Goal: Communication & Community: Answer question/provide support

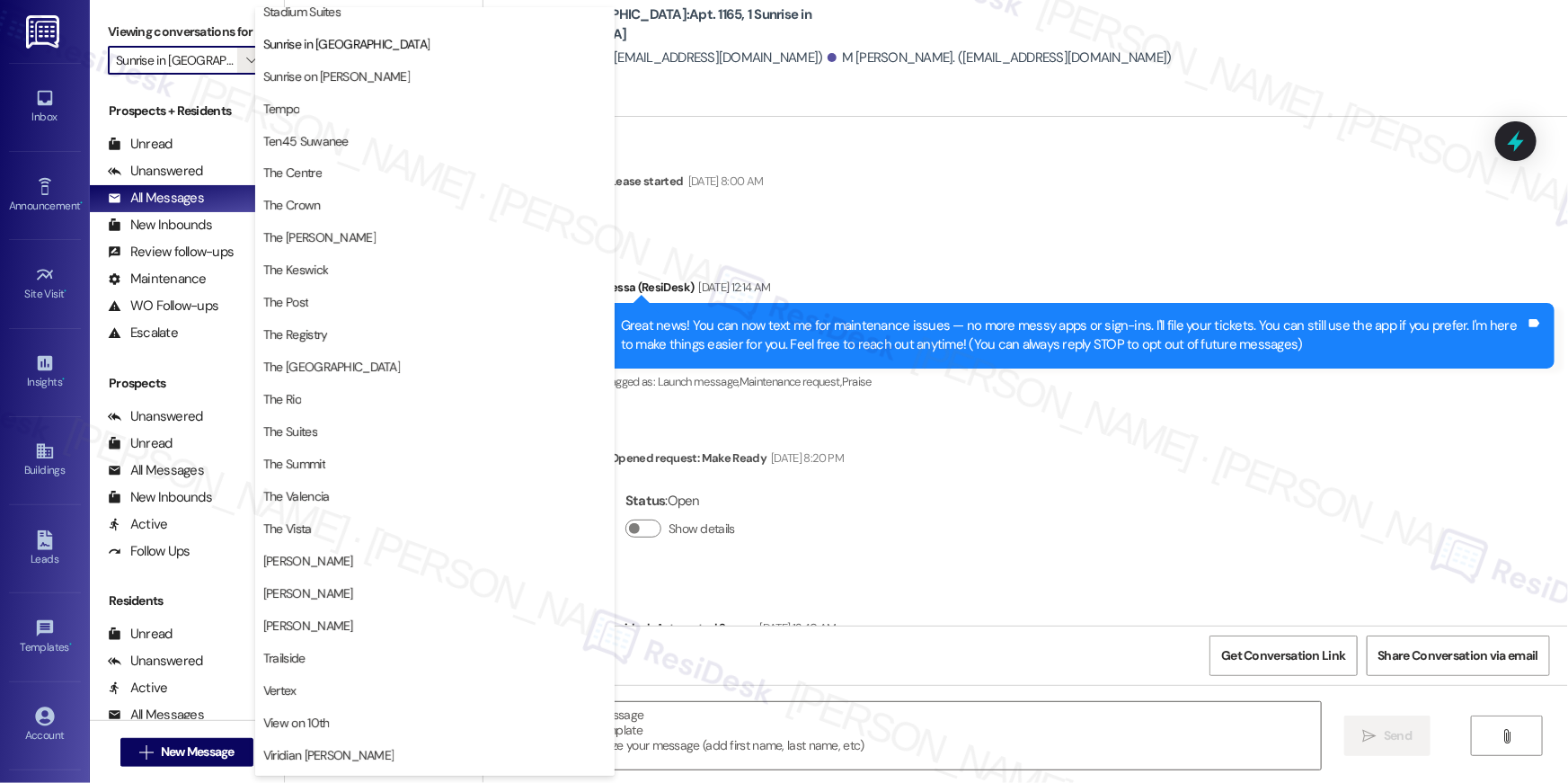
scroll to position [1412, 0]
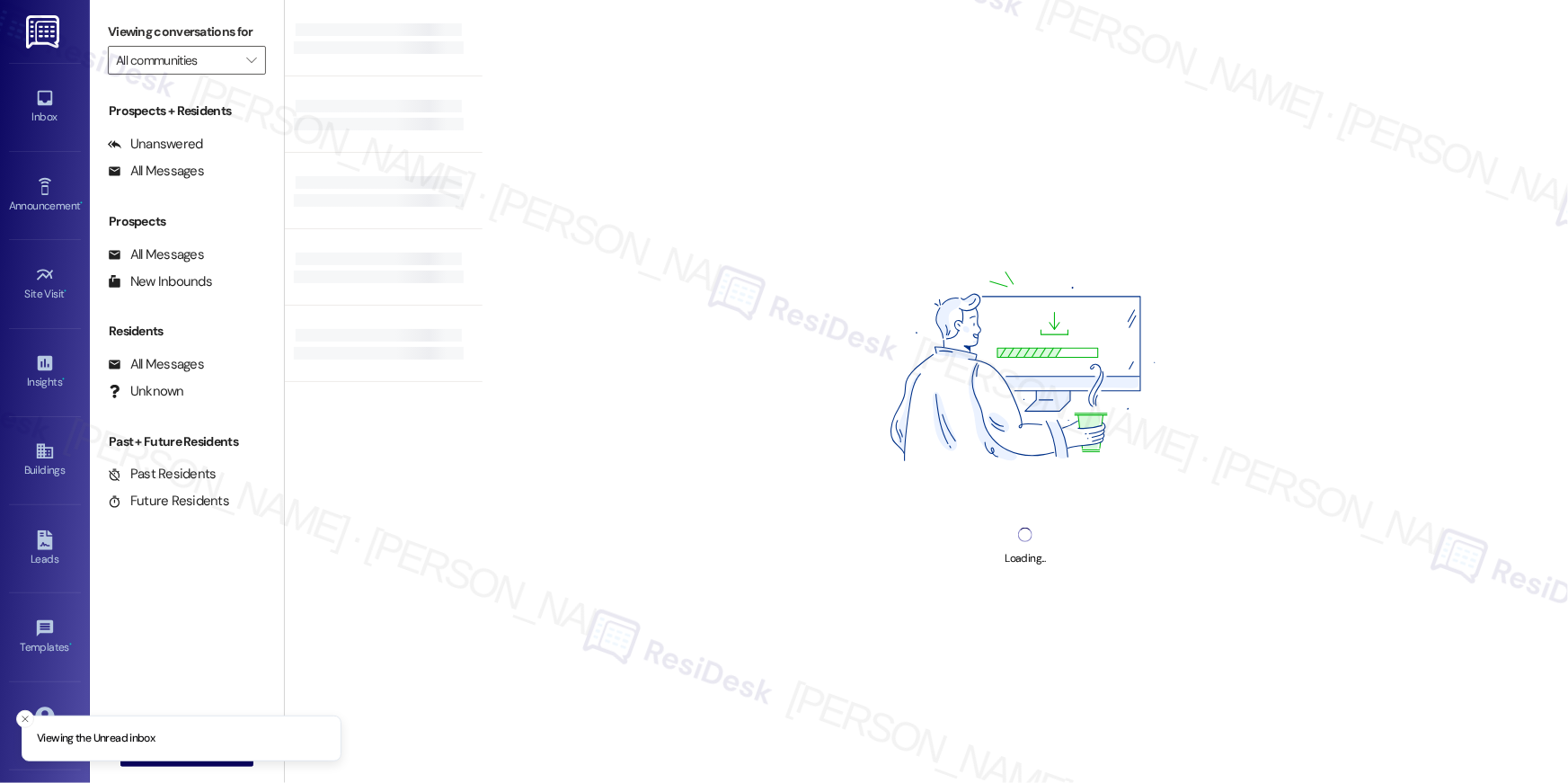
type input "Sunrise in [GEOGRAPHIC_DATA]"
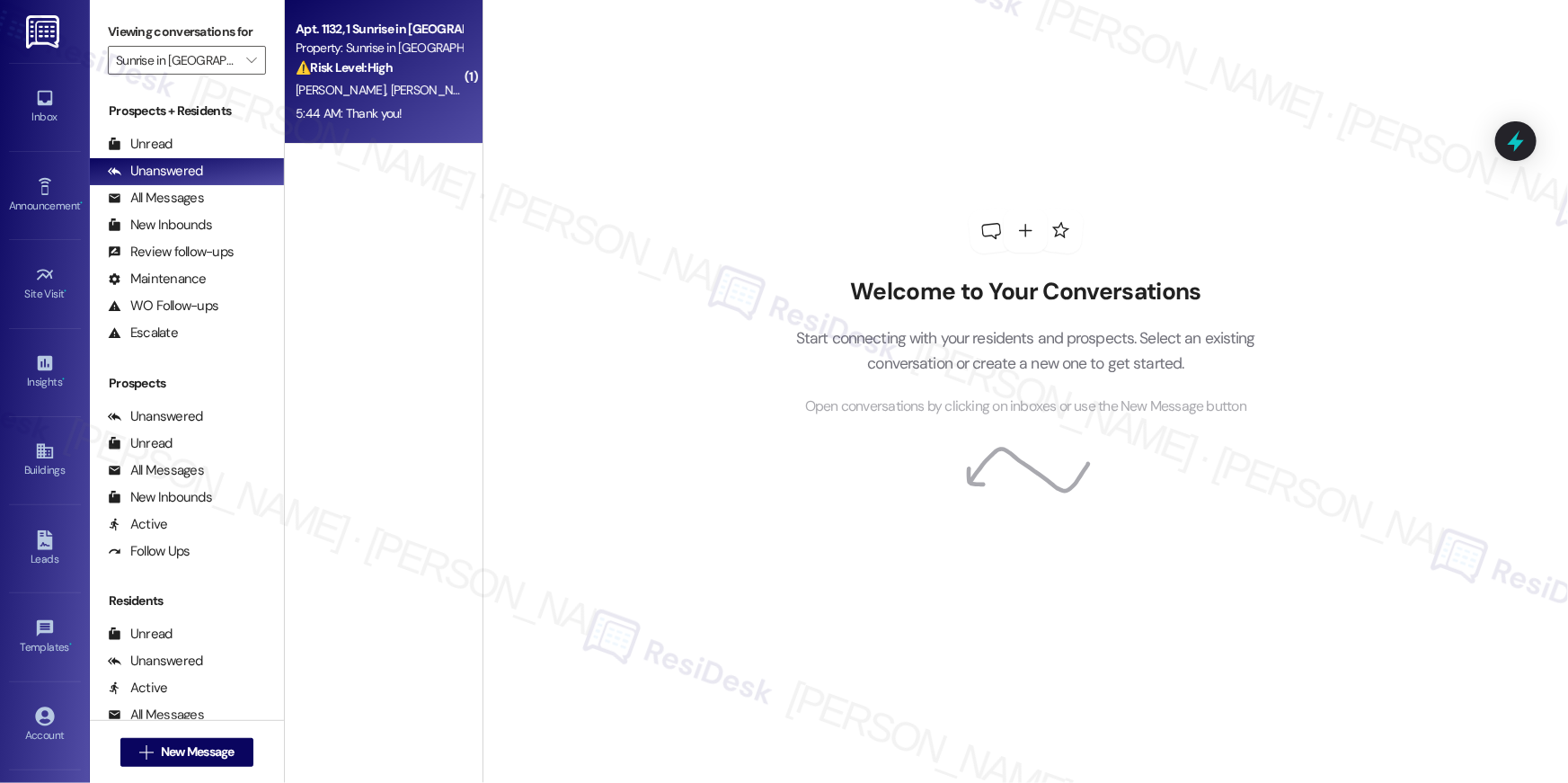
click at [330, 102] on div "5:44 AM: Thank you! 5:44 AM: Thank you!" at bounding box center [379, 113] width 169 height 23
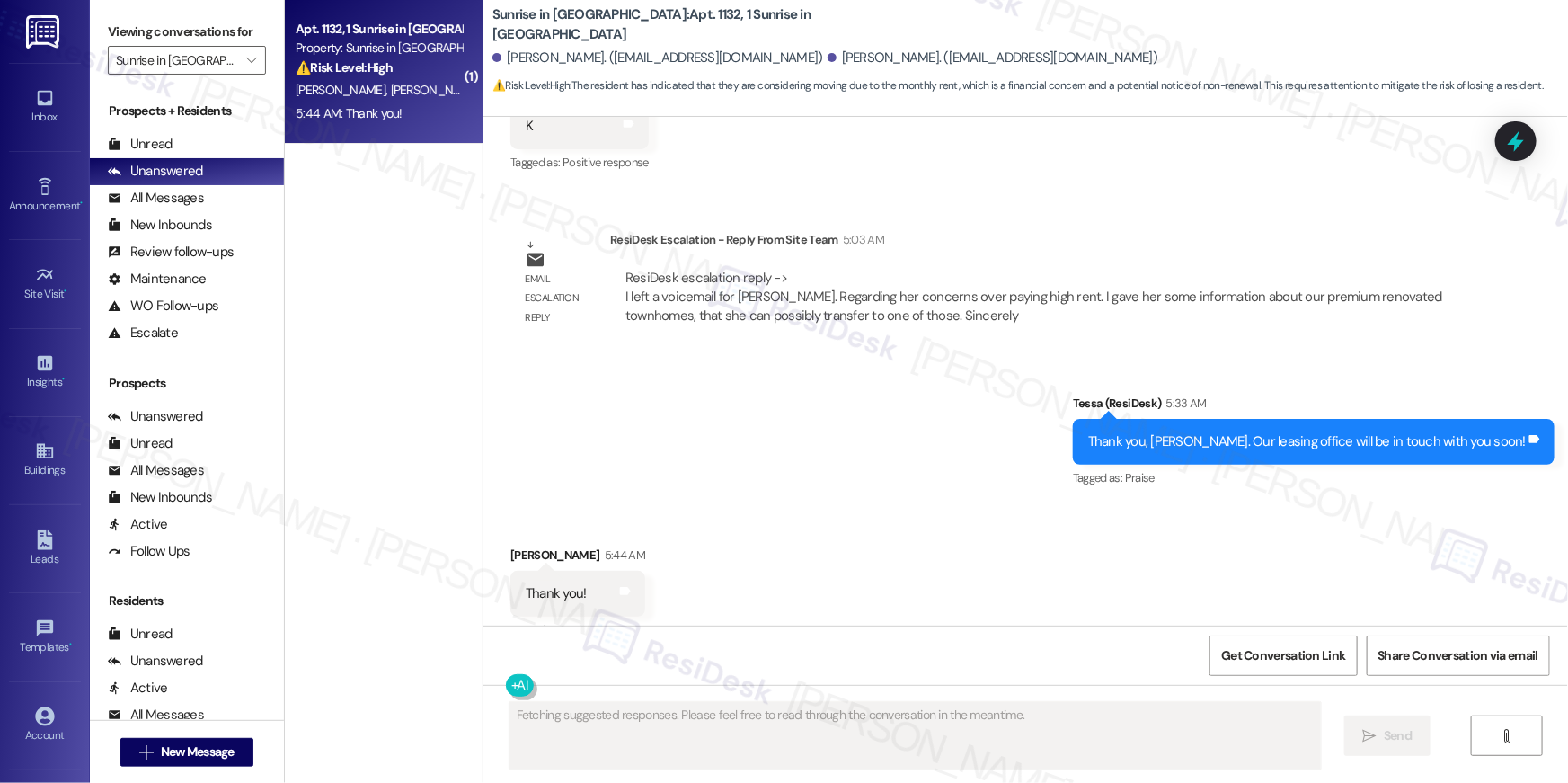
scroll to position [1287, 0]
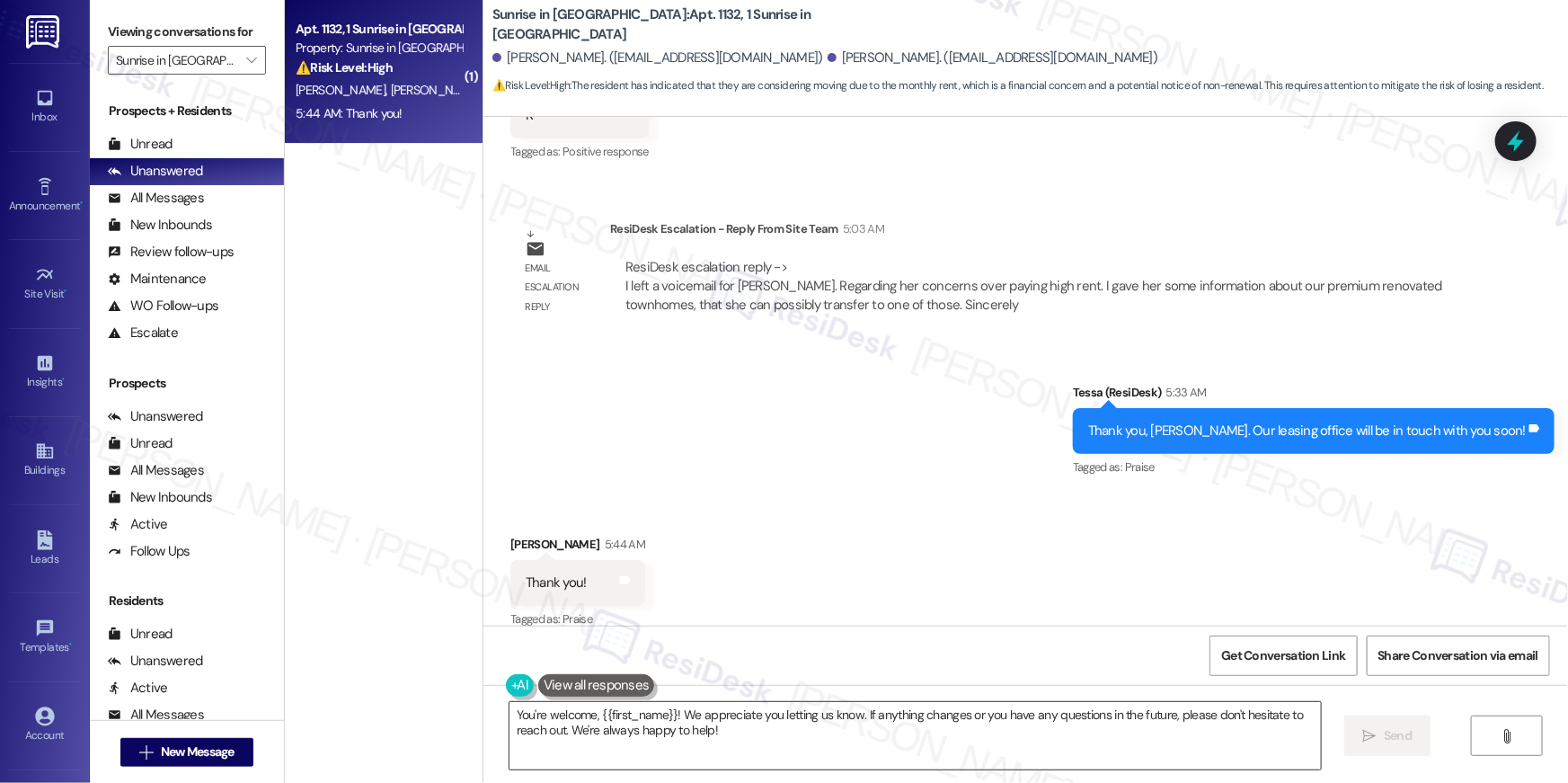
click at [693, 730] on textarea "You're welcome, {{first_name}}! We appreciate you letting us know. If anything …" at bounding box center [915, 736] width 812 height 67
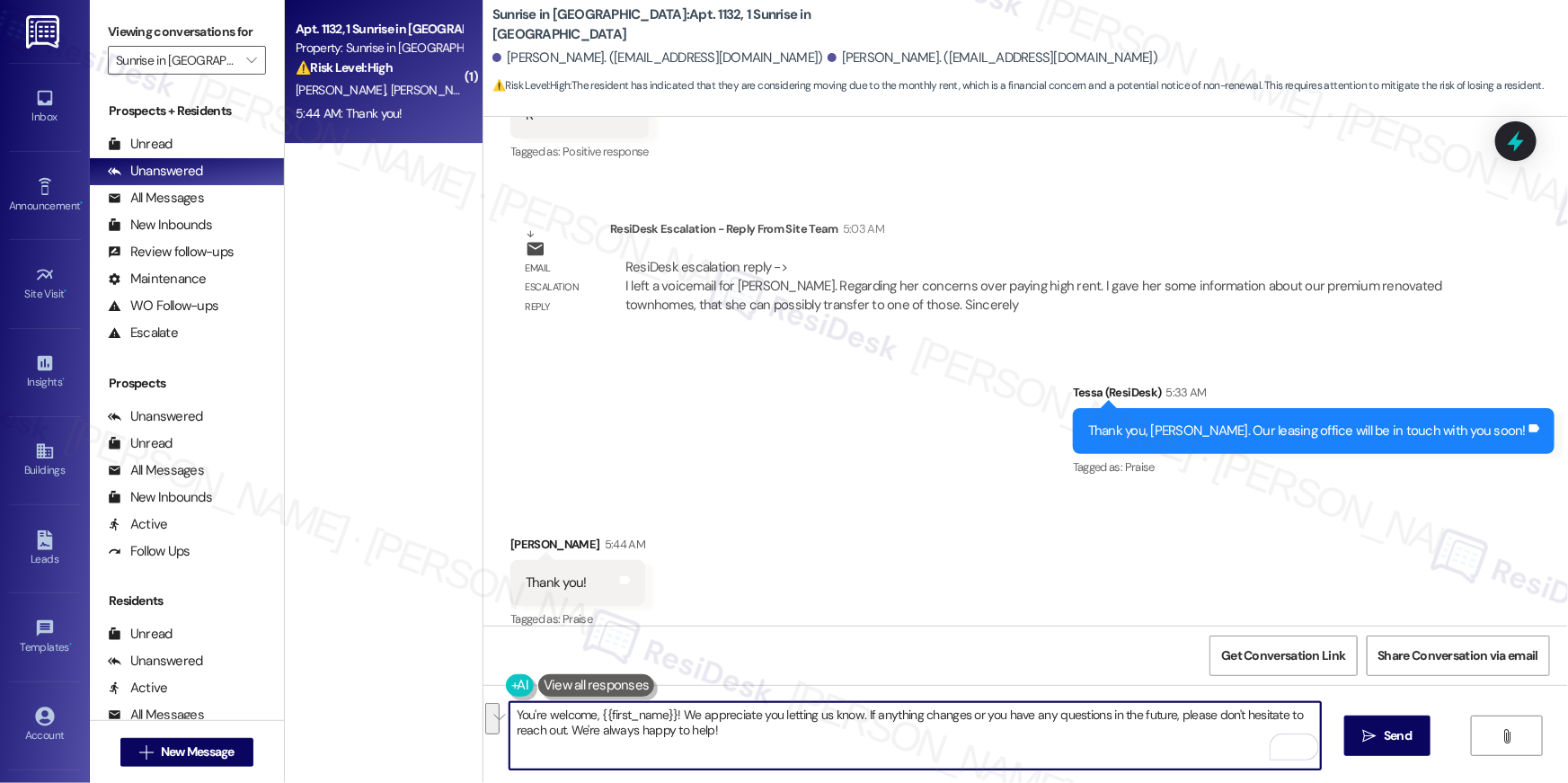
drag, startPoint x: 673, startPoint y: 717, endPoint x: 559, endPoint y: 729, distance: 114.6
click at [559, 729] on textarea "You're welcome, {{first_name}}! We appreciate you letting us know. If anything …" at bounding box center [915, 736] width 812 height 67
type textarea "You're welcome, {{first_name}}! We're always happy to help!"
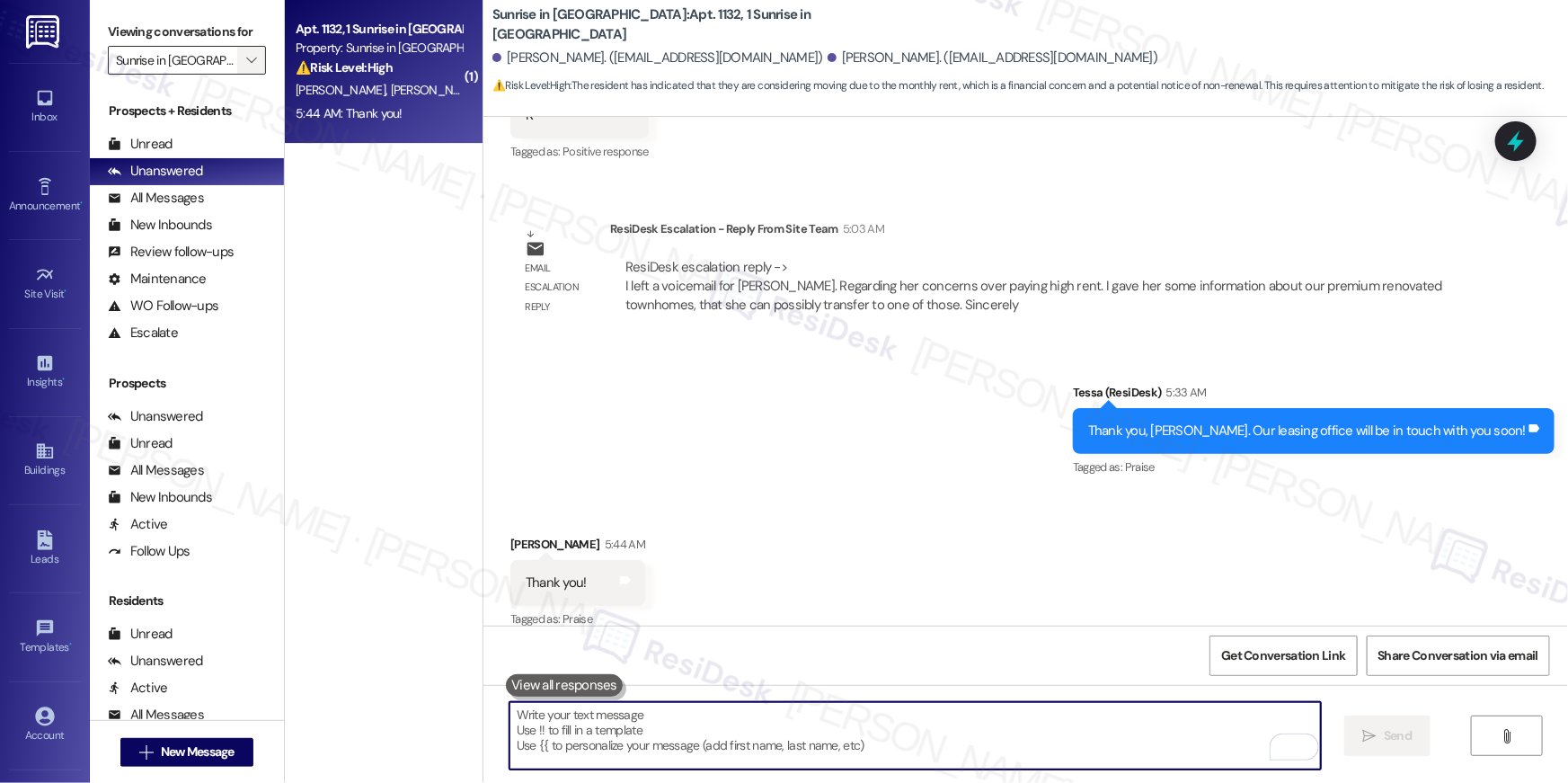
drag, startPoint x: 231, startPoint y: 47, endPoint x: 231, endPoint y: 63, distance: 16.0
click at [242, 49] on span "" at bounding box center [251, 60] width 17 height 29
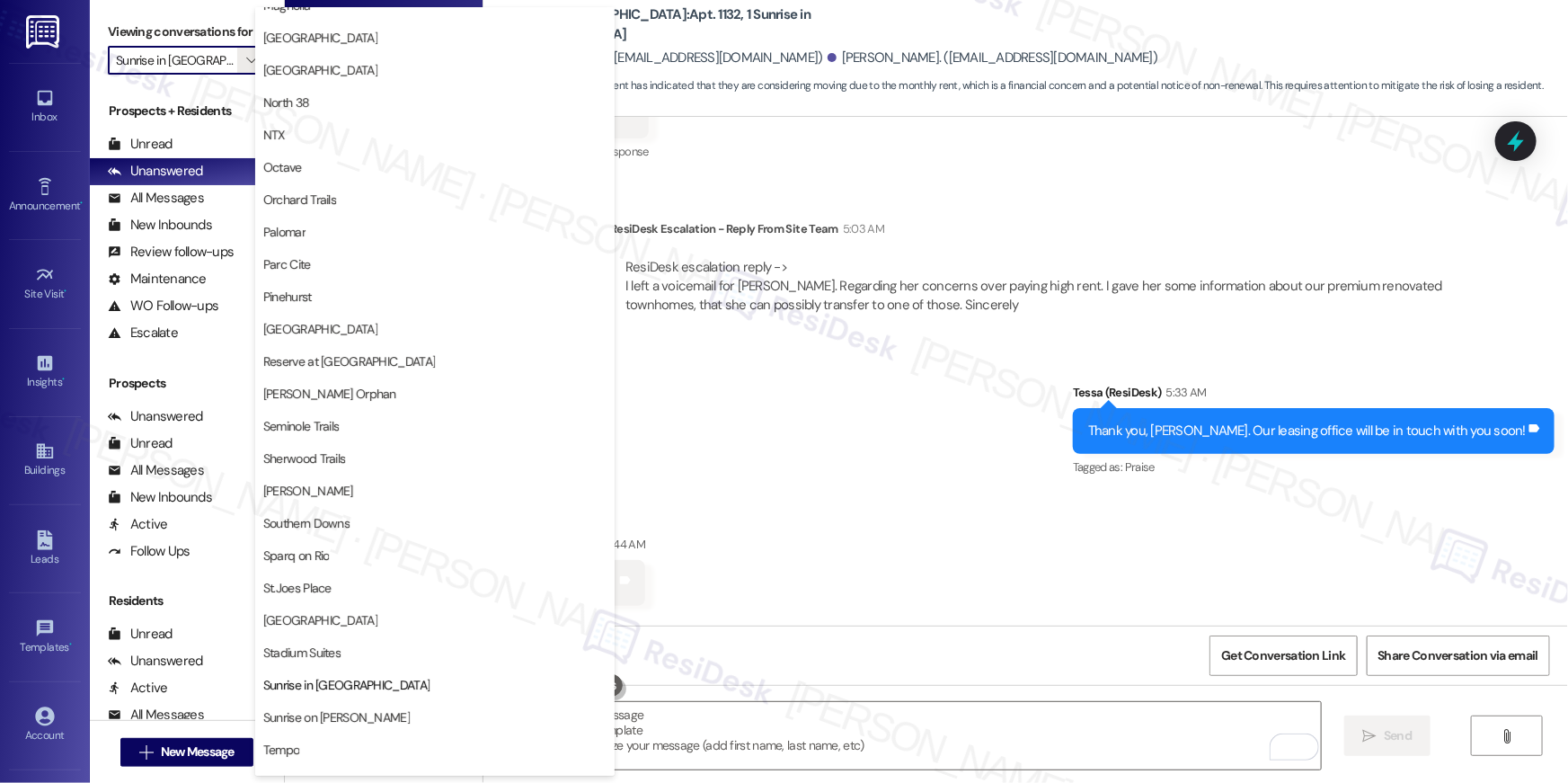
scroll to position [746, 0]
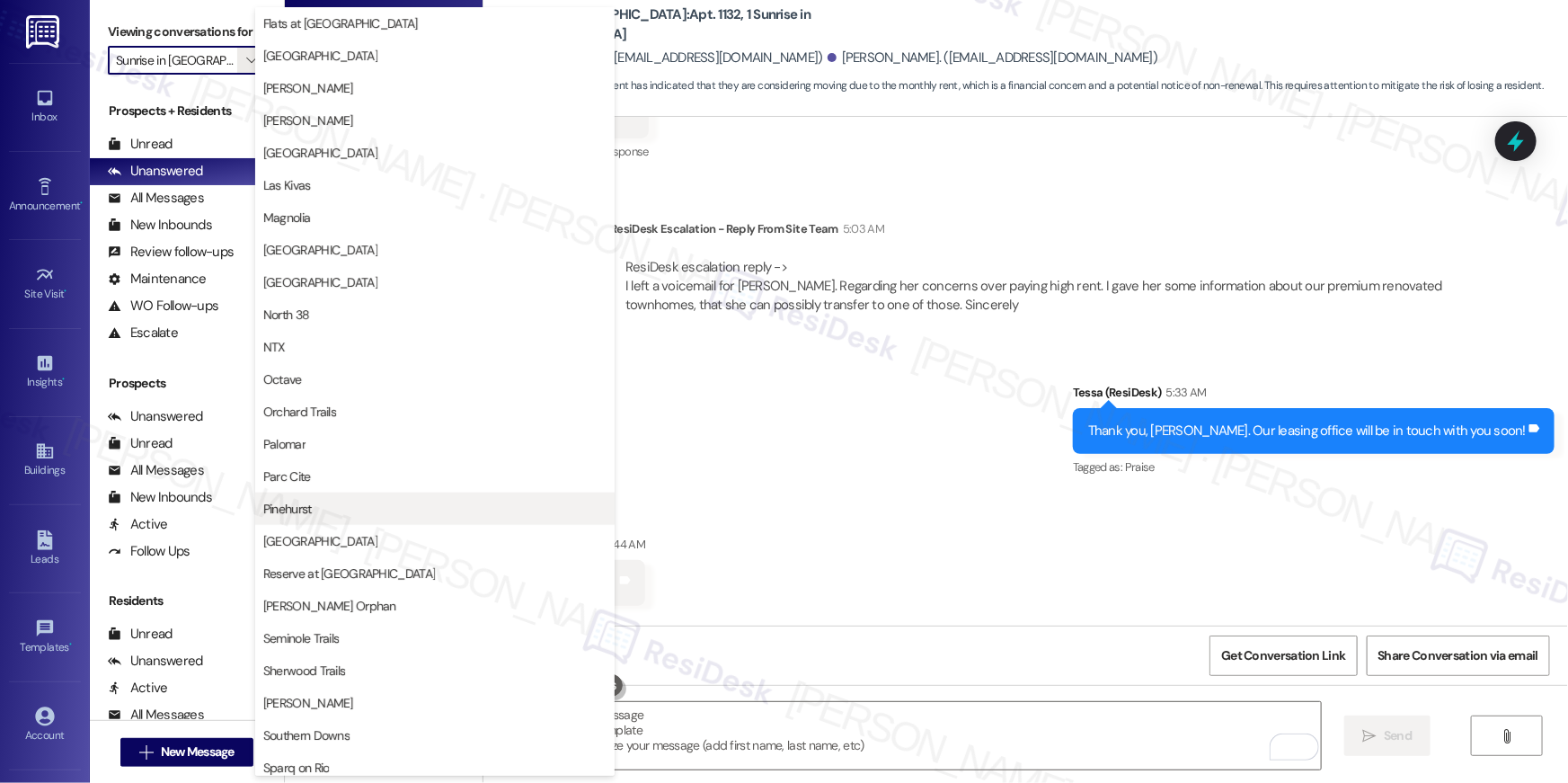
click at [303, 512] on span "Pinehurst" at bounding box center [287, 509] width 48 height 18
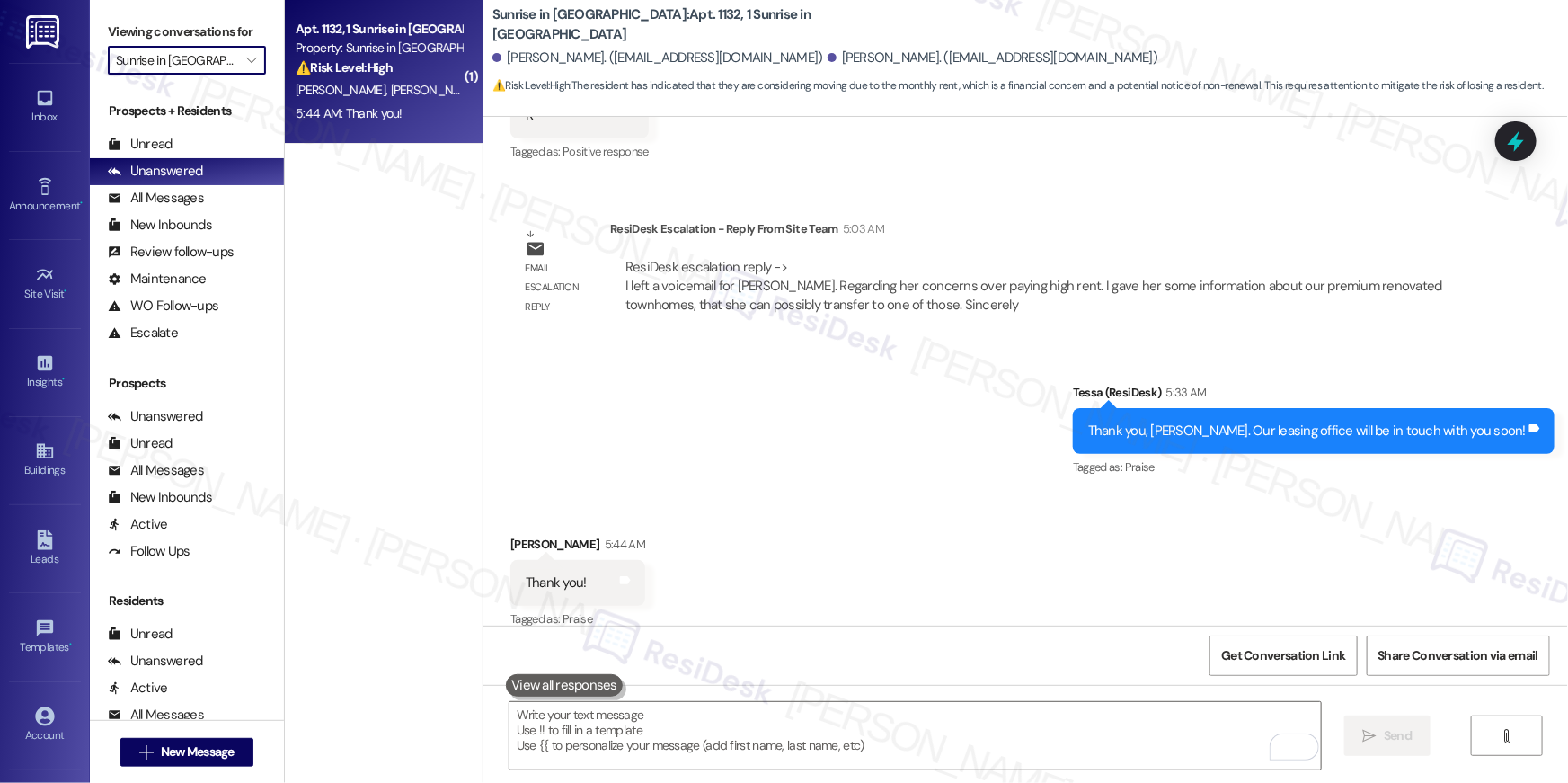
type input "Pinehurst"
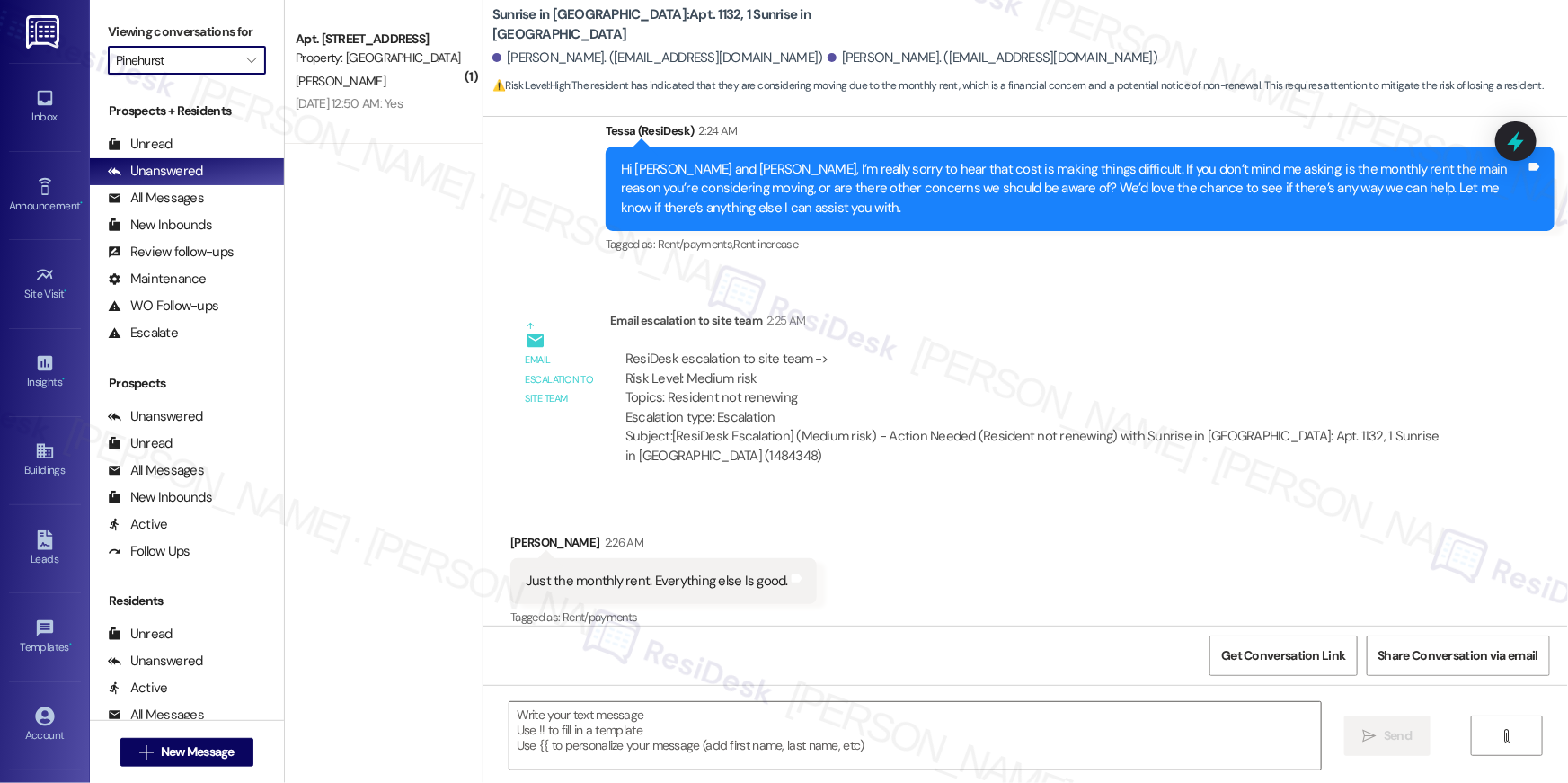
type textarea "Fetching suggested responses. Please feel free to read through the conversation…"
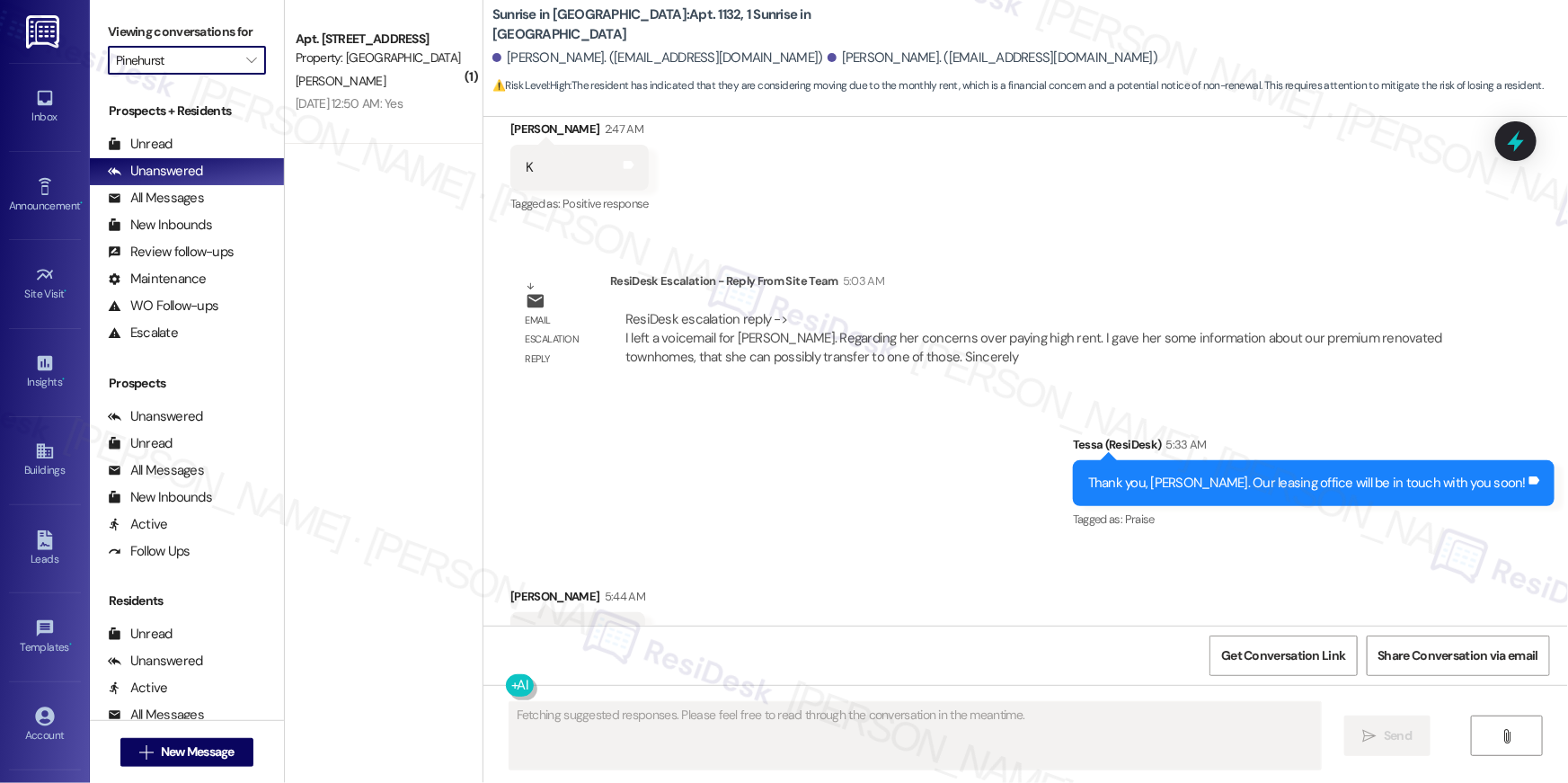
scroll to position [1287, 0]
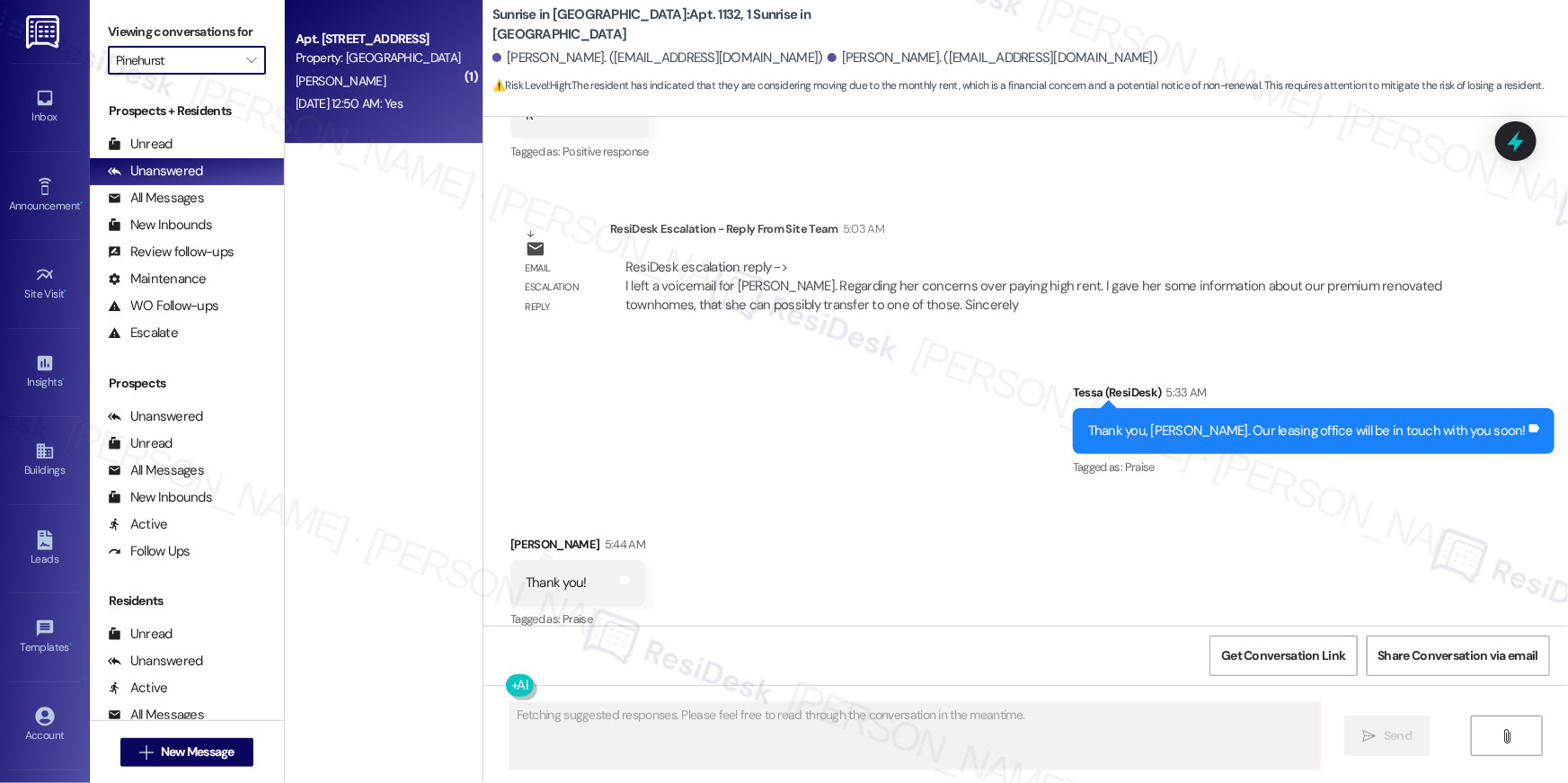
click at [395, 88] on div "K. Simpkins" at bounding box center [379, 81] width 169 height 23
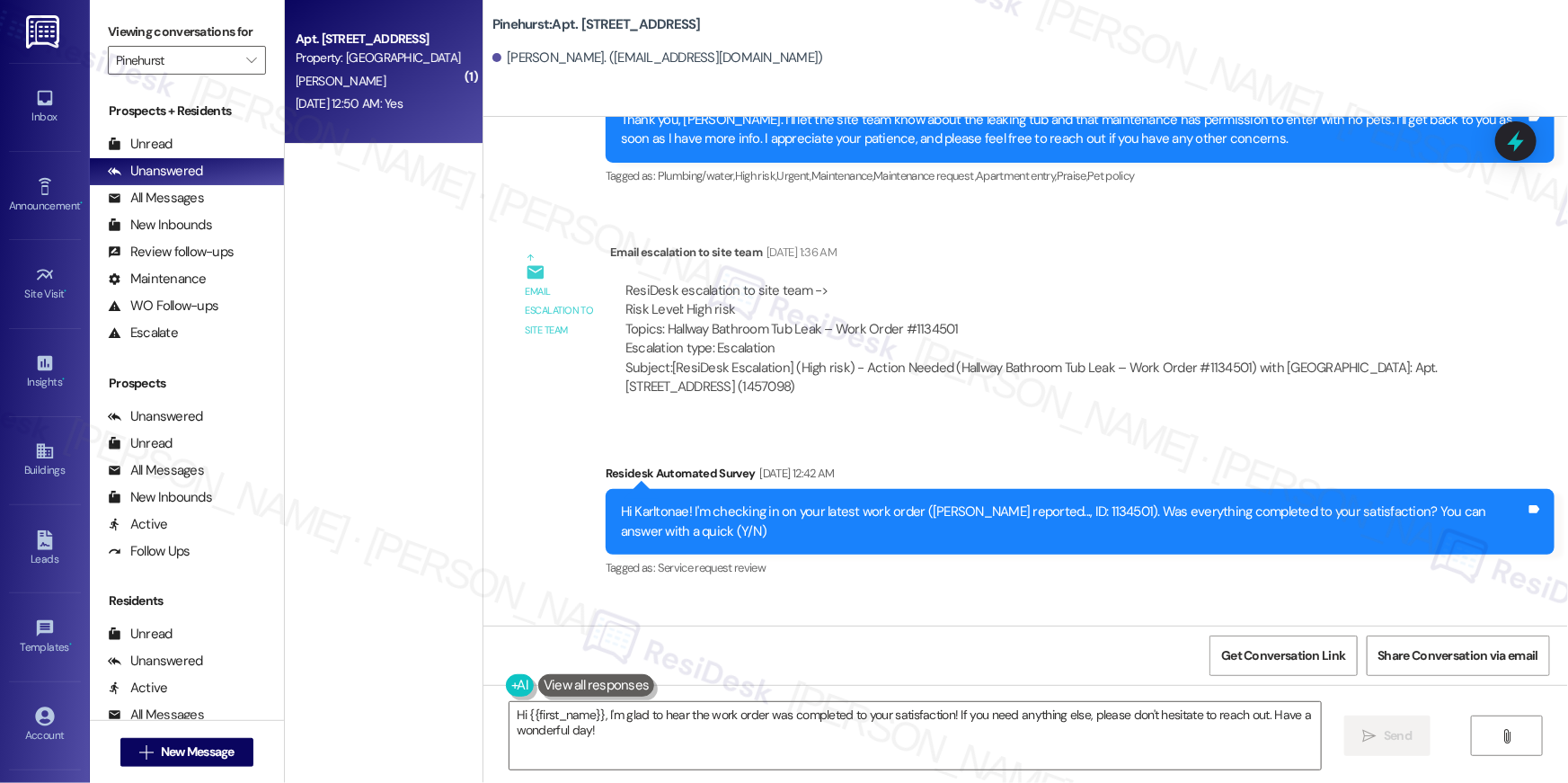
scroll to position [1560, 0]
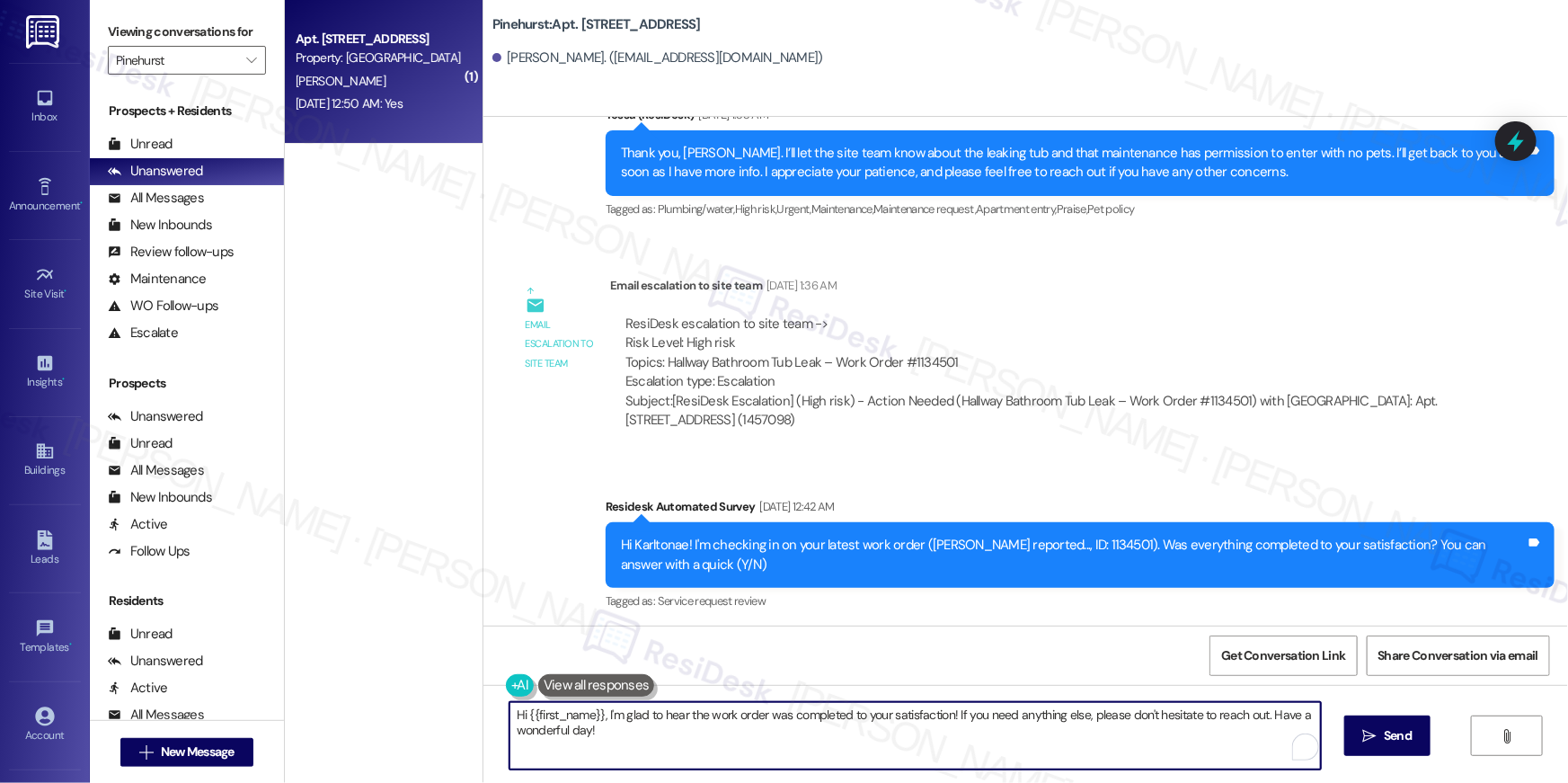
click at [693, 734] on textarea "Hi {{first_name}}, I'm glad to hear the work order was completed to your satisf…" at bounding box center [915, 736] width 812 height 67
click at [600, 722] on textarea "Hi {{first_name}}, I'm glad to hear the work order was completed to your satisf…" at bounding box center [915, 736] width 812 height 67
click at [782, 720] on textarea "Hi {{first_name}}, I hope all is well! I'm glad to hear the work order was comp…" at bounding box center [915, 736] width 812 height 67
click at [1043, 759] on textarea "Hi {{first_name}}, I hope all is well! I'm glad to hear the previous work order…" at bounding box center [915, 736] width 812 height 67
type textarea "Hi {{first_name}}, I hope all is well! I'm glad to hear the previous work order…"
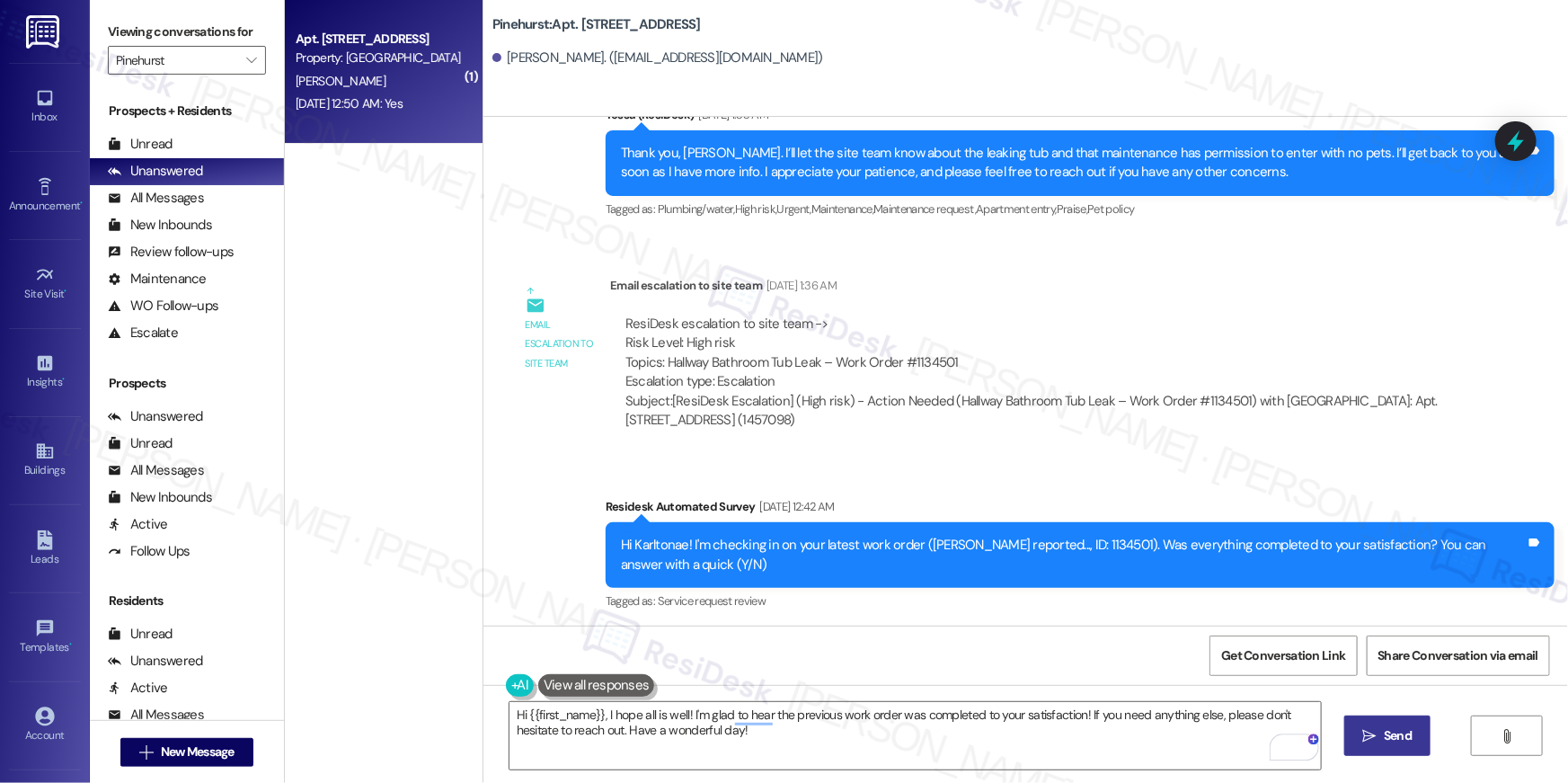
click at [1368, 749] on button " Send" at bounding box center [1389, 736] width 87 height 40
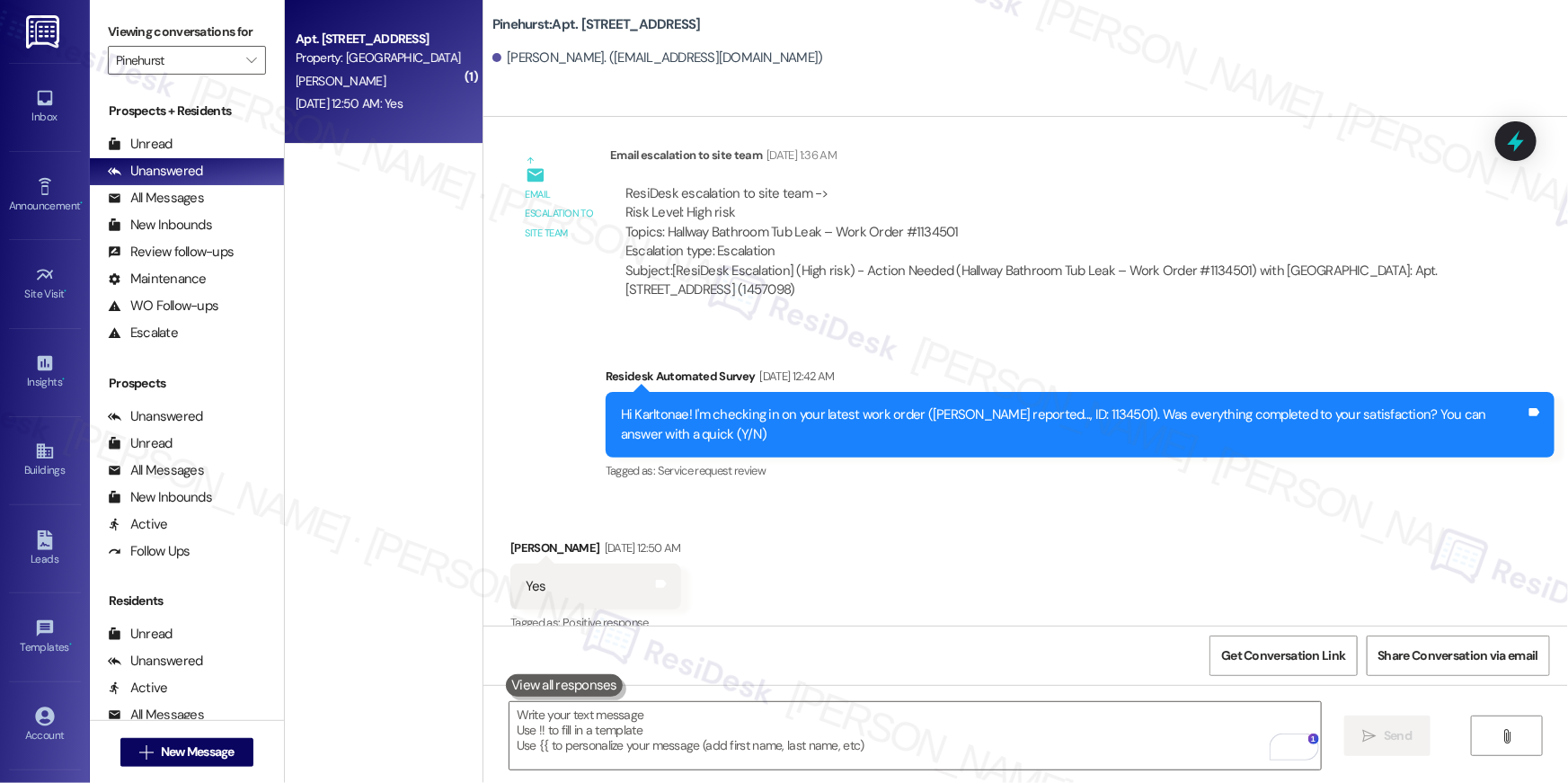
scroll to position [1714, 0]
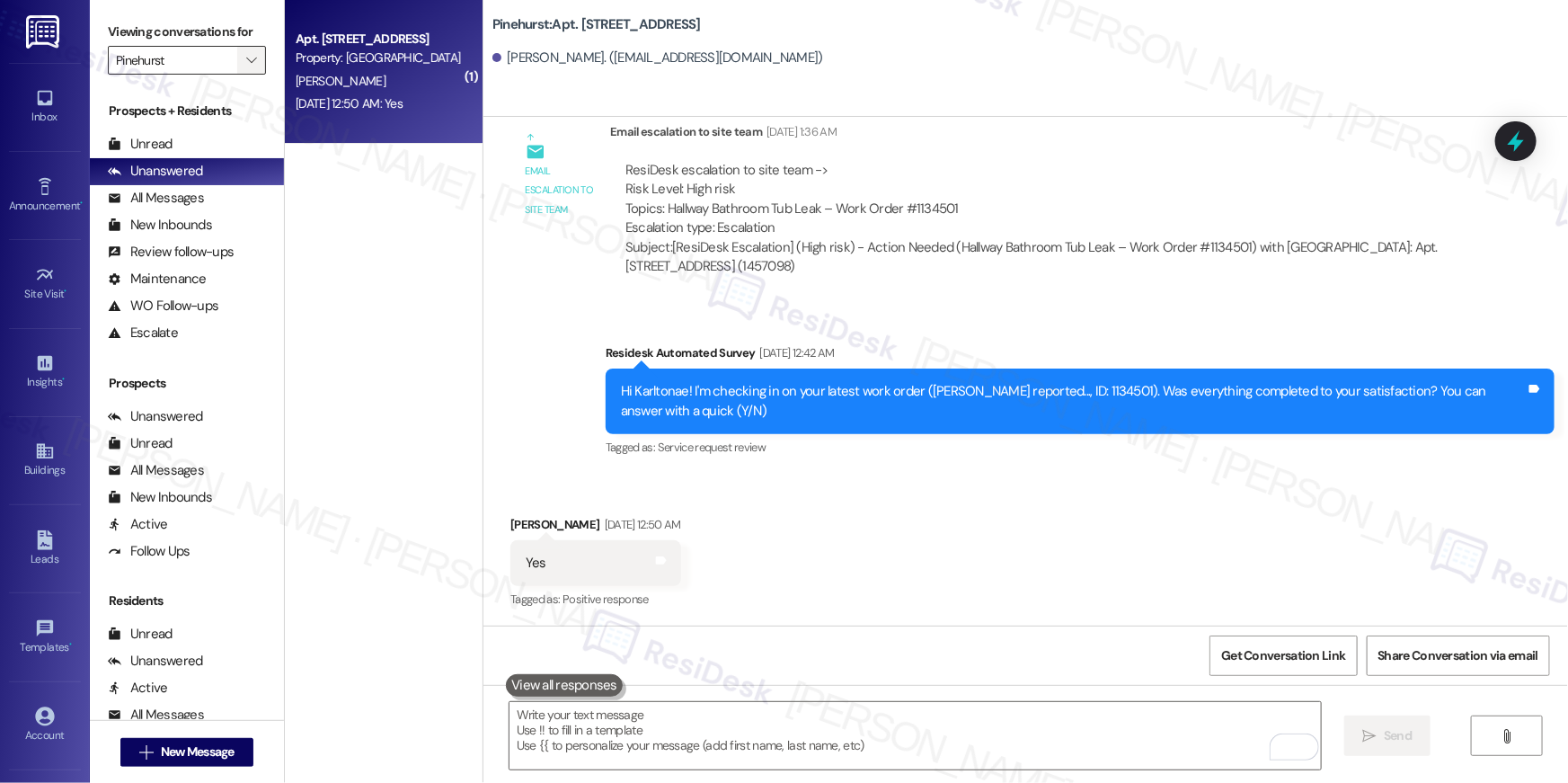
click at [246, 56] on icon "" at bounding box center [251, 60] width 10 height 15
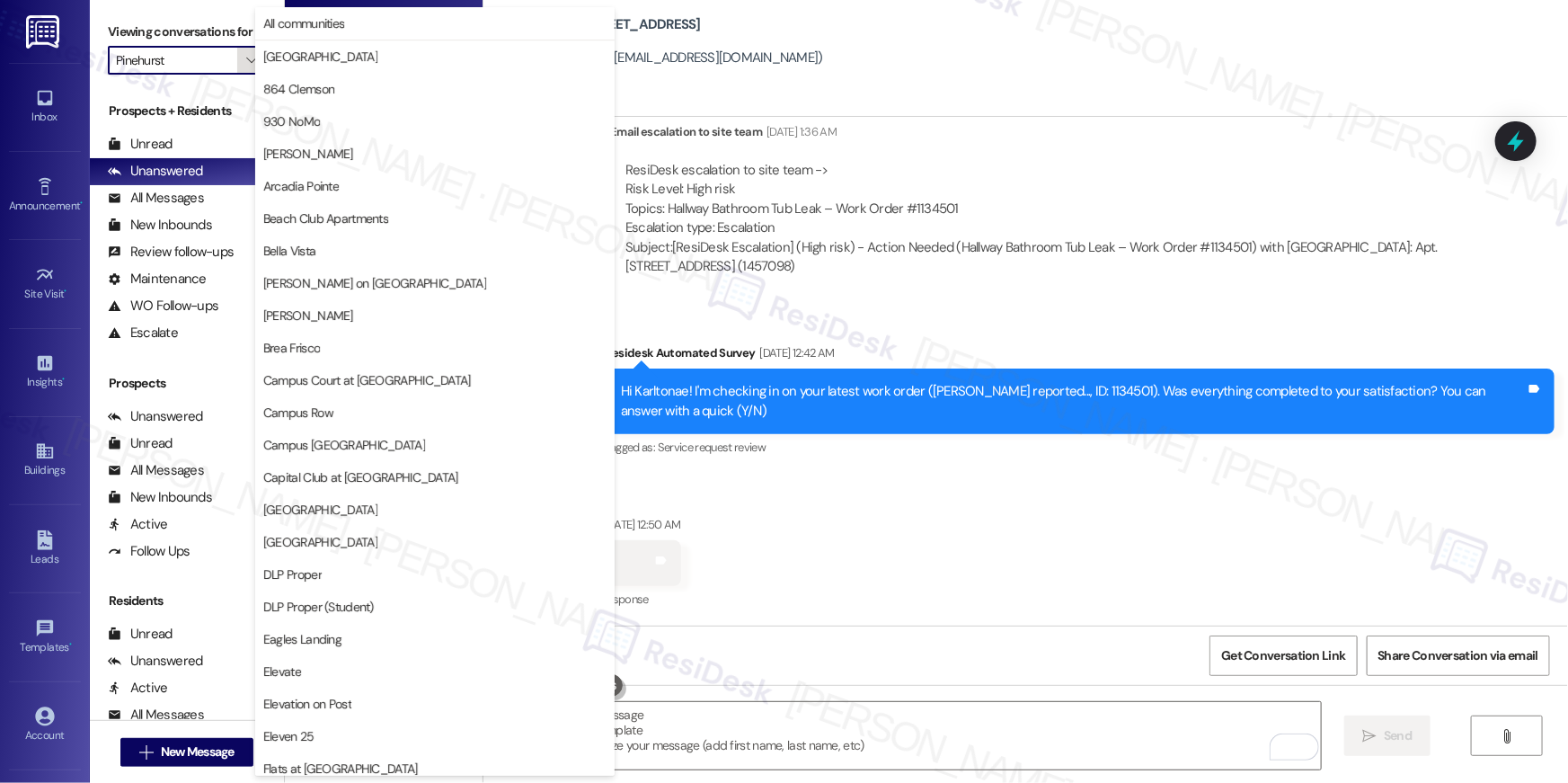
scroll to position [940, 0]
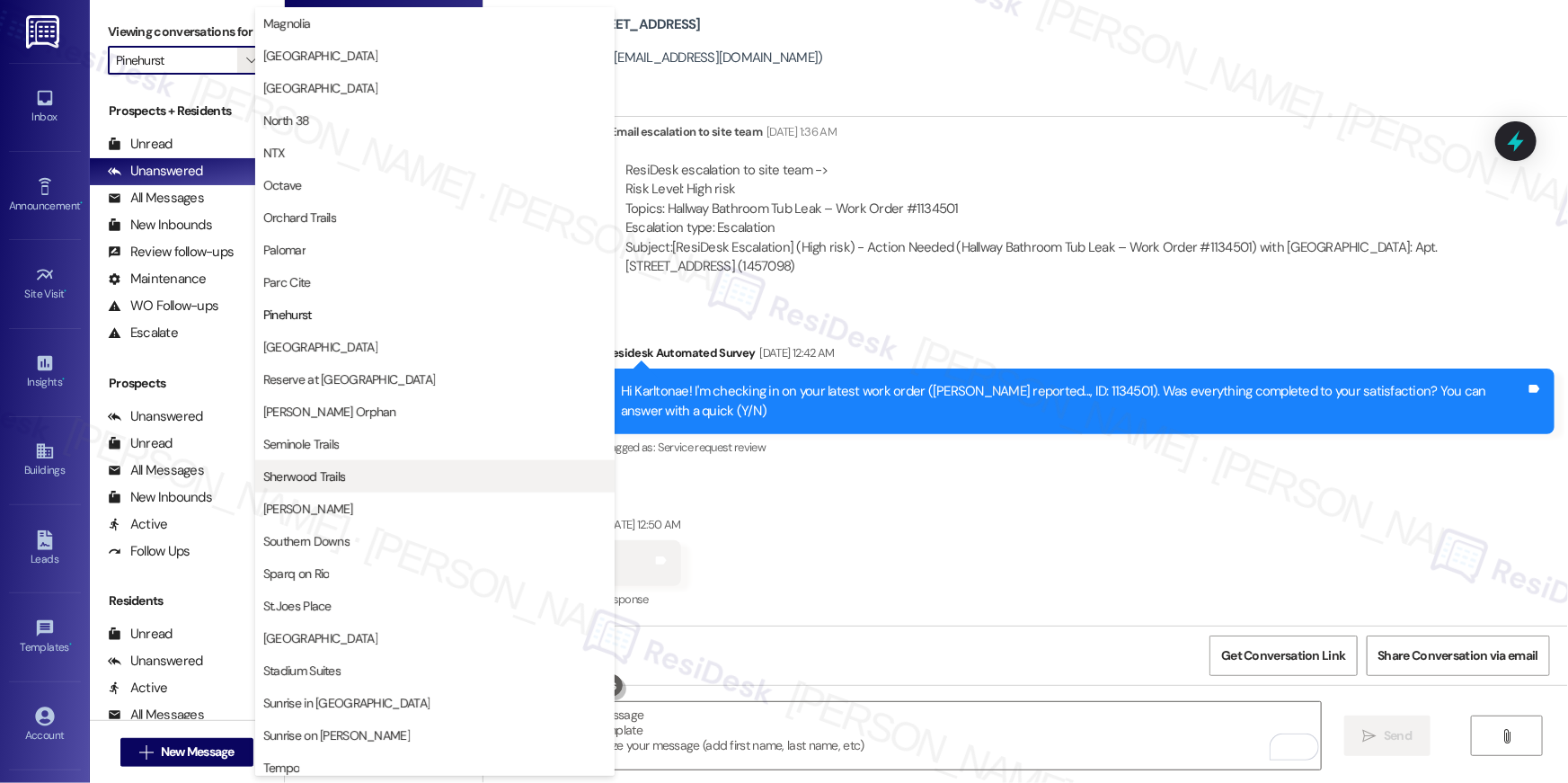
click at [335, 470] on span "Sherwood Trails" at bounding box center [304, 477] width 83 height 18
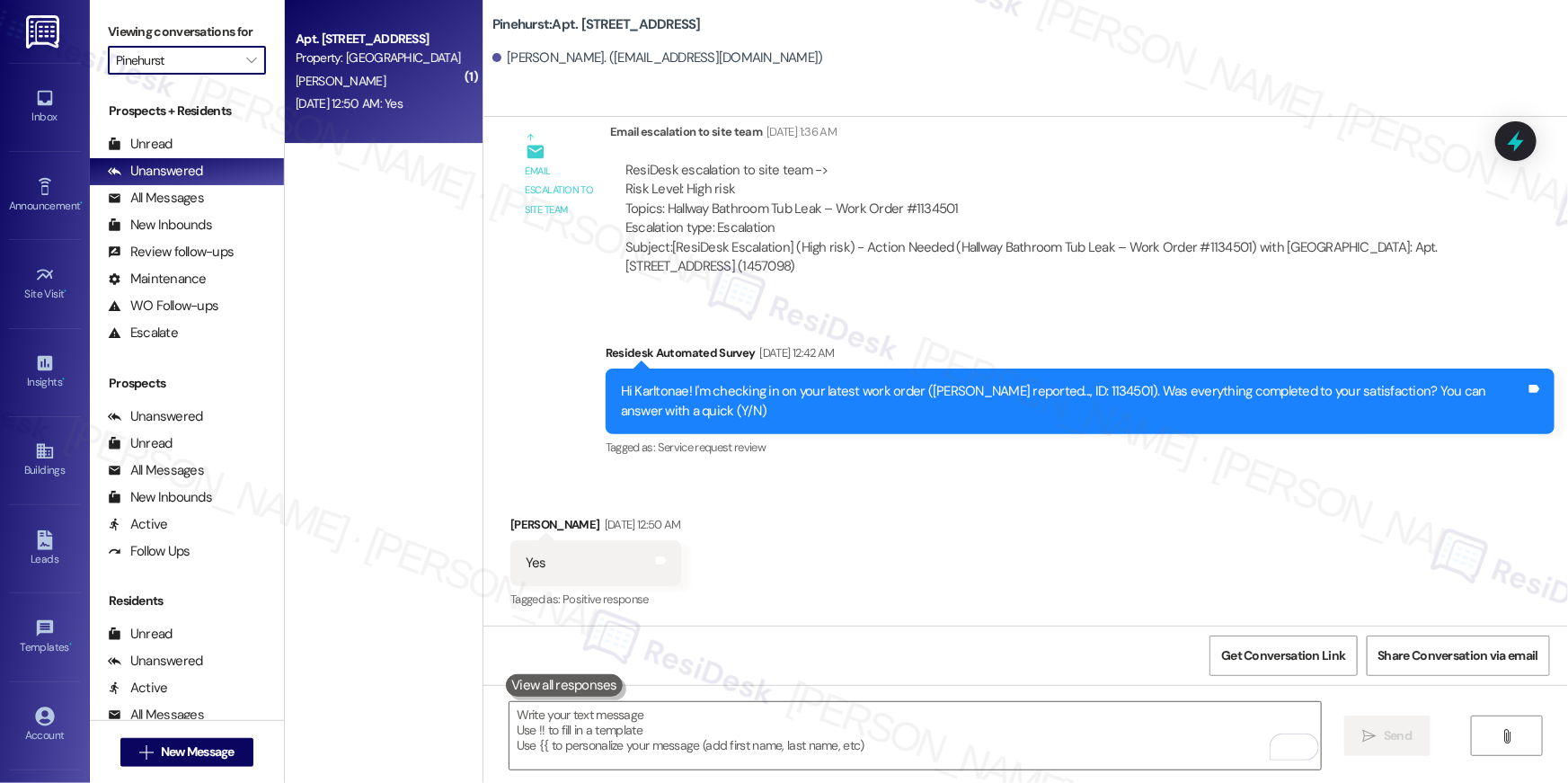
type input "Sherwood Trails"
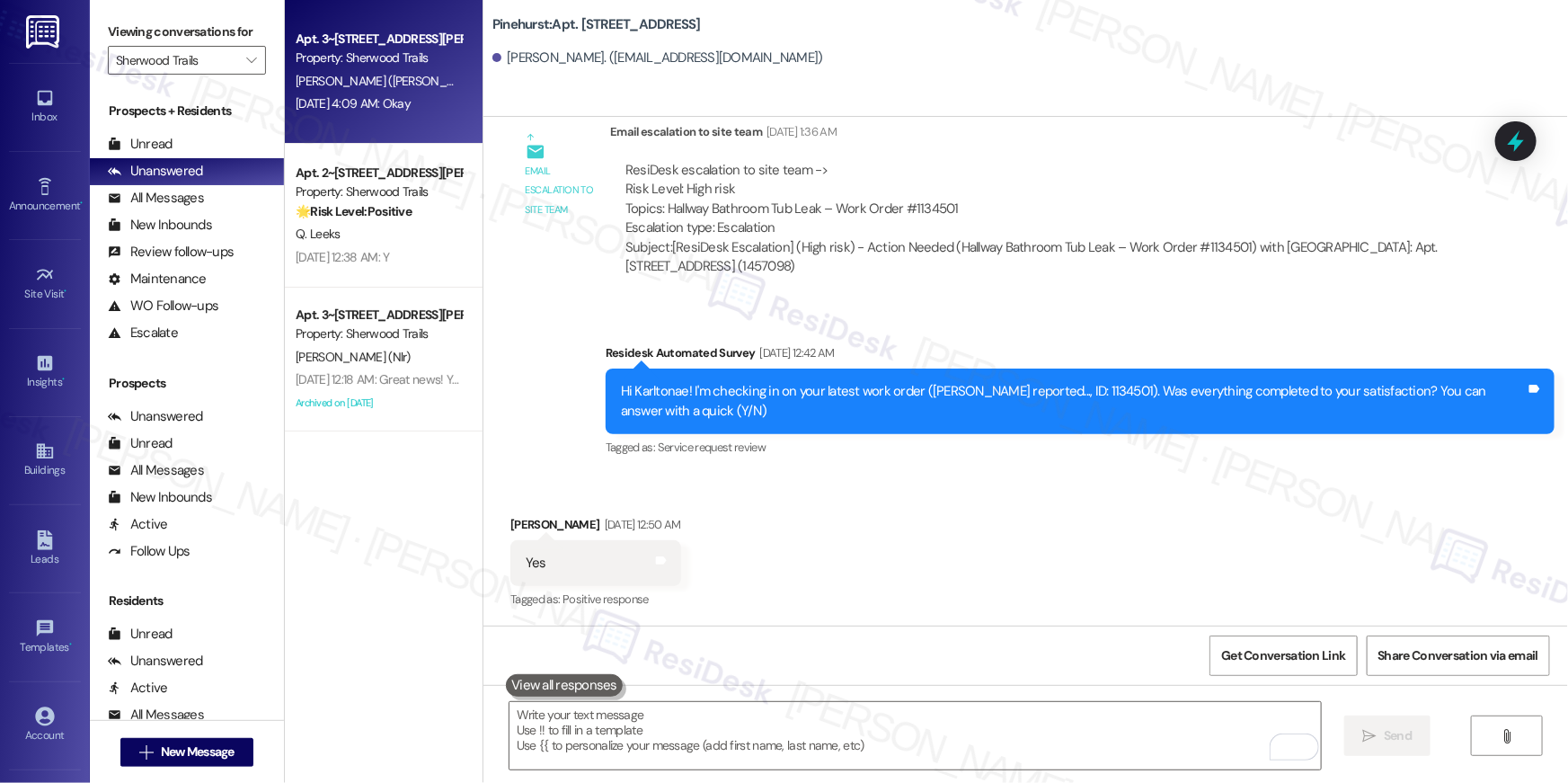
click at [354, 82] on div "C. Miller (Jha)" at bounding box center [379, 81] width 169 height 23
type textarea "Fetching suggested responses. Please feel free to read through the conversation…"
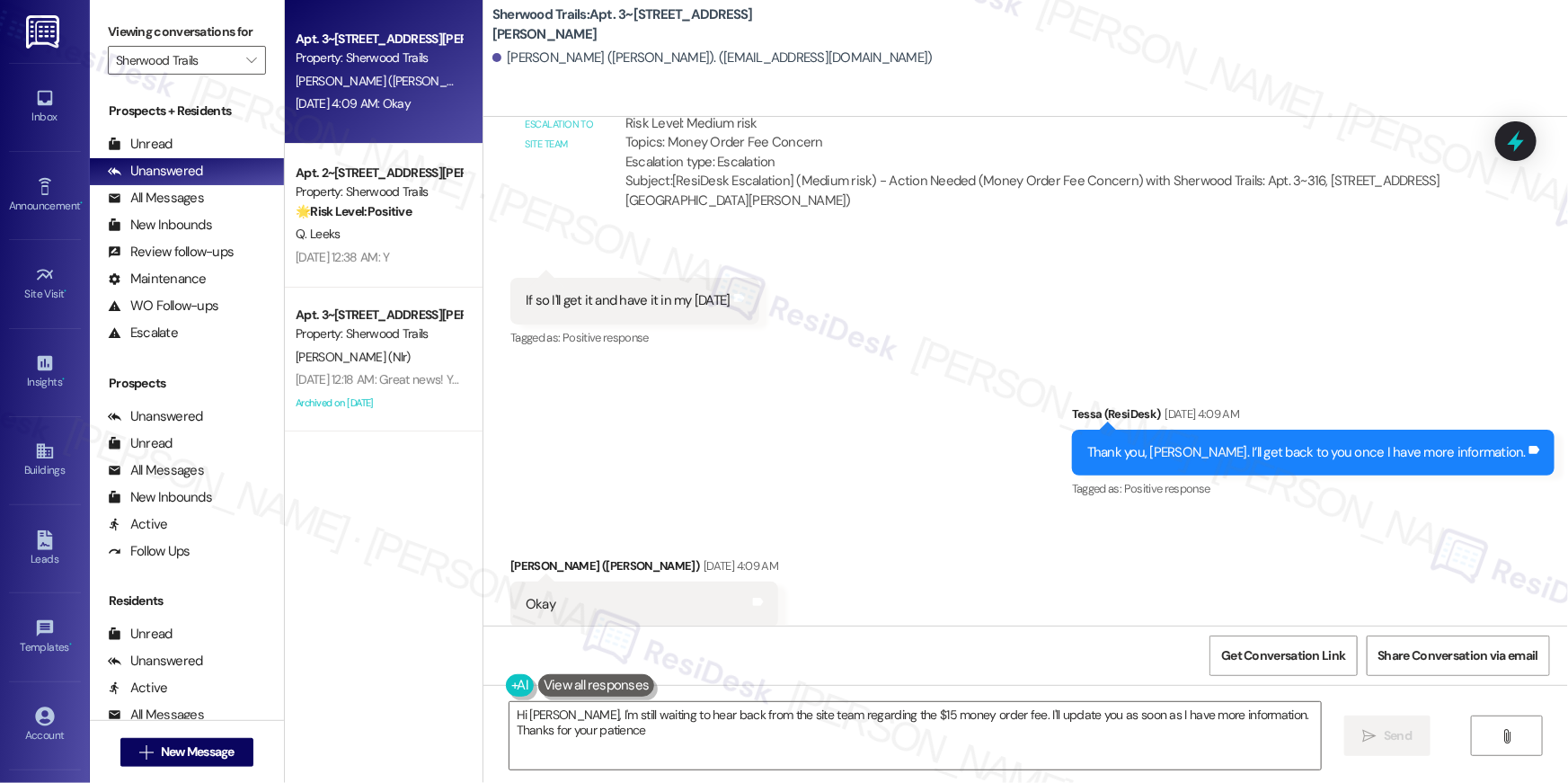
scroll to position [1511, 0]
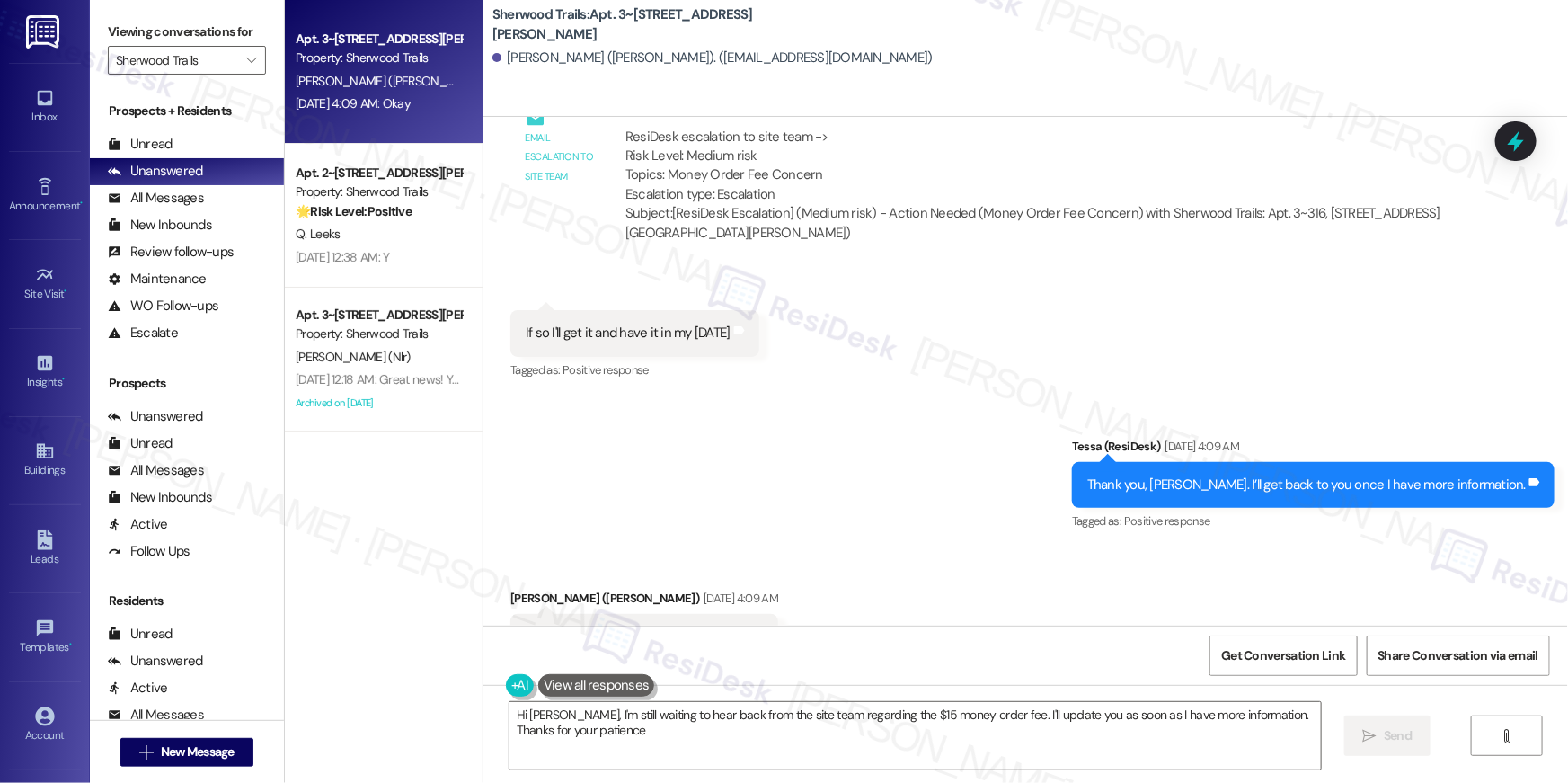
type textarea "Hi Chynethia, I'm still waiting to hear back from the site team regarding the $…"
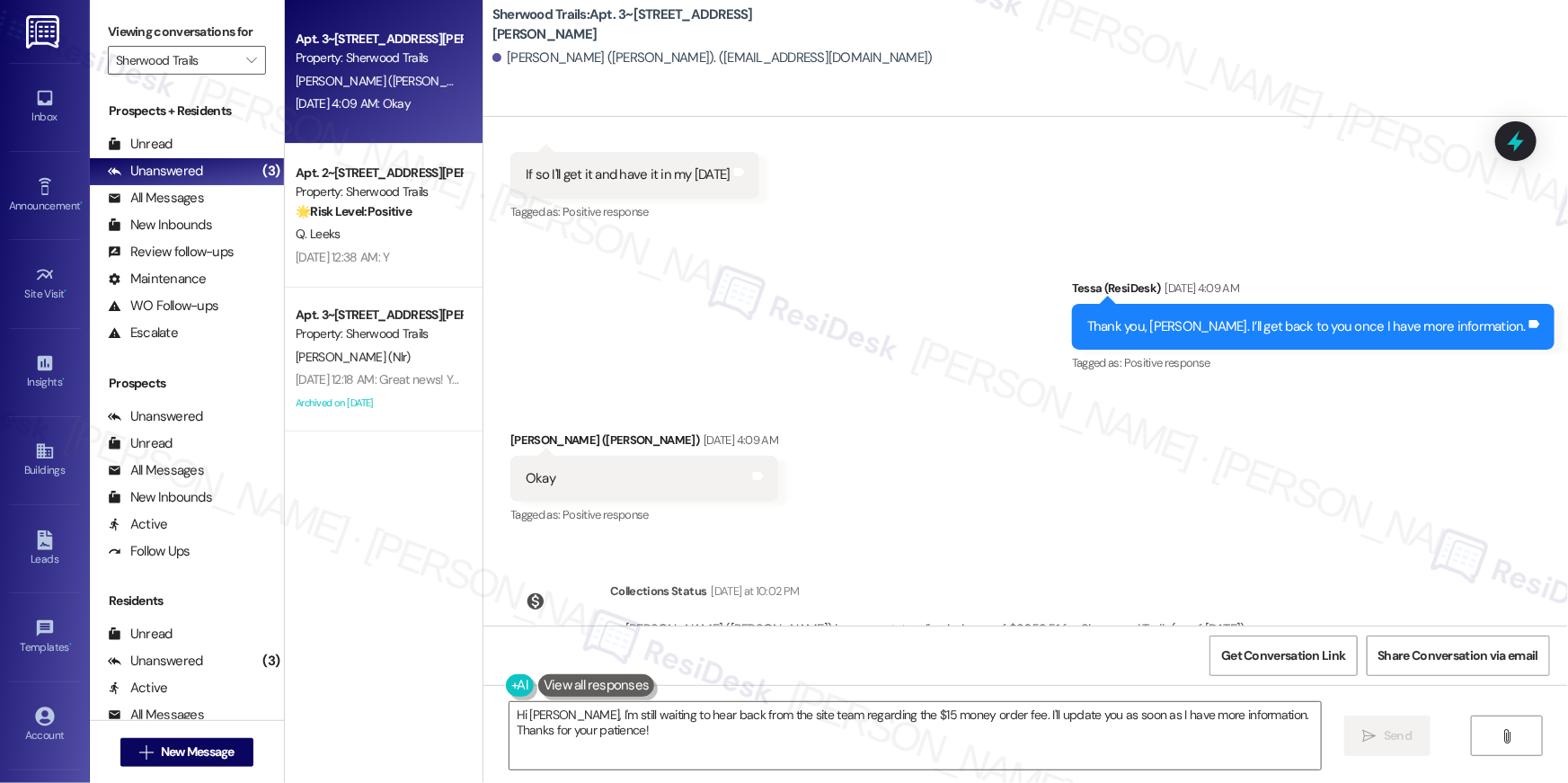
scroll to position [1759, 0]
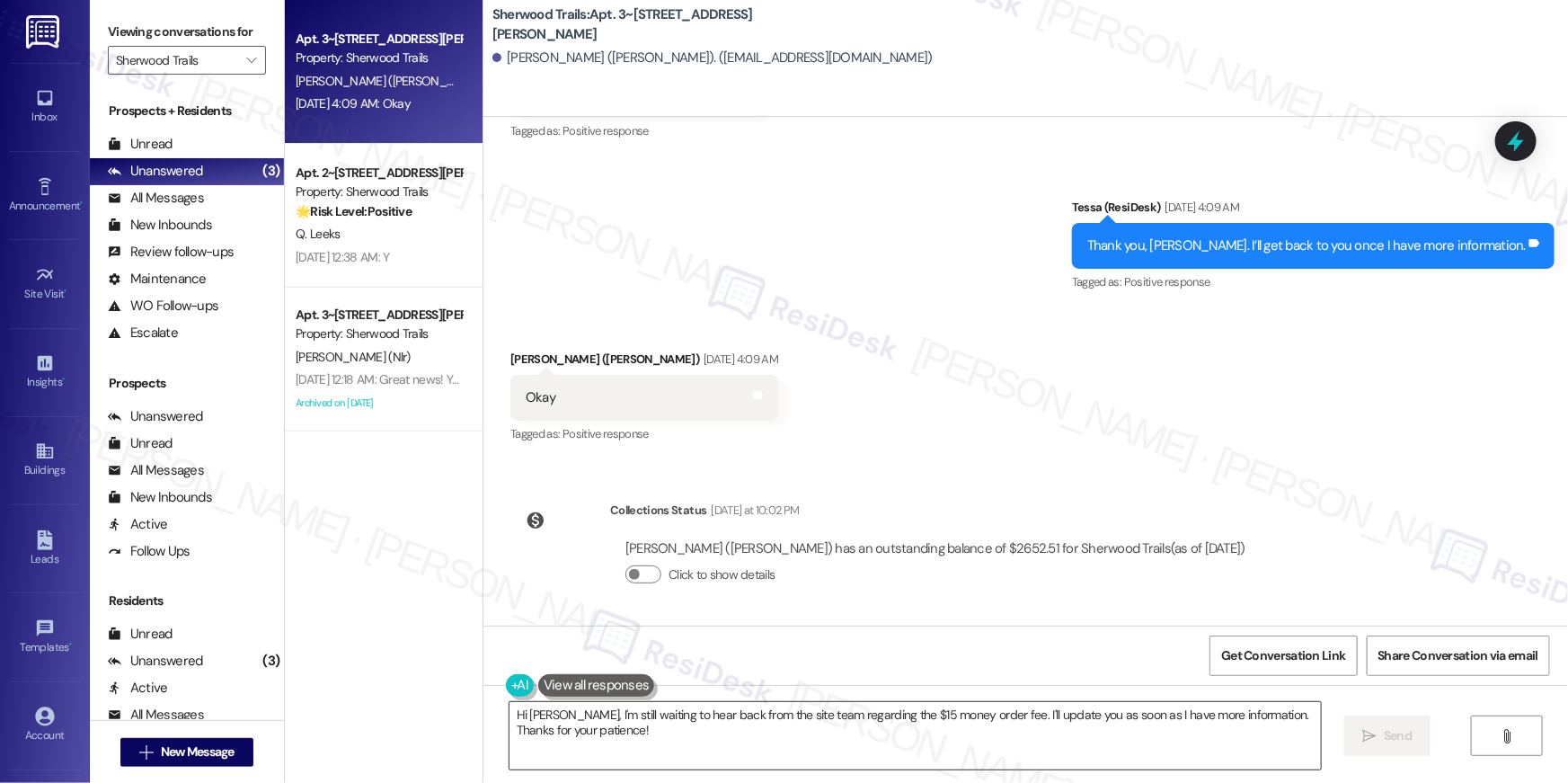
click at [955, 743] on textarea "Hi Chynethia, I'm still waiting to hear back from the site team regarding the $…" at bounding box center [915, 736] width 812 height 67
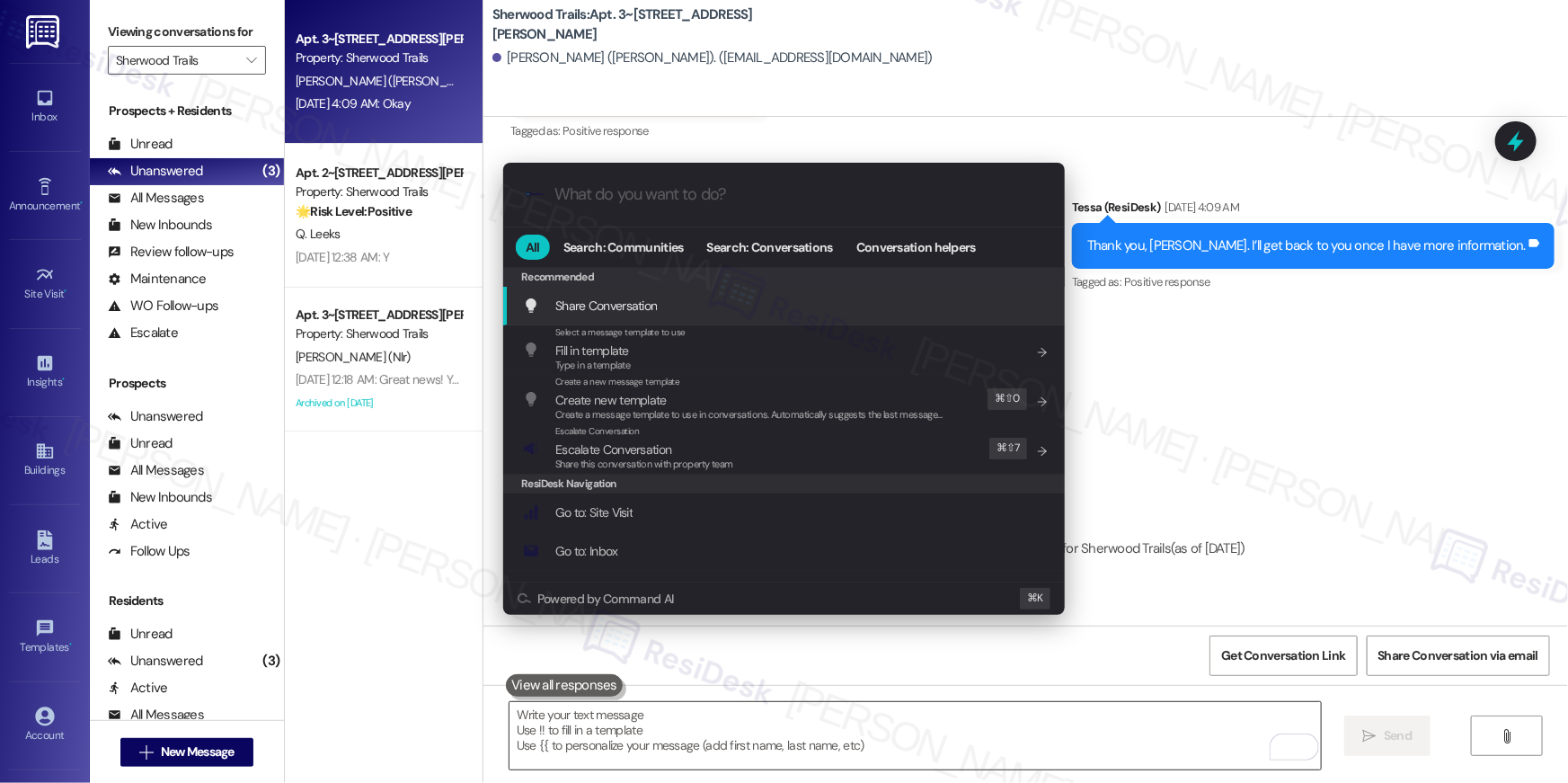
type input "c"
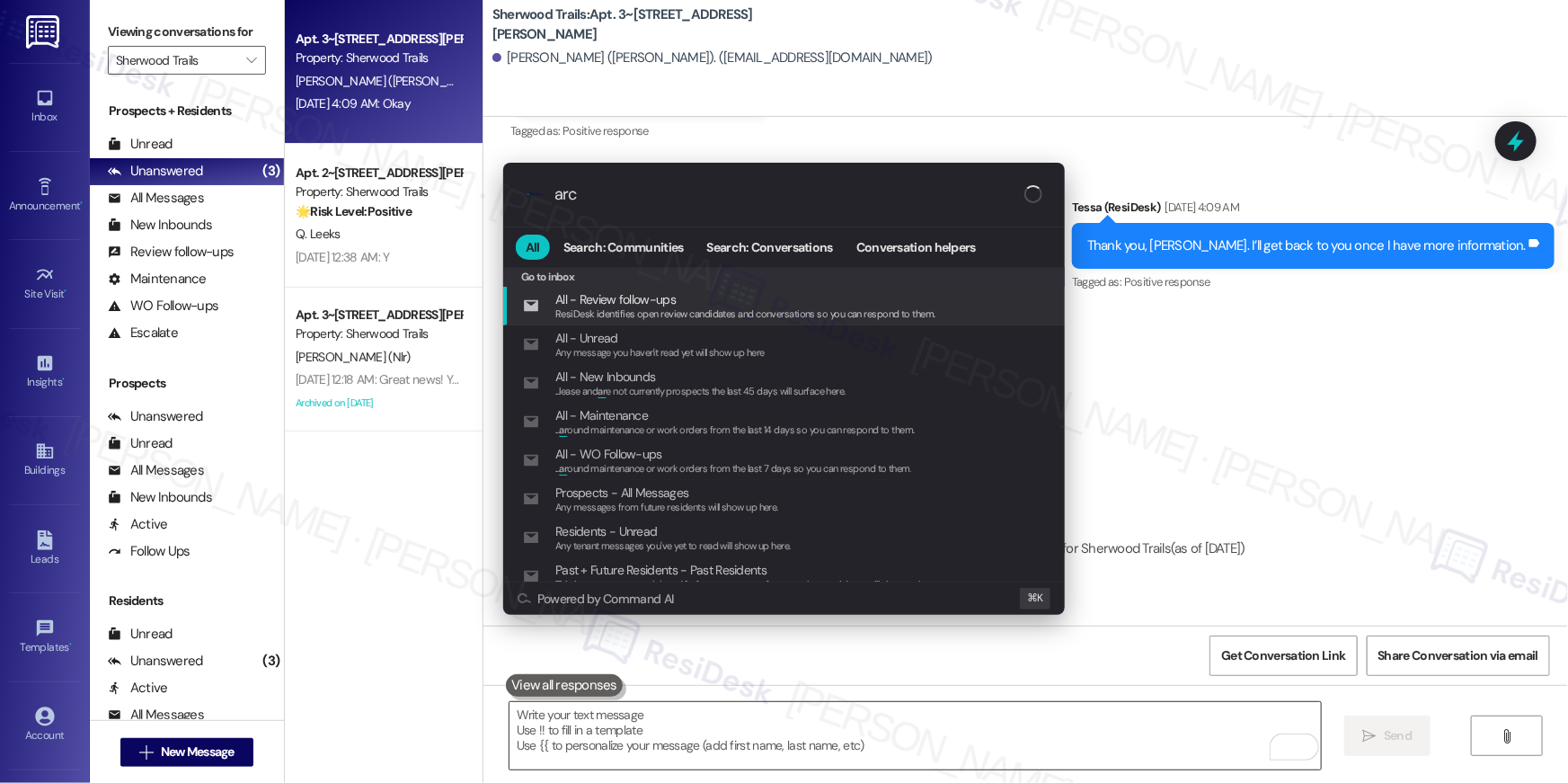
type input "arch"
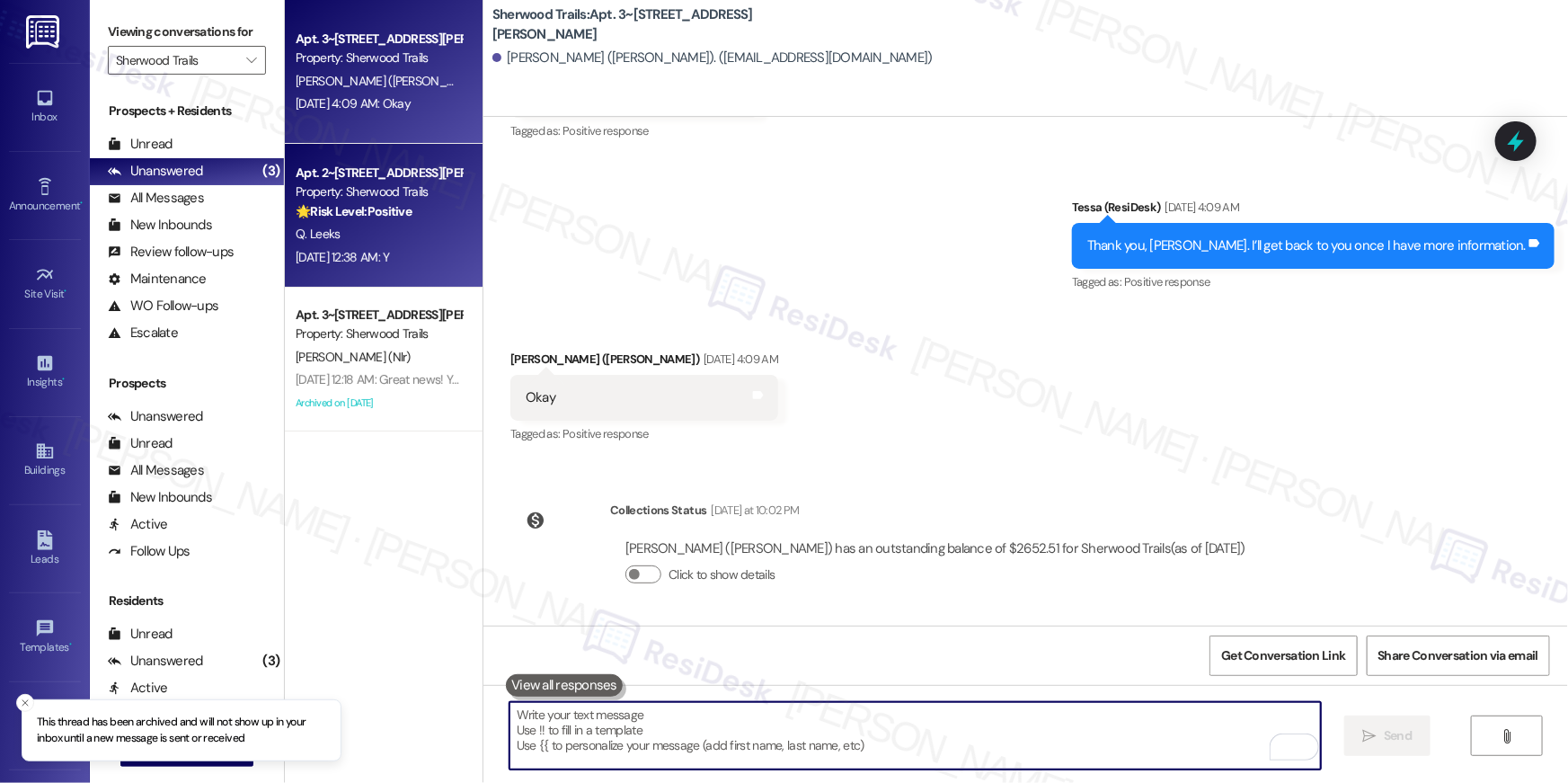
click at [392, 244] on div "Q. Leeks" at bounding box center [379, 234] width 169 height 23
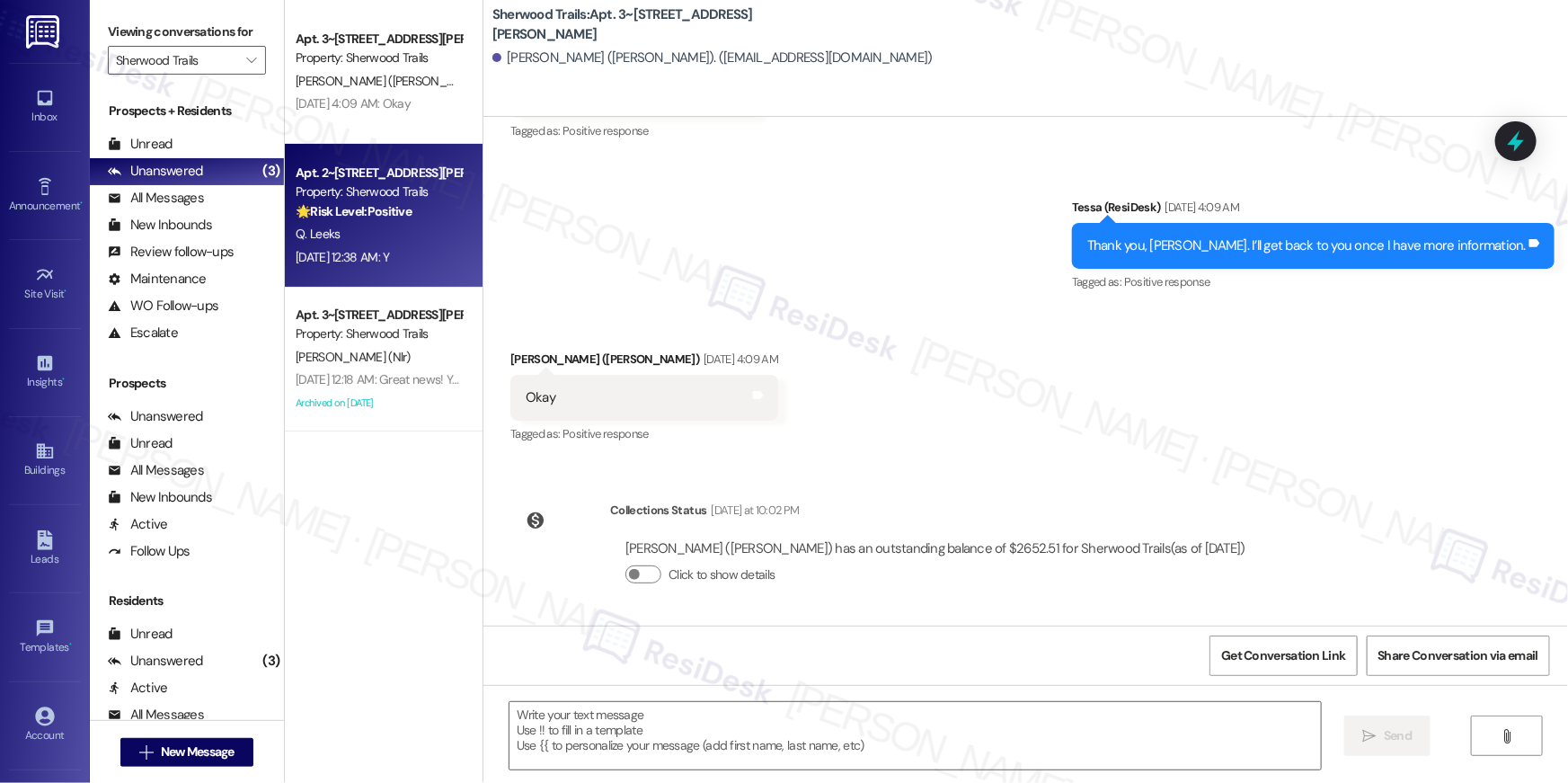
type textarea "Fetching suggested responses. Please feel free to read through the conversation…"
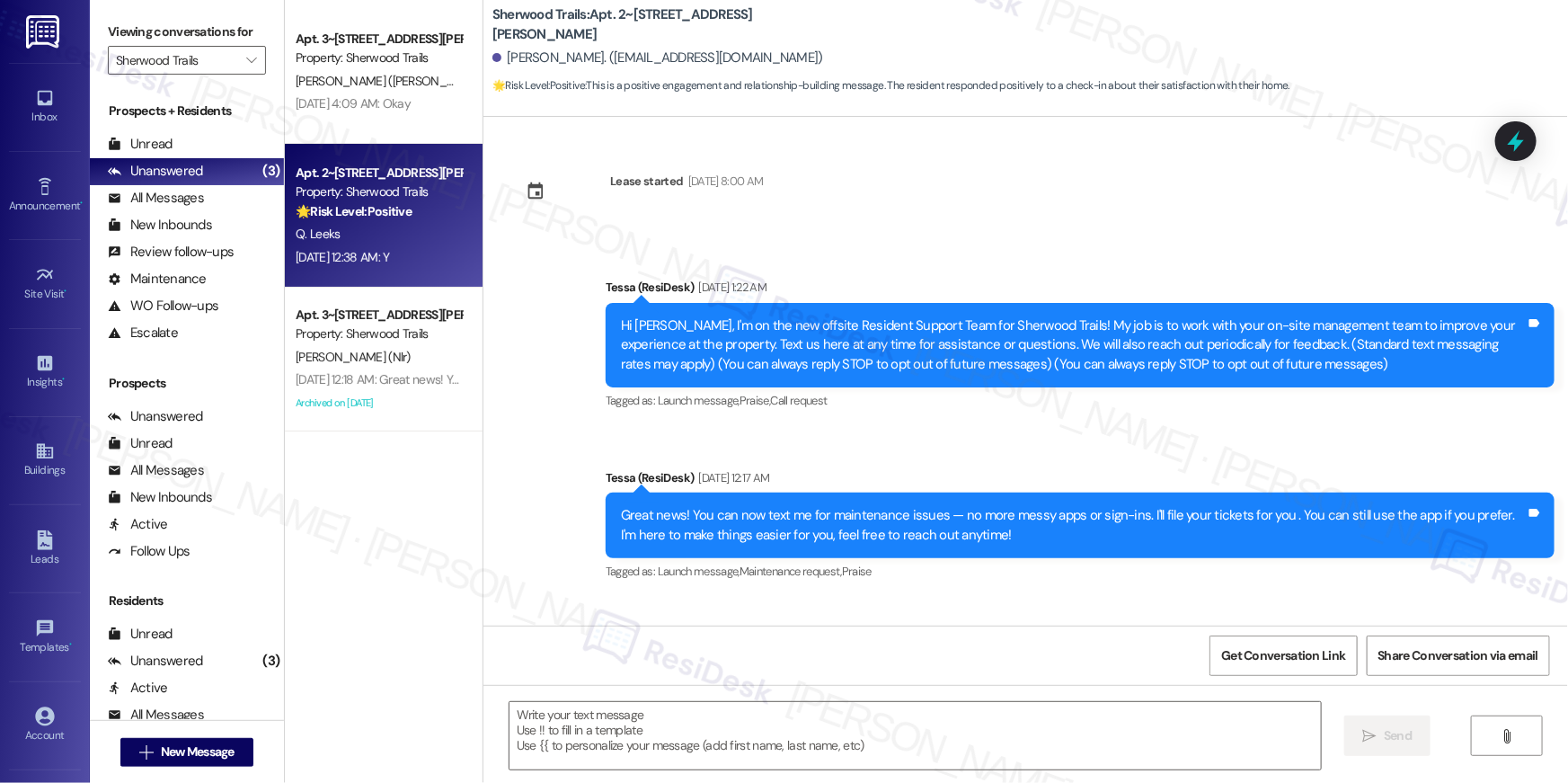
scroll to position [276, 0]
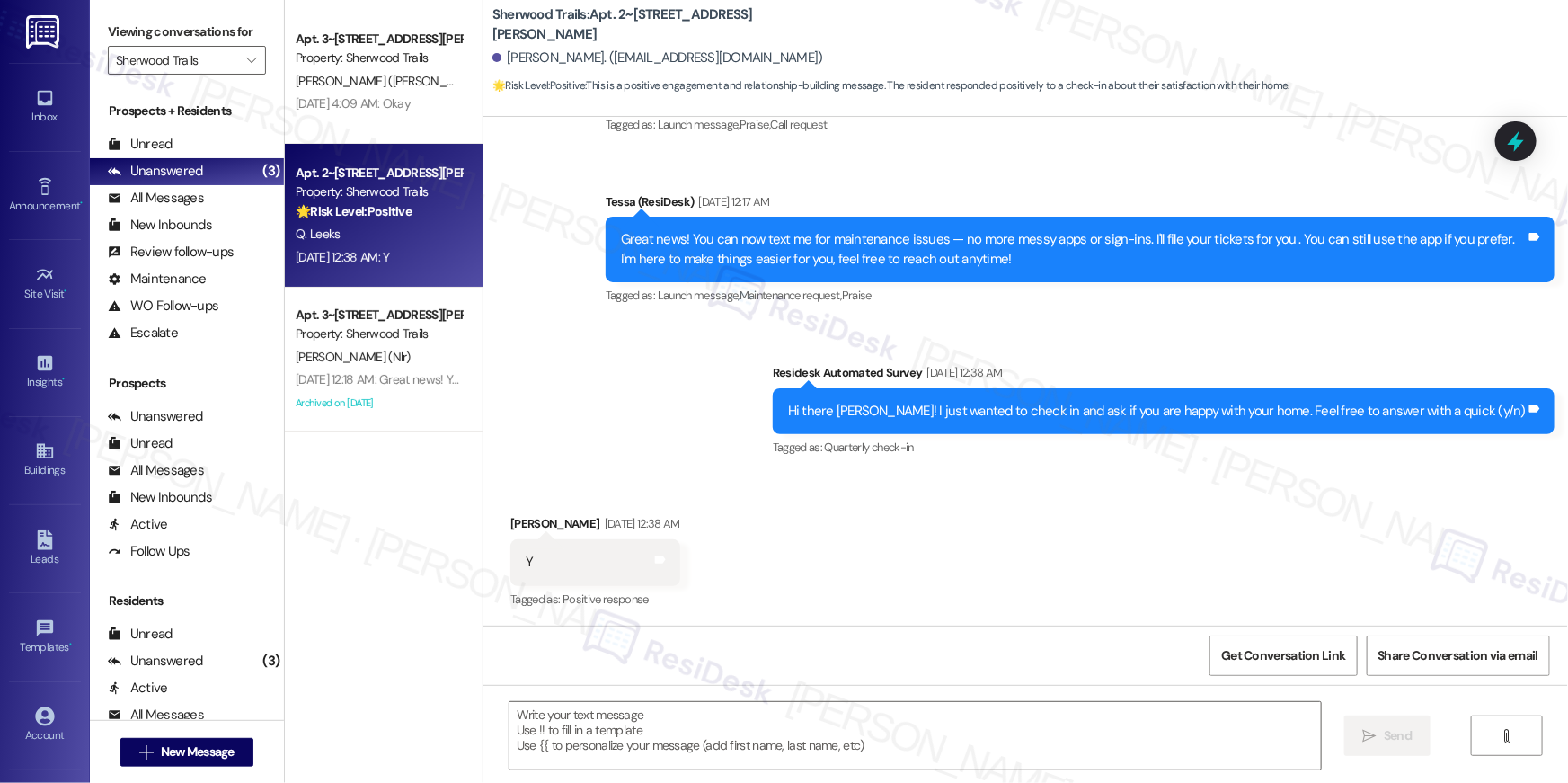
type textarea "Fetching suggested responses. Please feel free to read through the conversation…"
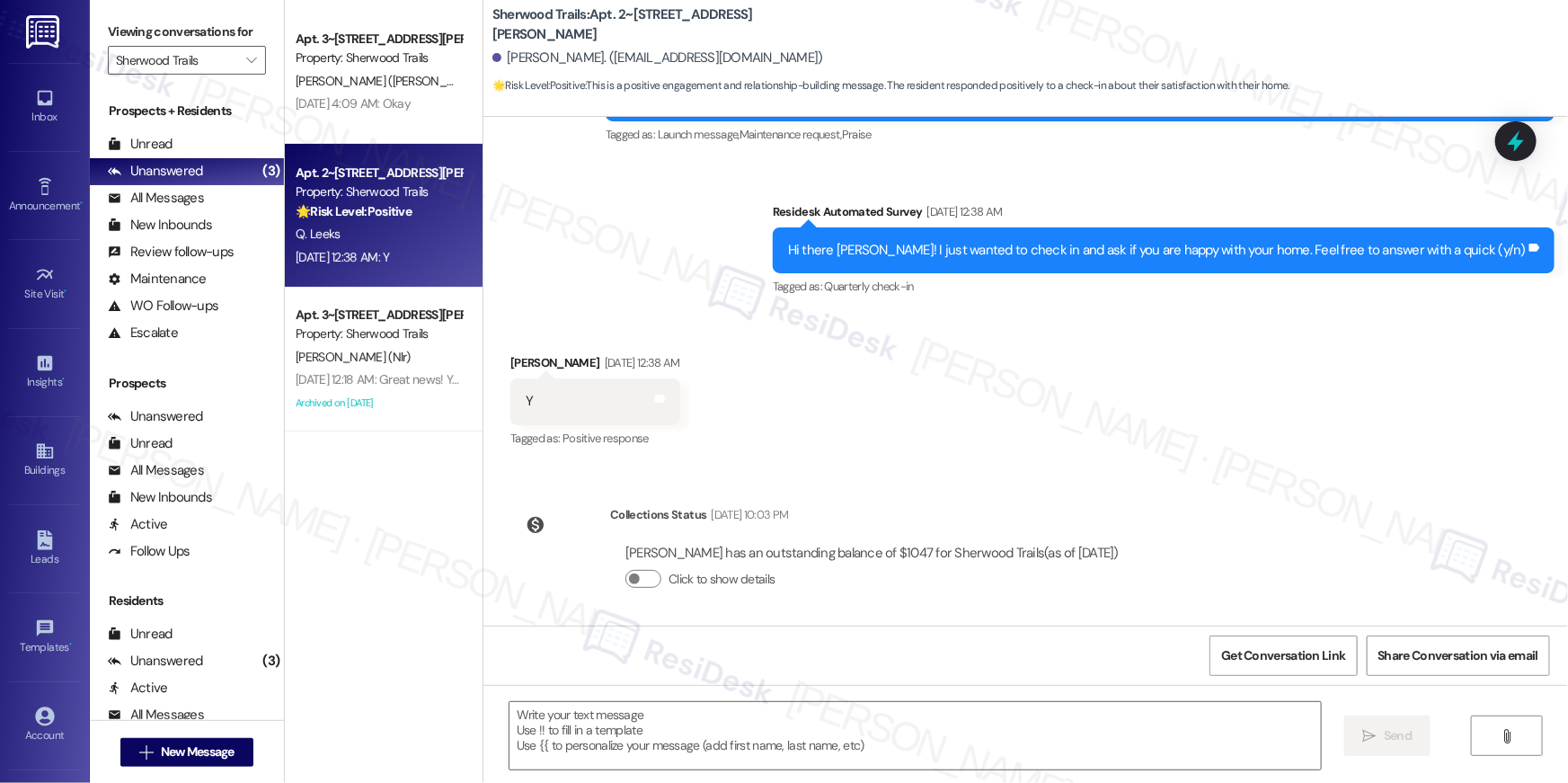
scroll to position [441, 0]
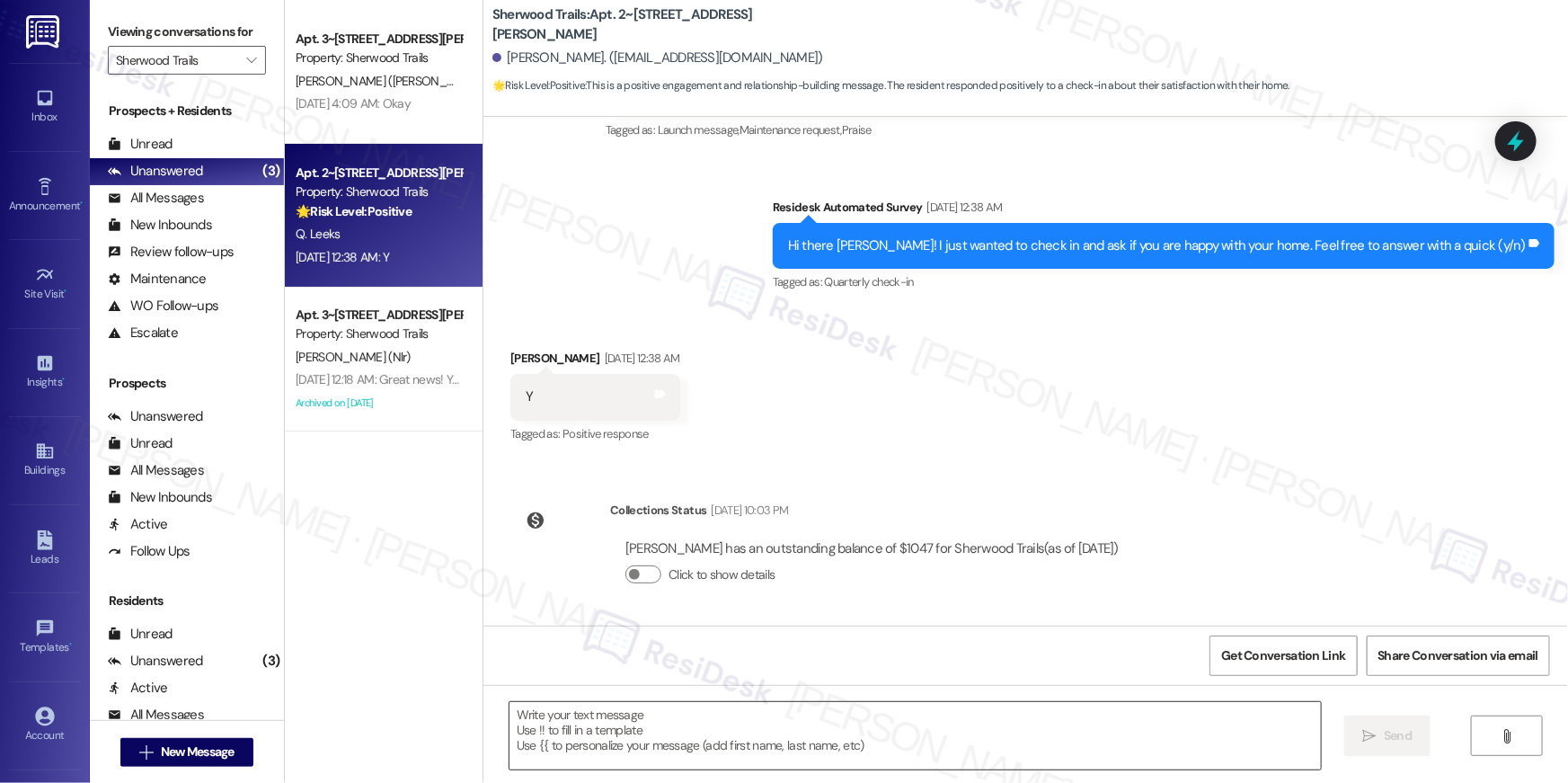
click at [979, 706] on textarea at bounding box center [915, 736] width 812 height 67
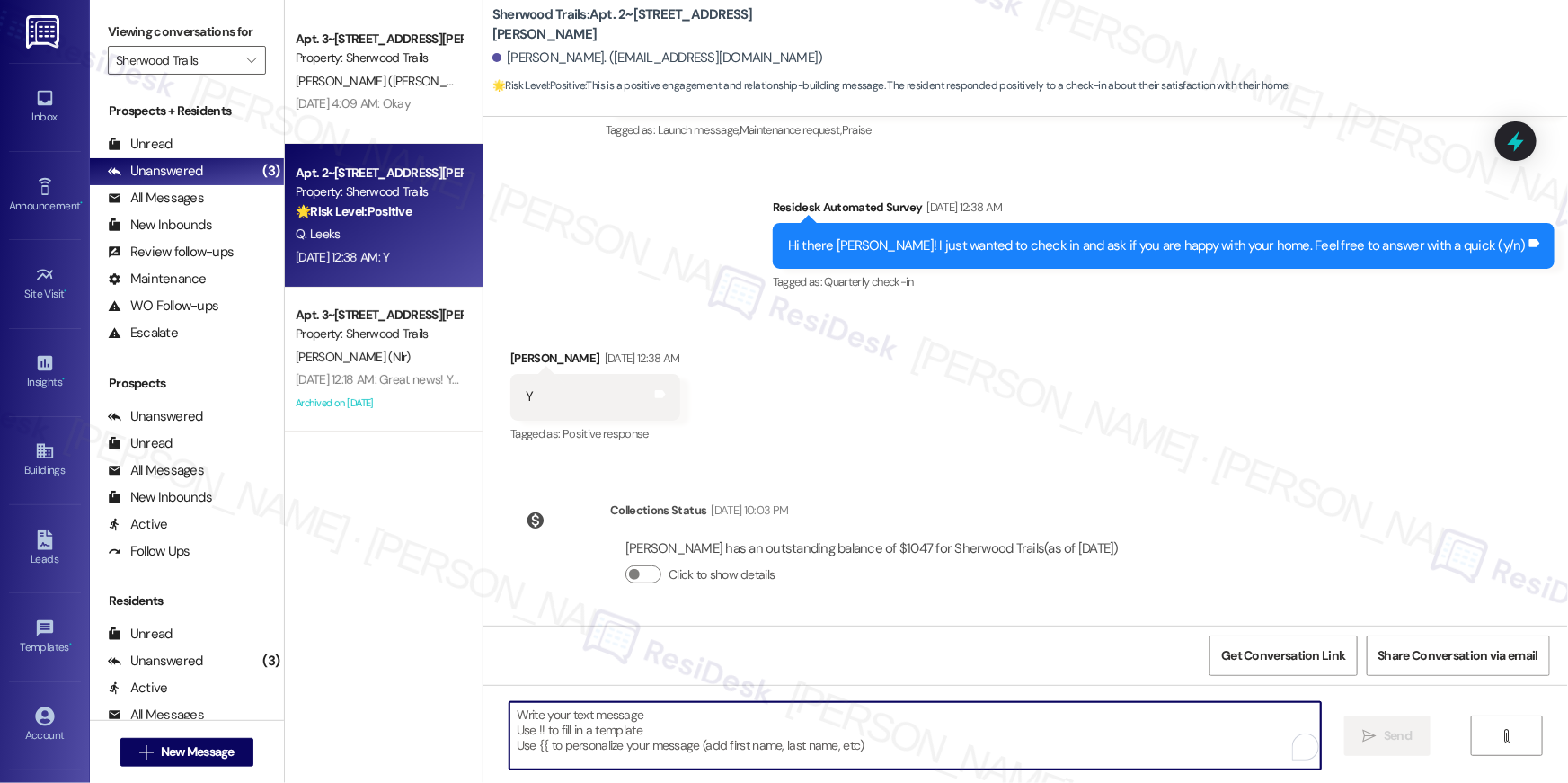
click at [979, 717] on textarea "To enrich screen reader interactions, please activate Accessibility in Grammarl…" at bounding box center [915, 736] width 812 height 67
paste textarea "Thank you so much, {{first_name}}! I’m so glad to hear that you’re happy with y…"
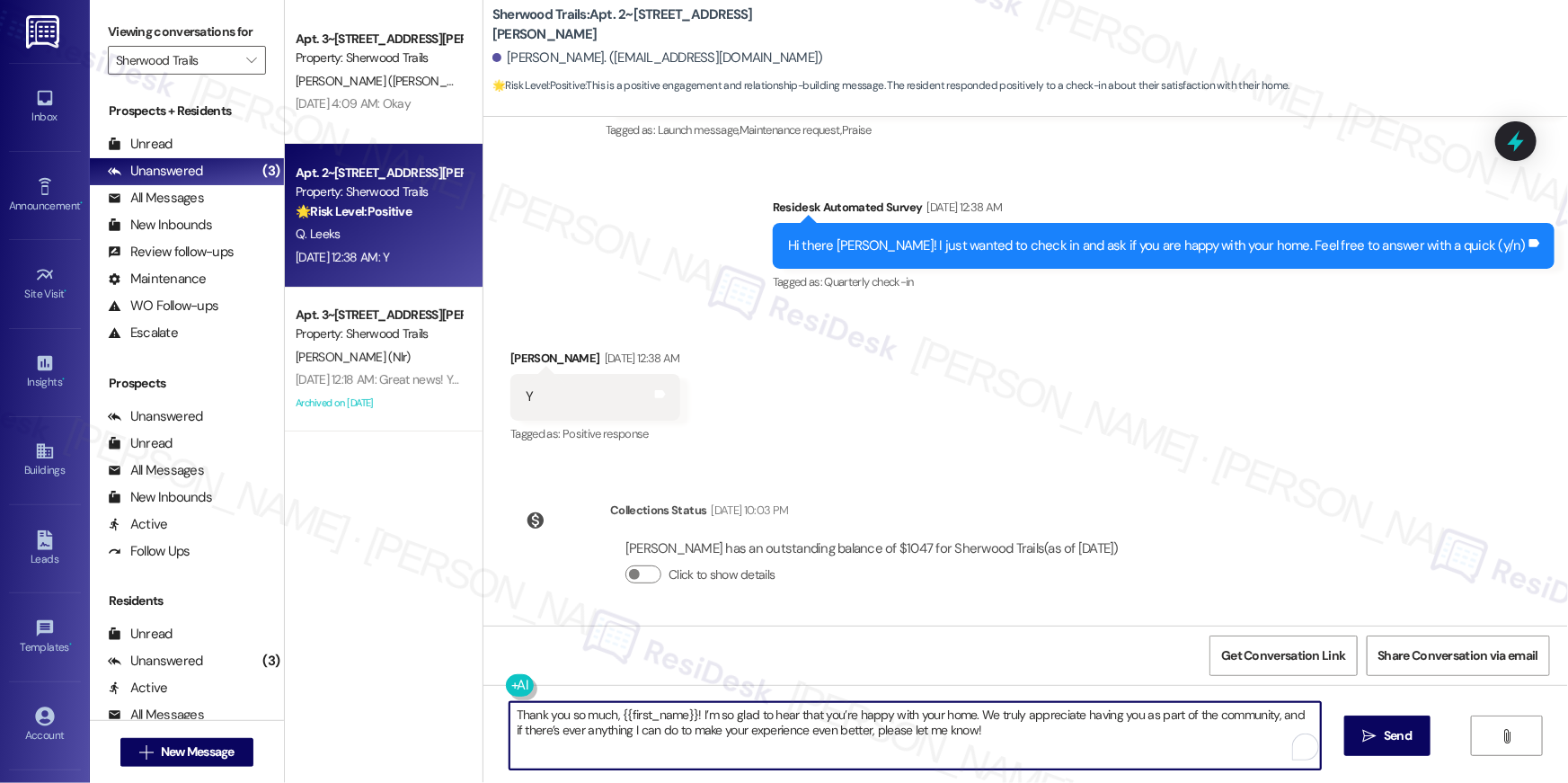
click at [641, 715] on textarea "Thank you so much, {{first_name}}! I’m so glad to hear that you’re happy with y…" at bounding box center [915, 736] width 812 height 67
drag, startPoint x: 609, startPoint y: 716, endPoint x: 447, endPoint y: 711, distance: 162.1
click at [447, 711] on div "Apt. 3~316, 10401 Brockington Road Property: Sherwood Trails C. Miller (Jha) Se…" at bounding box center [927, 391] width 1284 height 783
click at [607, 716] on textarea "Hey {{first_name}}! I’m so glad to hear that you’re happy with your home. We tr…" at bounding box center [915, 736] width 812 height 67
type textarea "Hey {{first_name}}! Just responding to your last message 😃 I’m so glad to hear …"
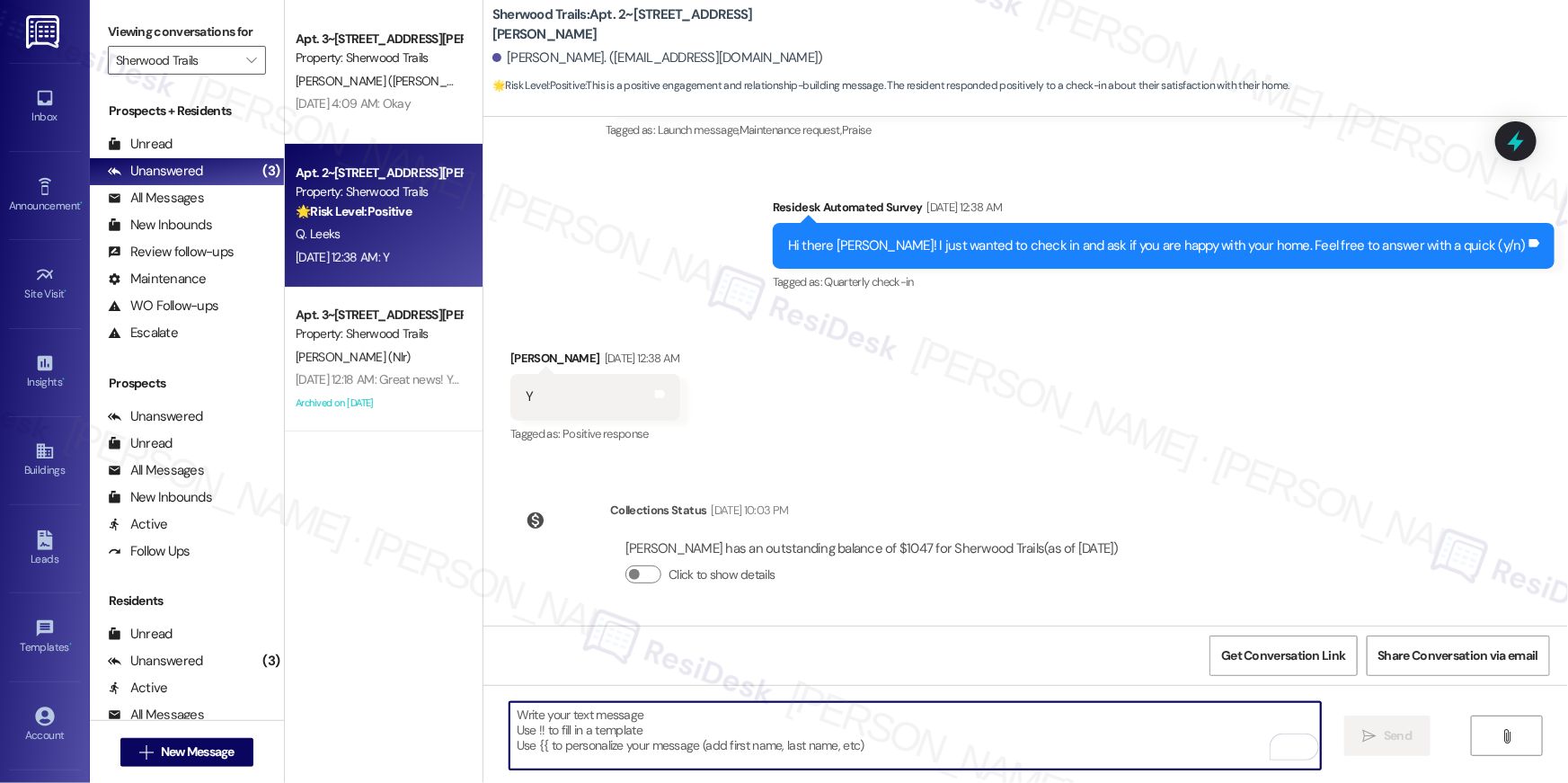
scroll to position [276, 0]
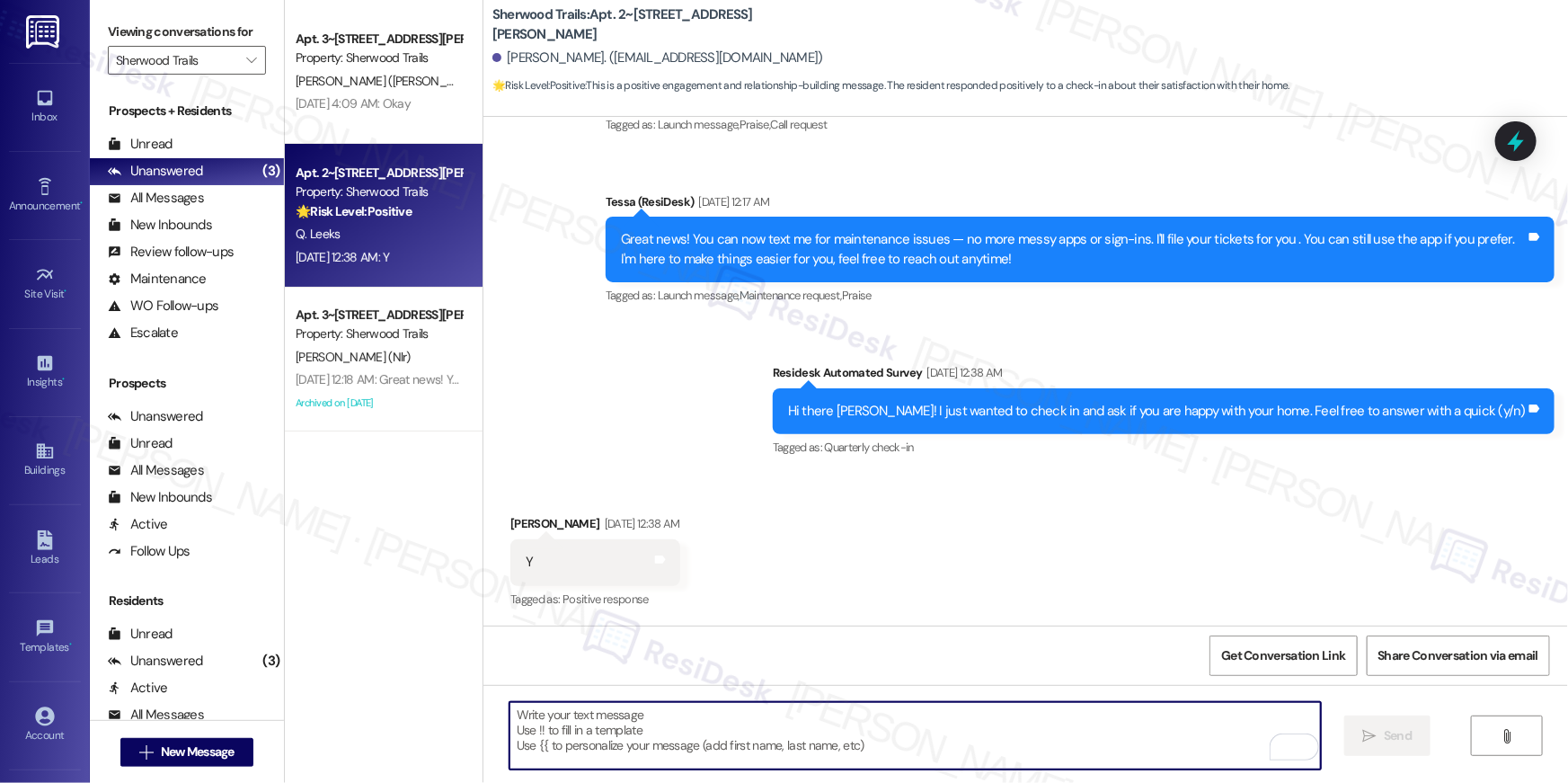
click at [1132, 719] on textarea "To enrich screen reader interactions, please activate Accessibility in Grammarl…" at bounding box center [915, 736] width 812 height 67
paste textarea "When you have a moment, would you mind leaving us a quick Google Review? ⭐ It o…"
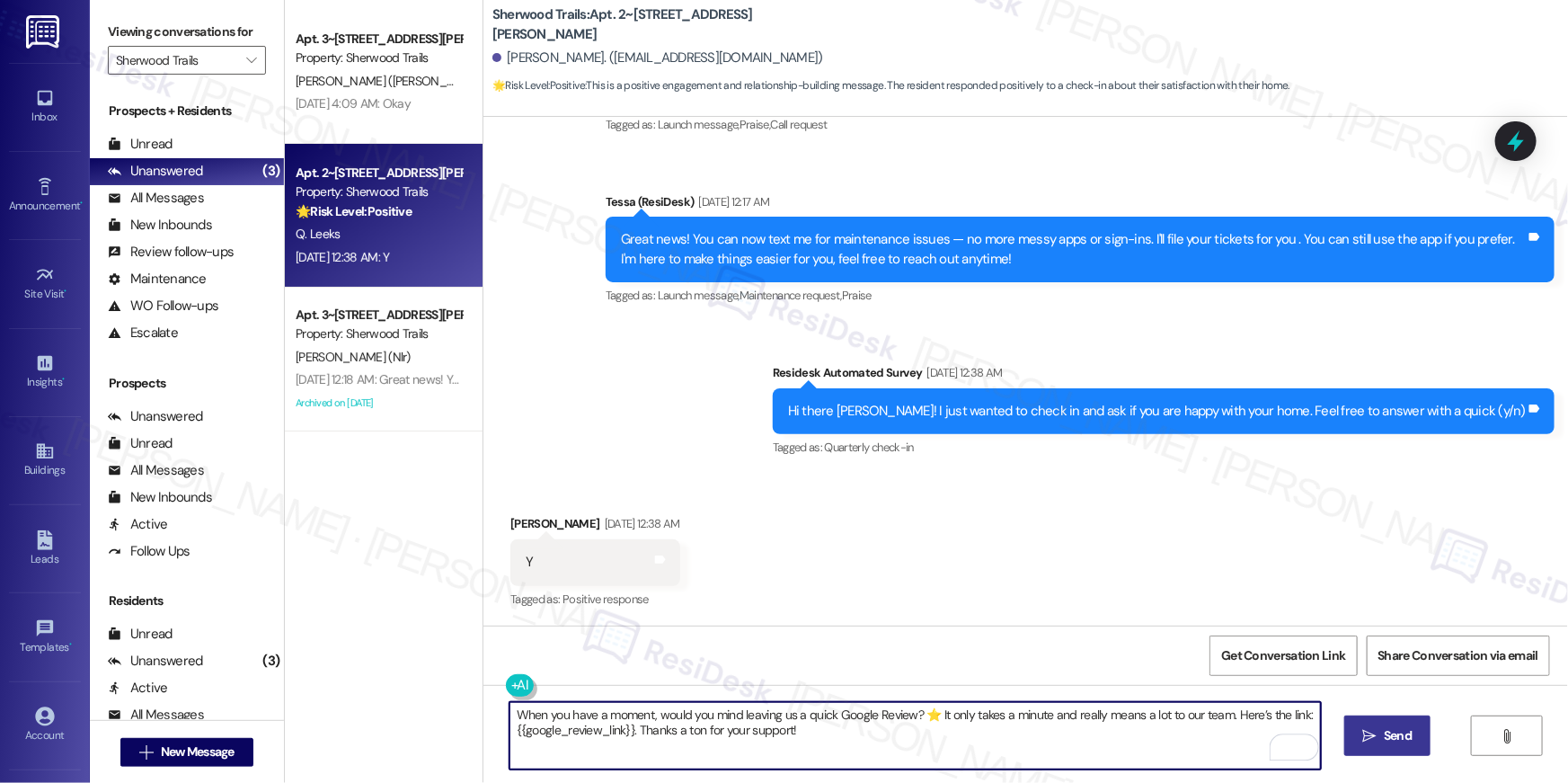
type textarea "When you have a moment, would you mind leaving us a quick Google Review? ⭐ It o…"
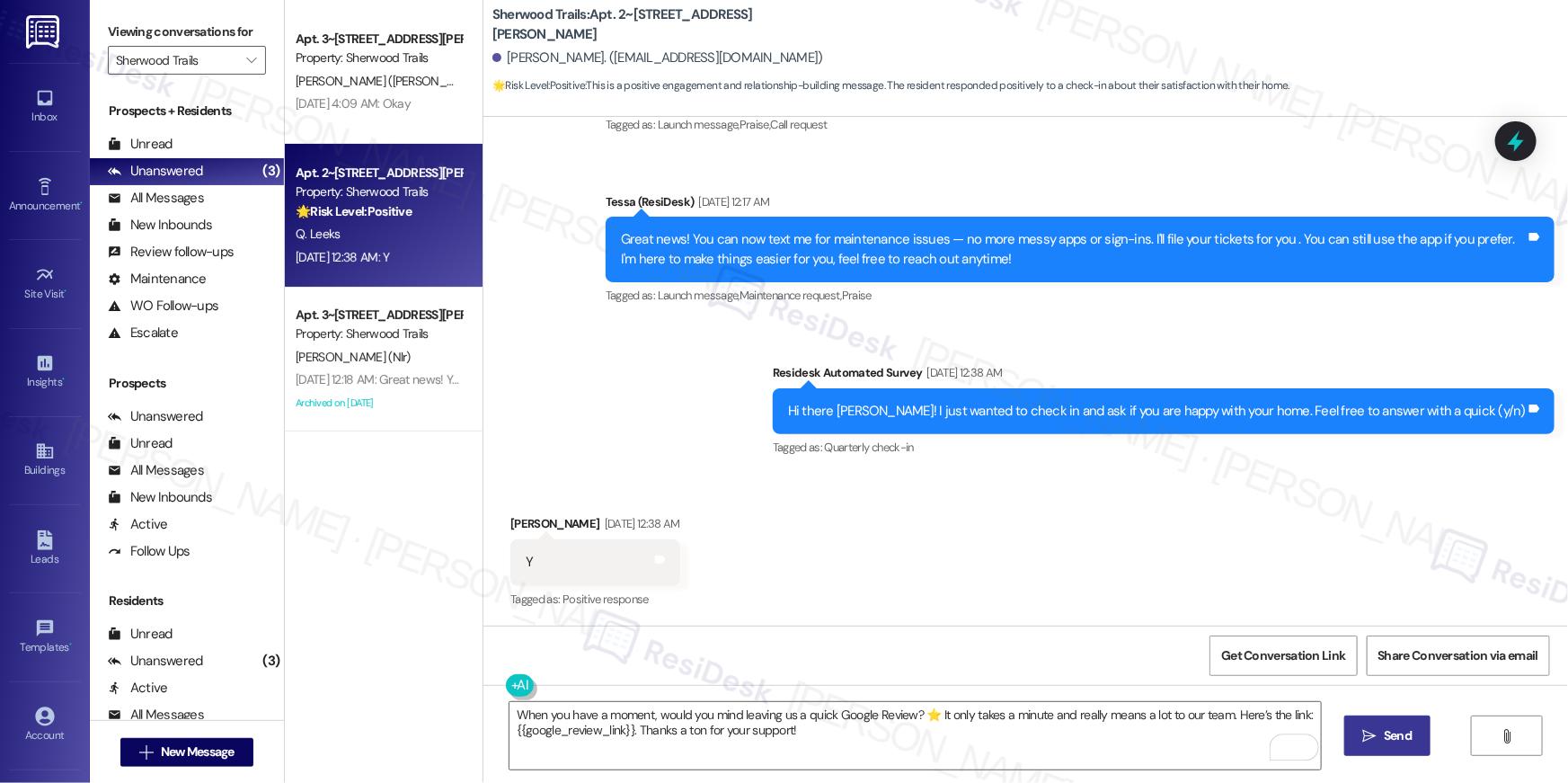
click at [1397, 738] on span "Send" at bounding box center [1398, 736] width 28 height 19
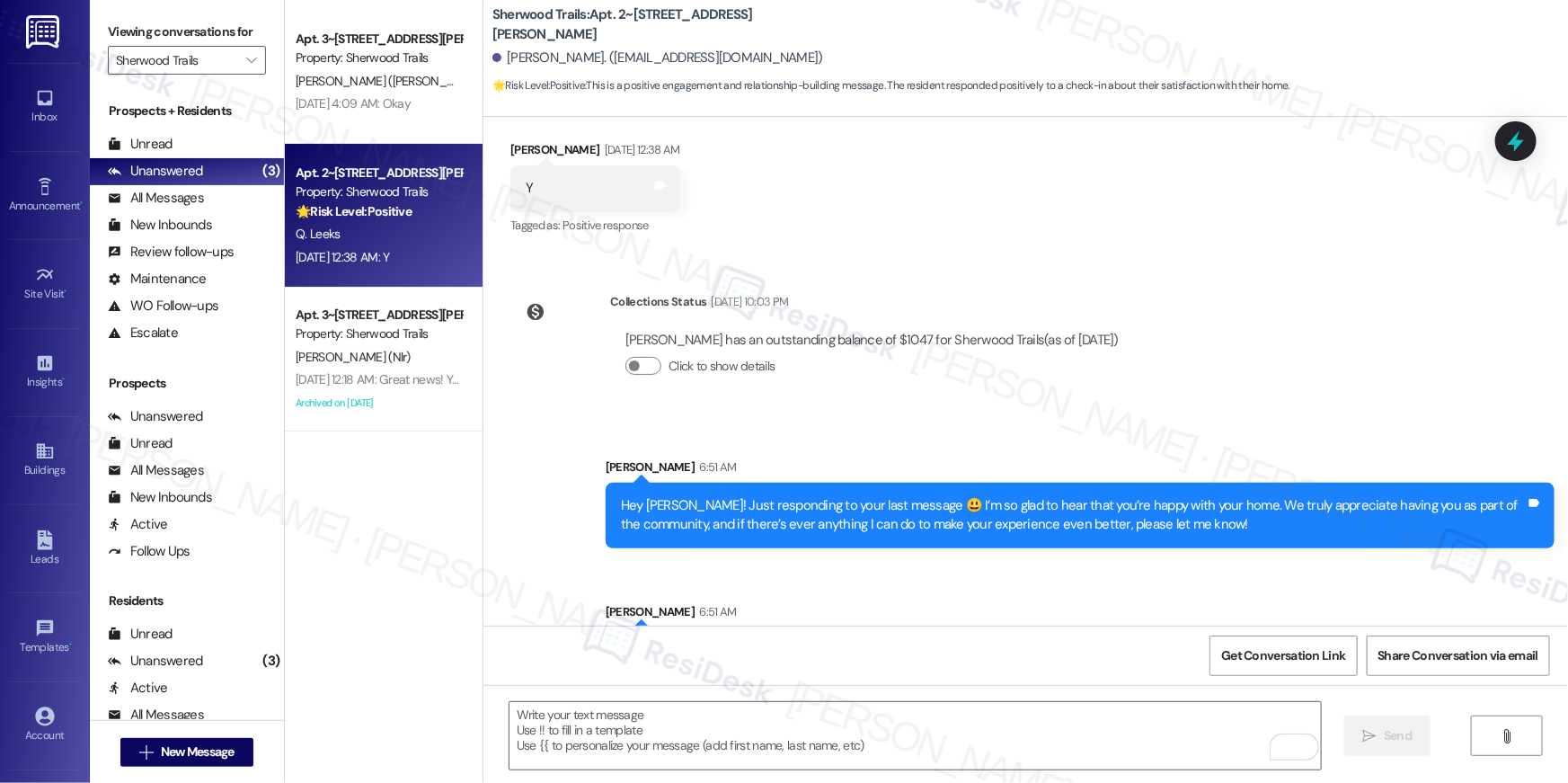
scroll to position [730, 0]
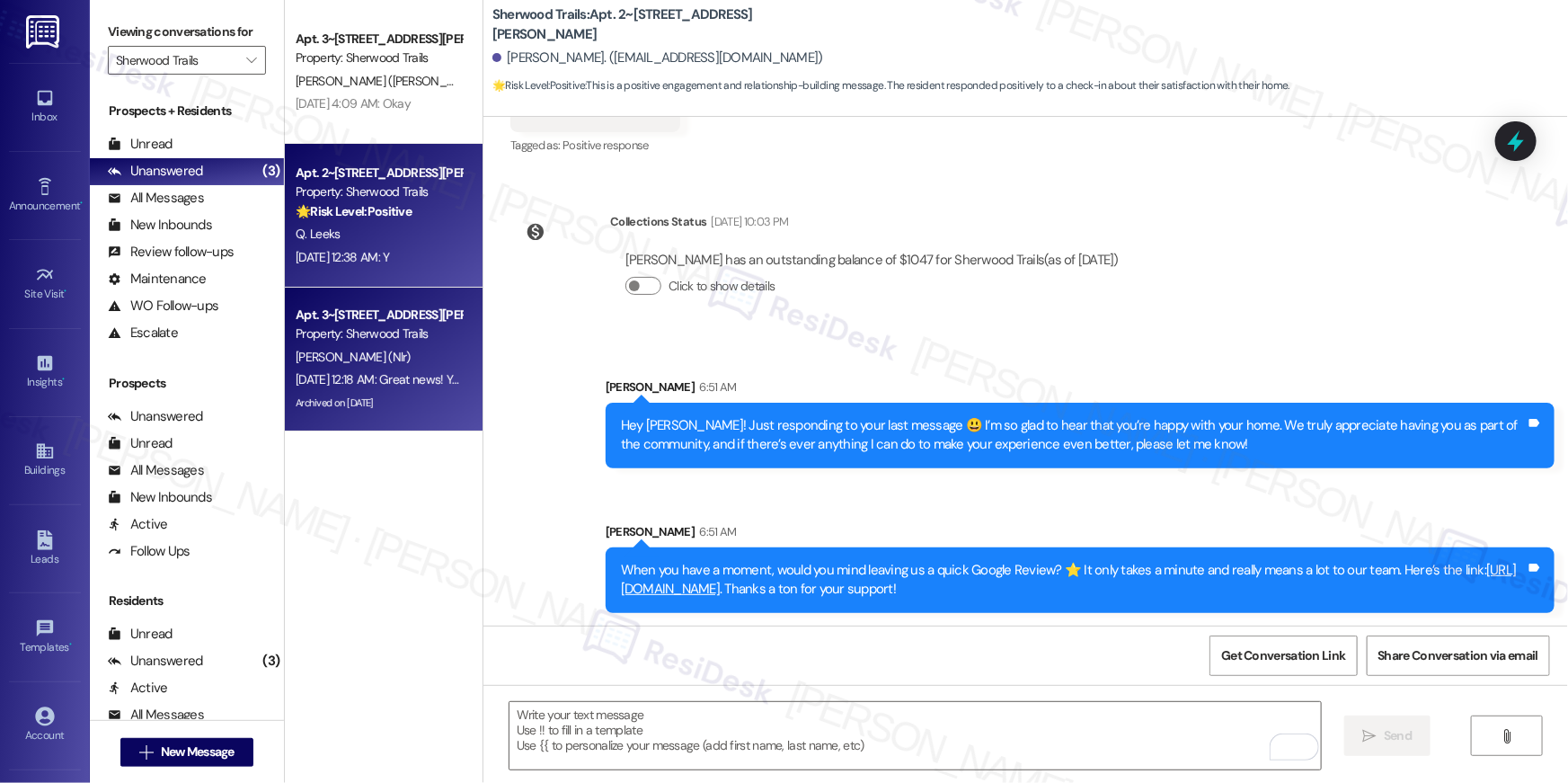
click at [352, 346] on div "O. Henderson (Nlr)" at bounding box center [379, 357] width 169 height 23
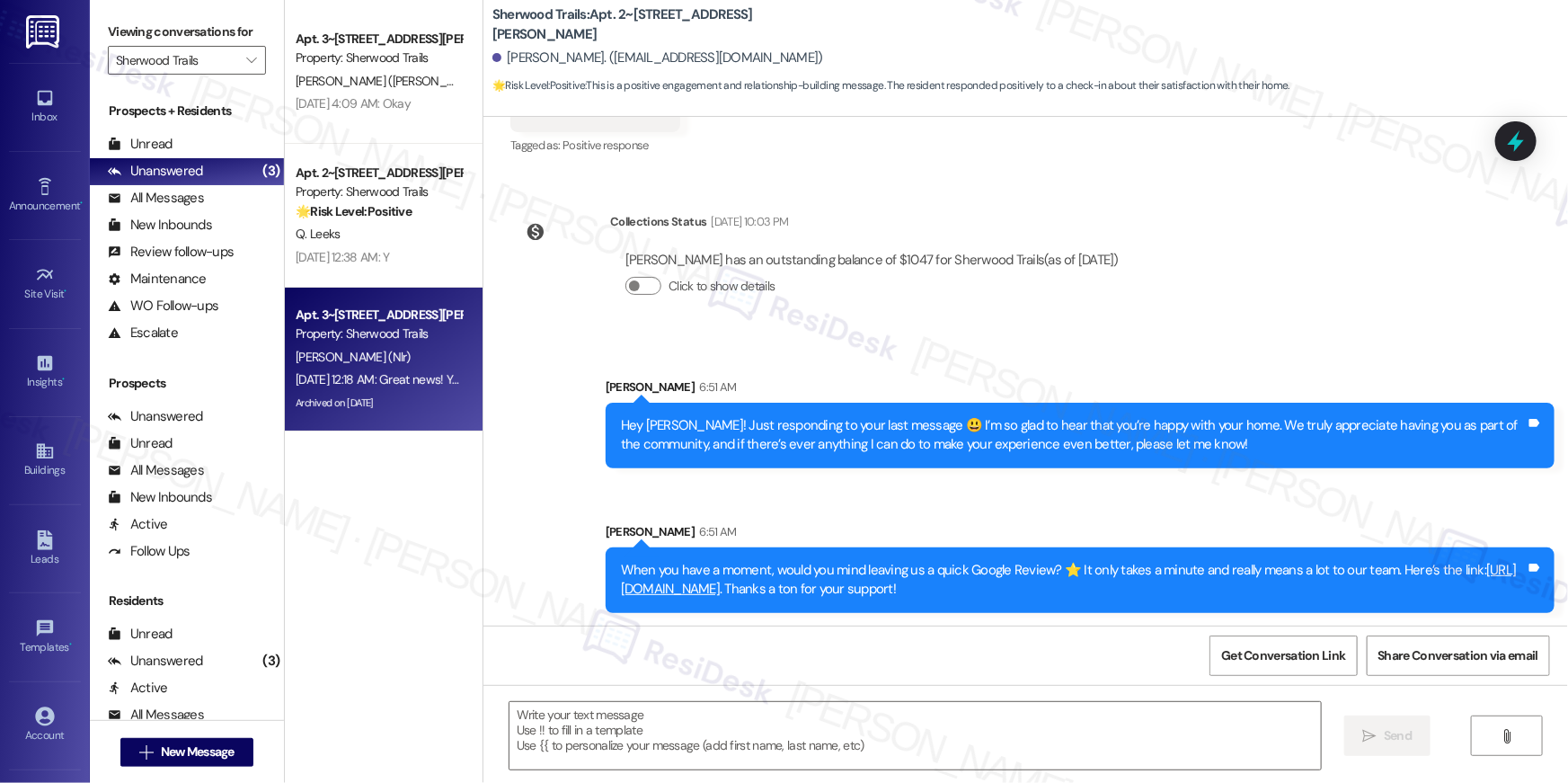
type textarea "Fetching suggested responses. Please feel free to read through the conversation…"
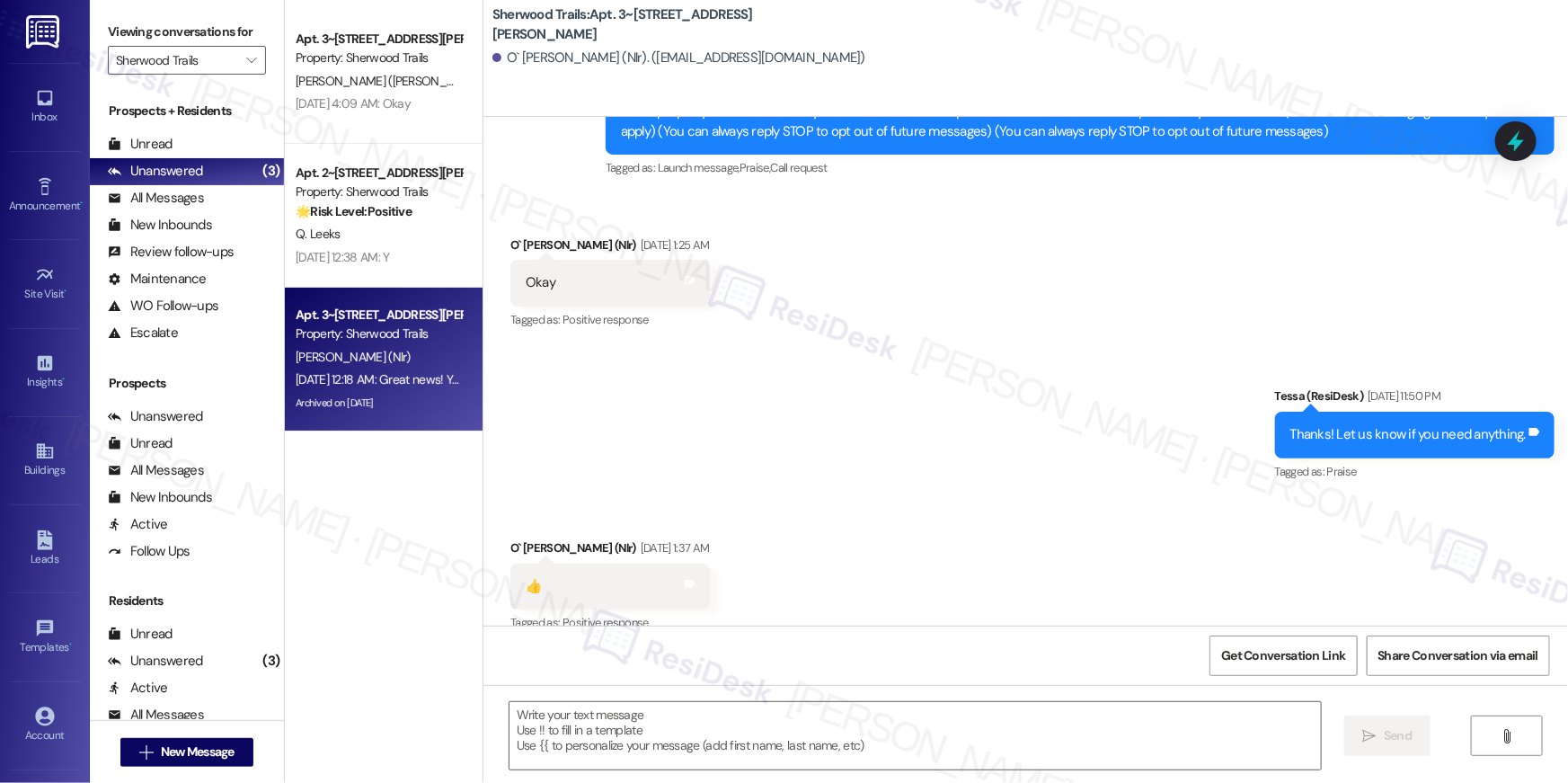
type textarea "Fetching suggested responses. Please feel free to read through the conversation…"
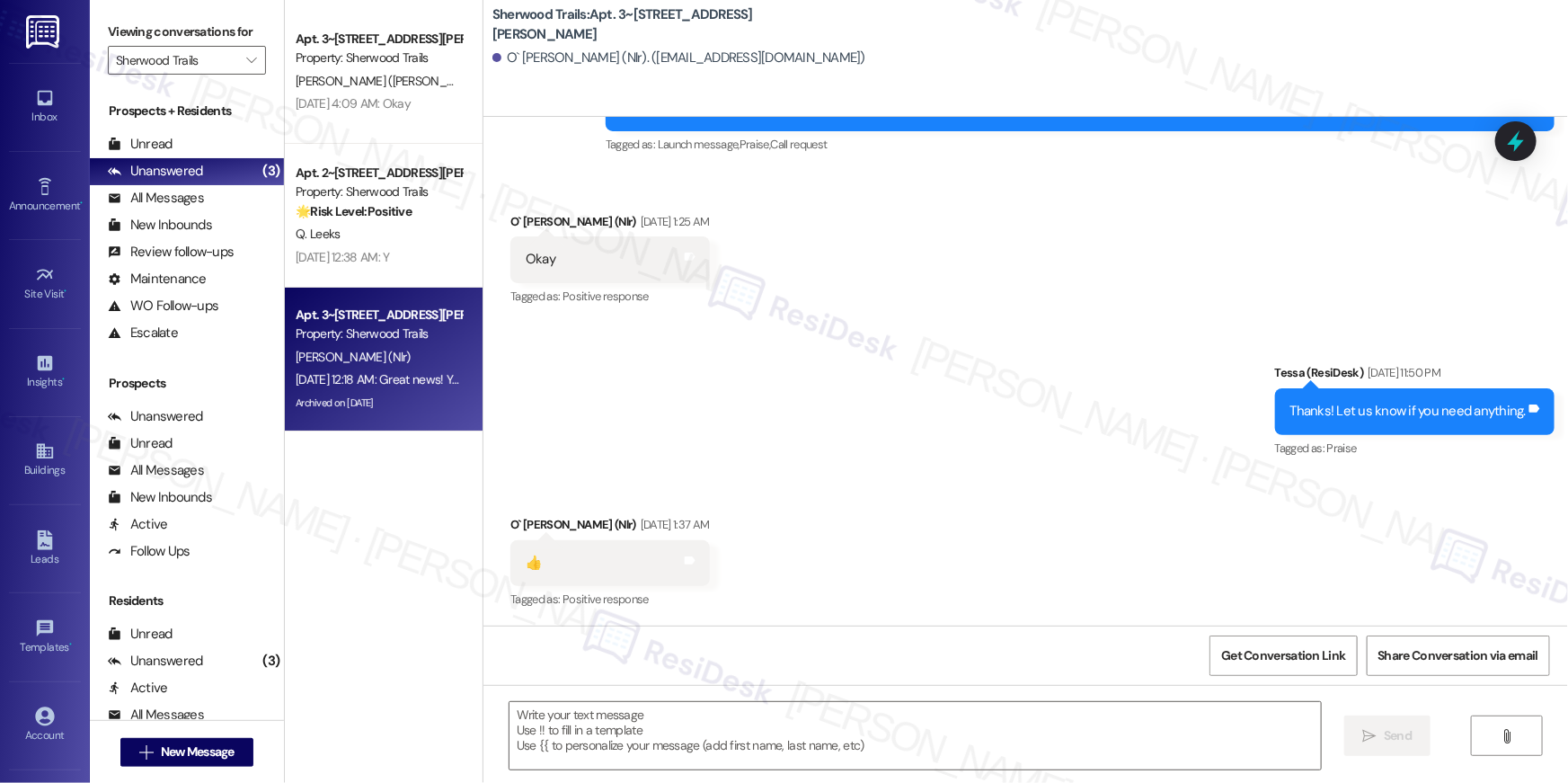
scroll to position [726, 0]
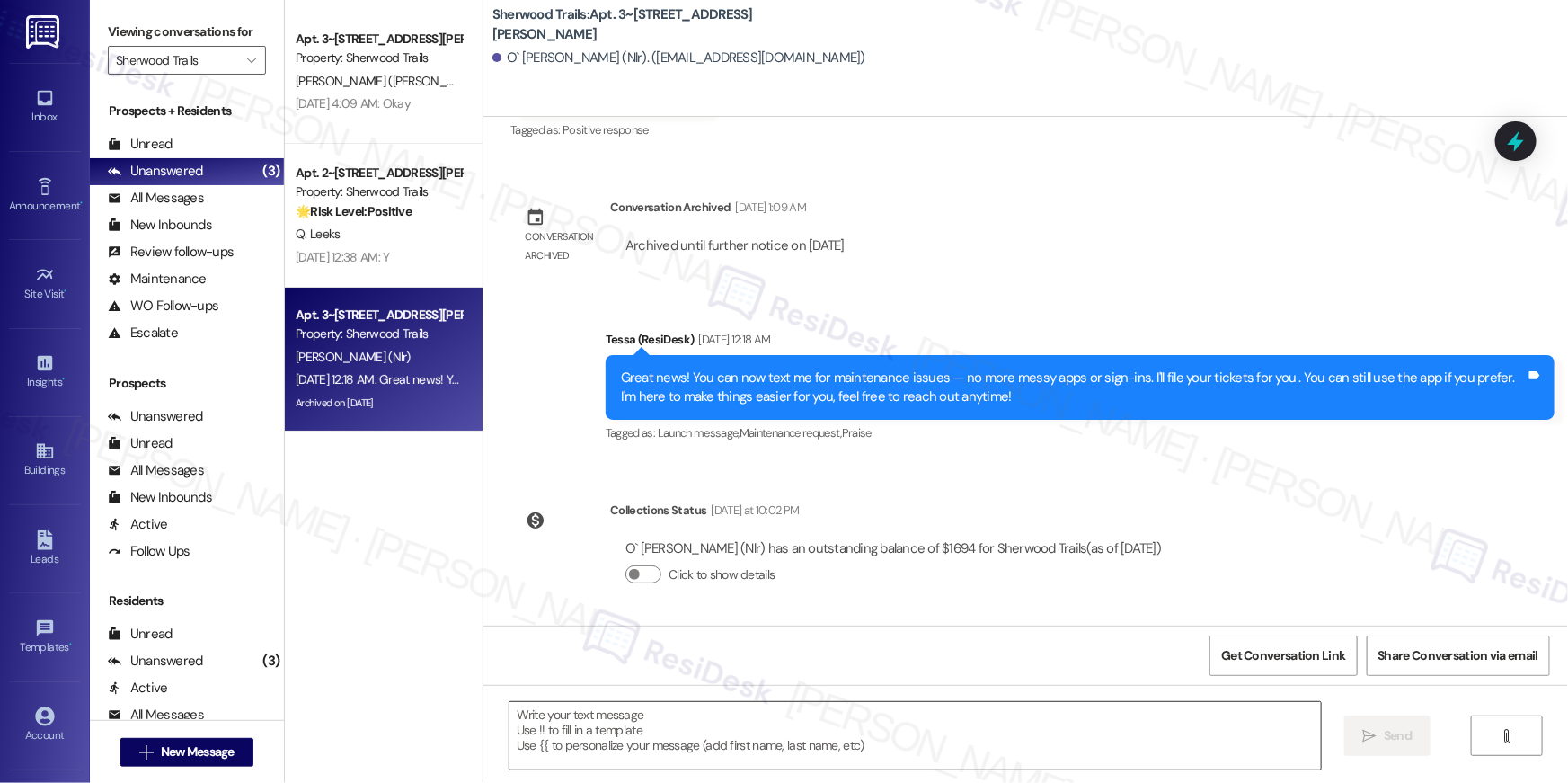
click at [920, 745] on textarea at bounding box center [915, 736] width 812 height 67
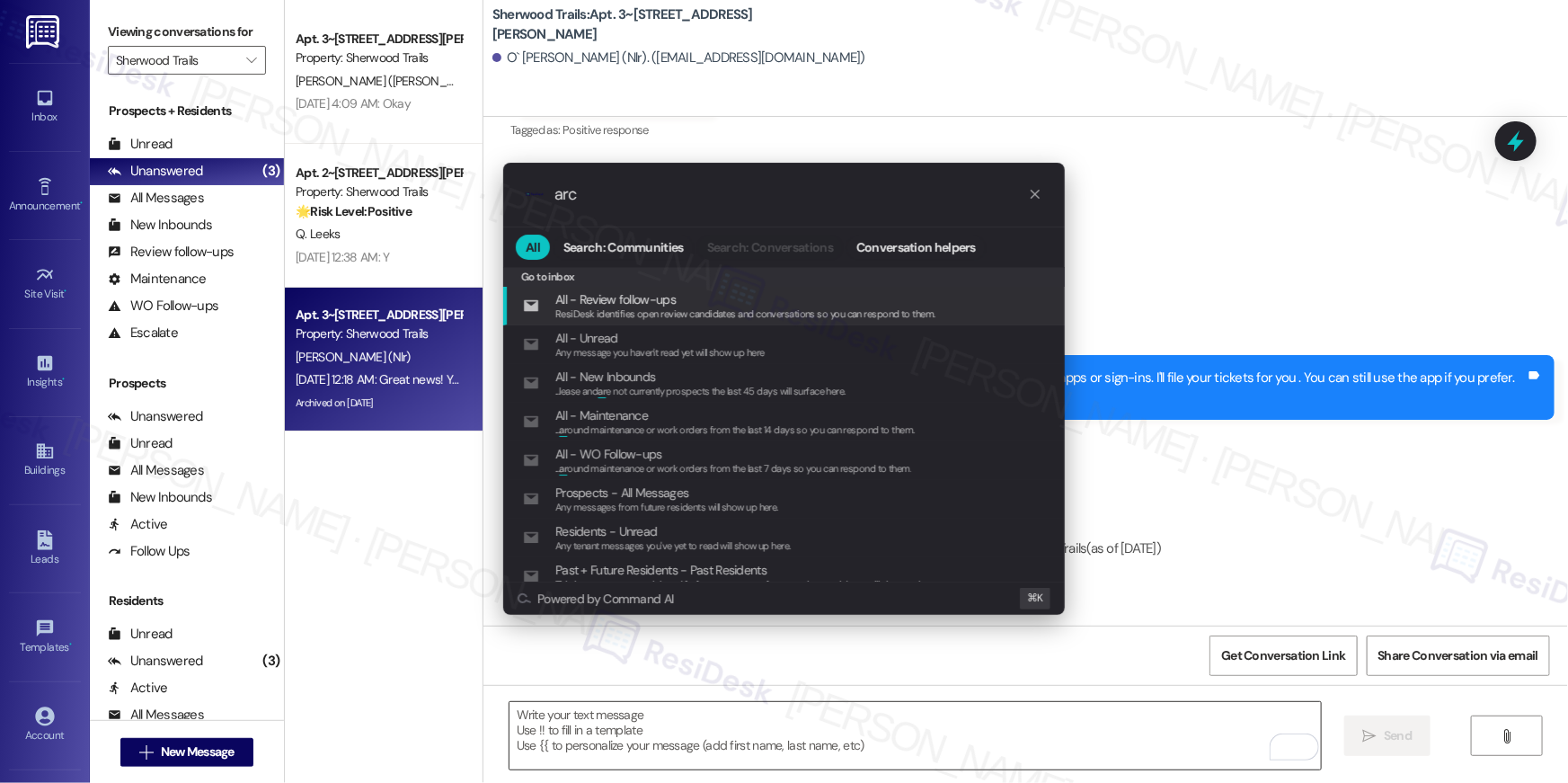
type input "arch"
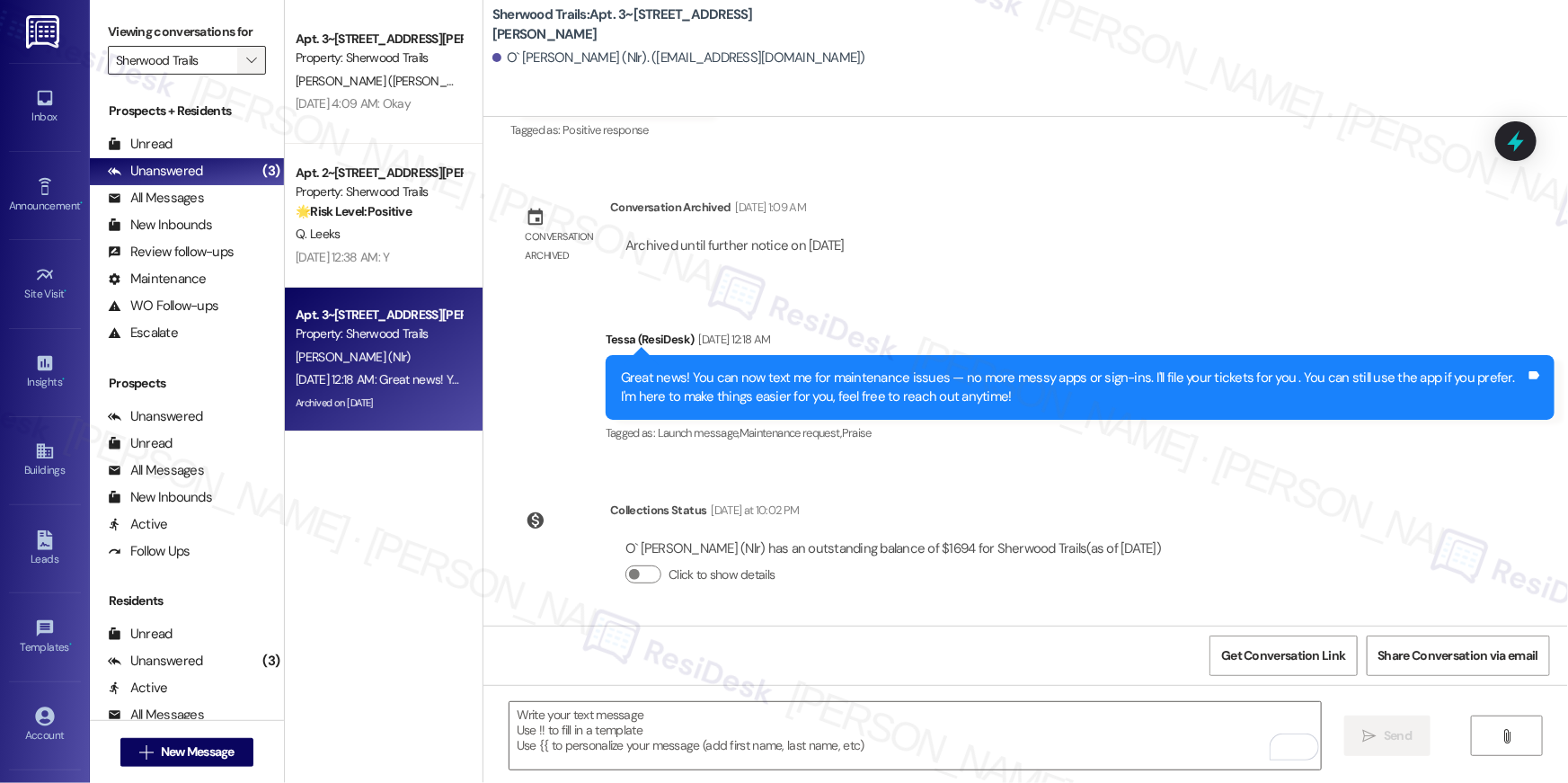
click at [247, 59] on span "" at bounding box center [251, 60] width 17 height 29
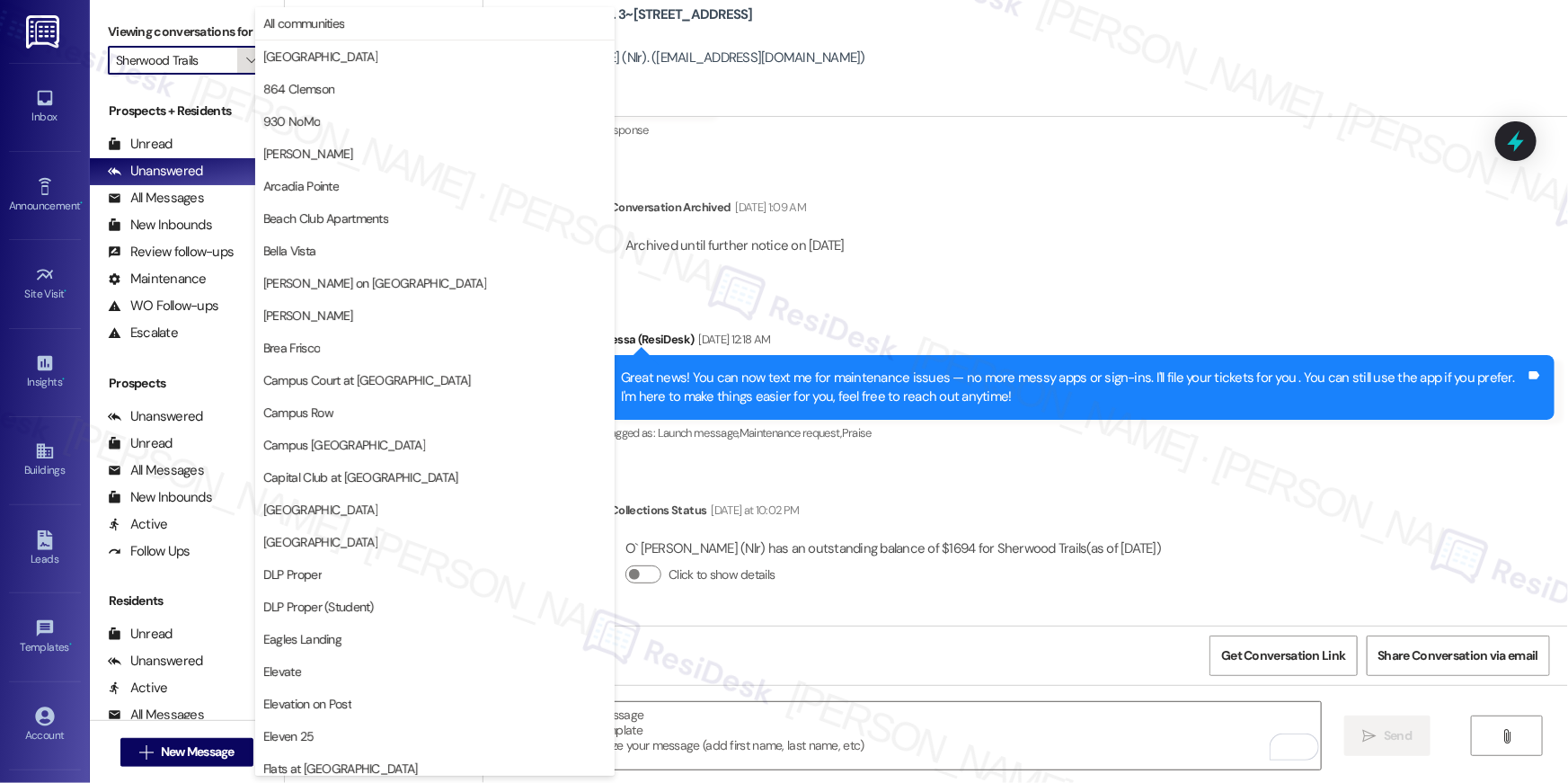
scroll to position [1252, 0]
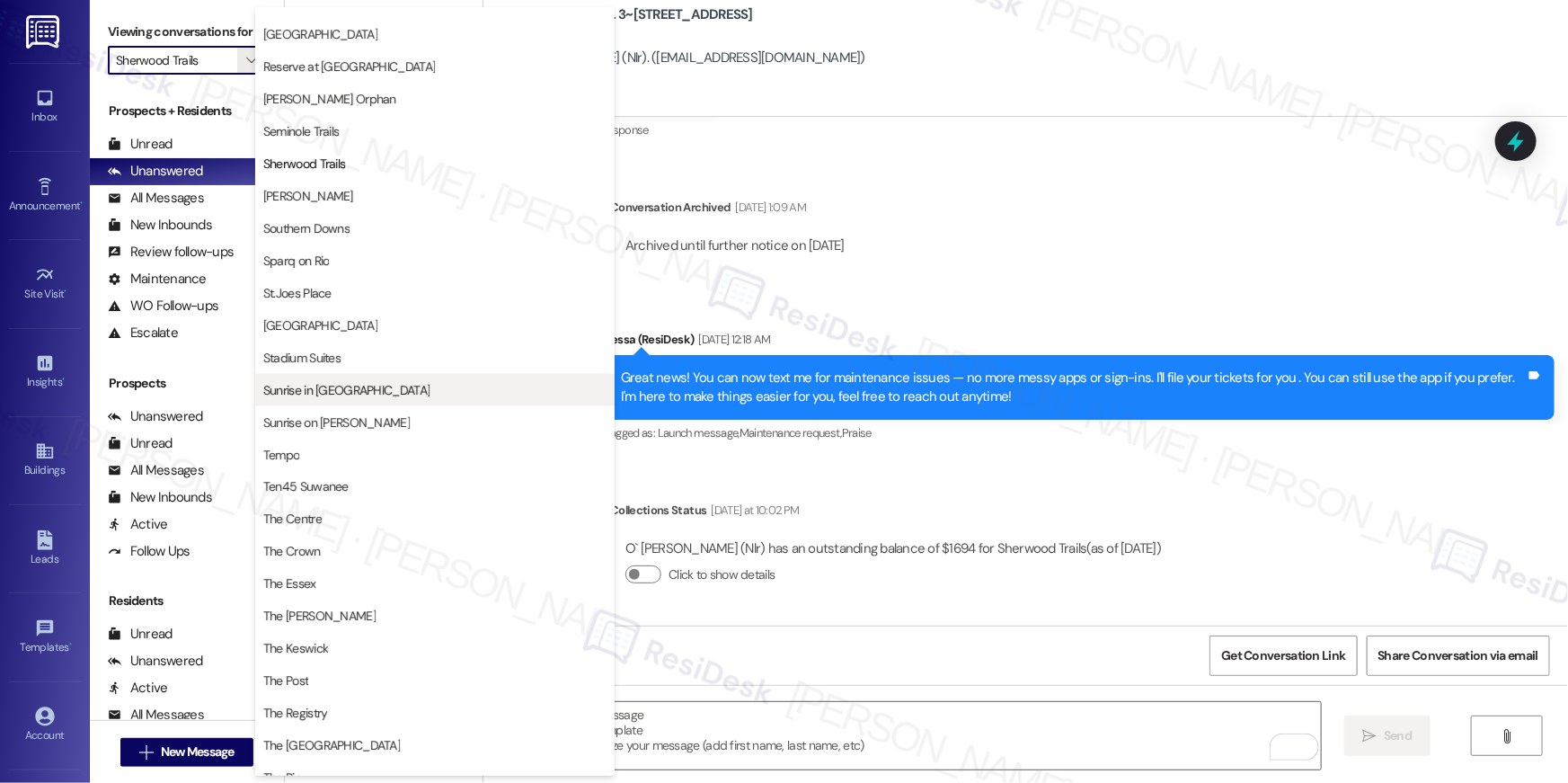
click at [352, 388] on span "Sunrise in [GEOGRAPHIC_DATA]" at bounding box center [346, 390] width 166 height 18
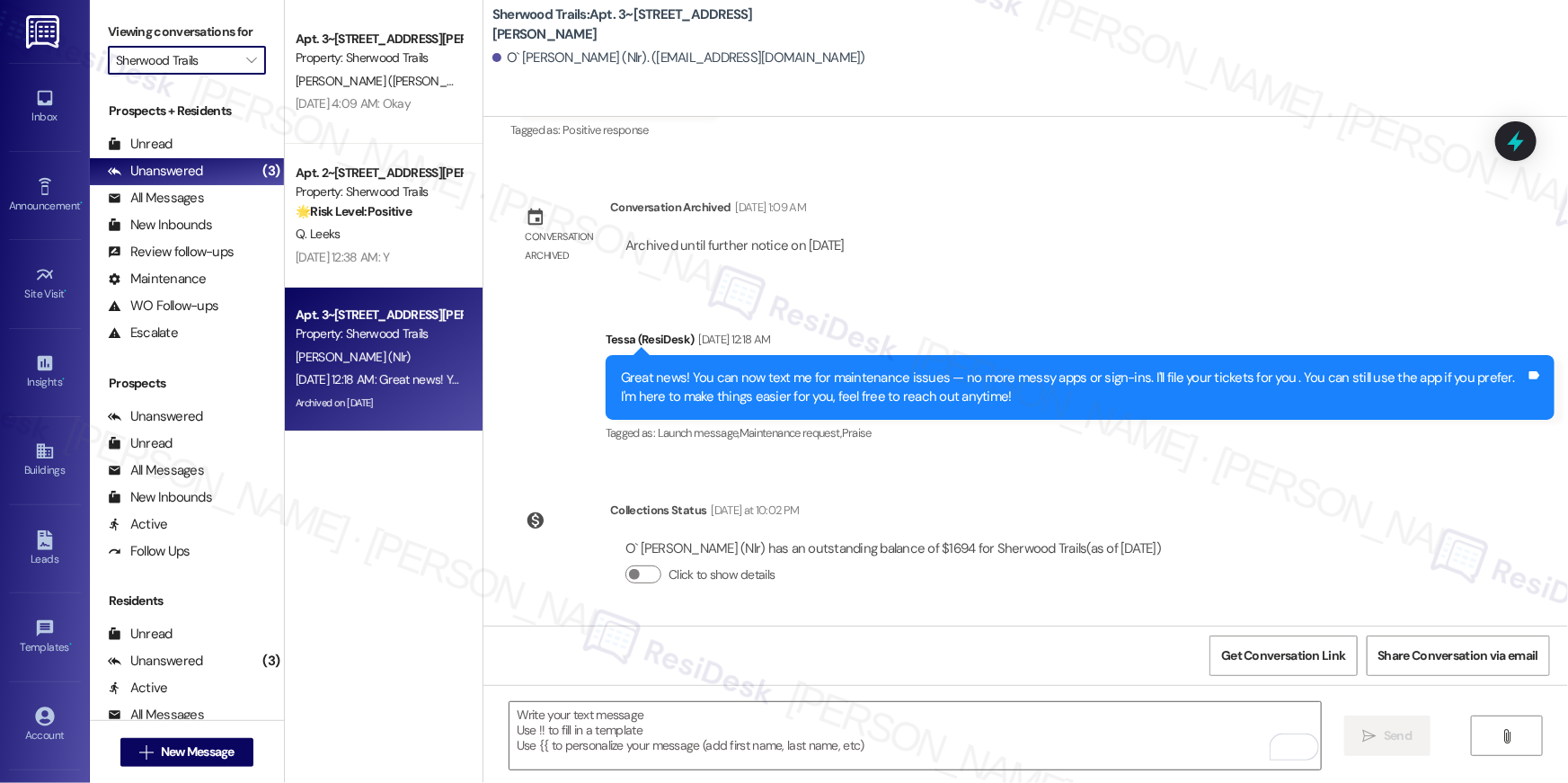
type input "Sunrise in [GEOGRAPHIC_DATA]"
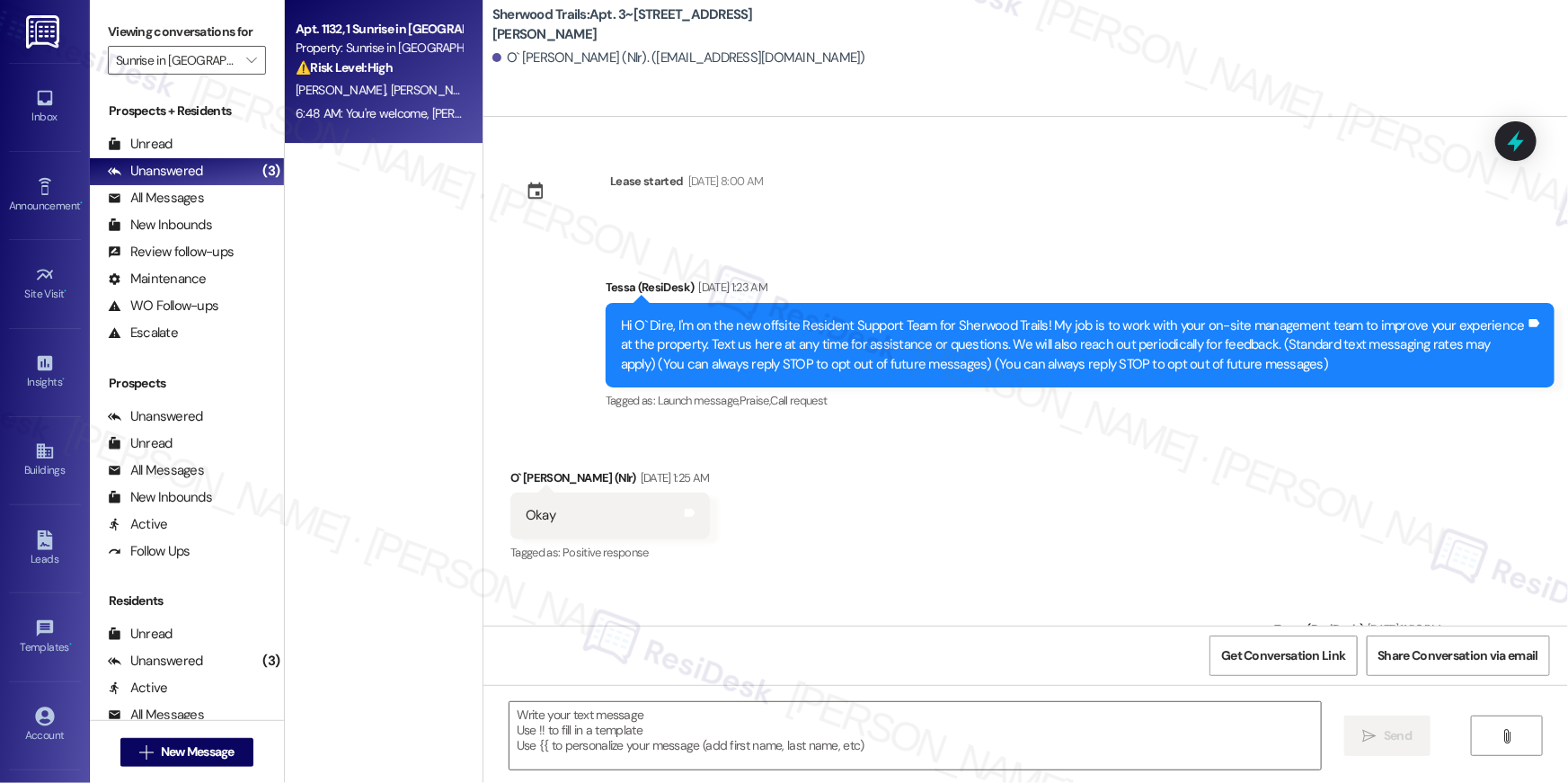
click at [391, 89] on span "A. Gonzalez" at bounding box center [436, 90] width 90 height 16
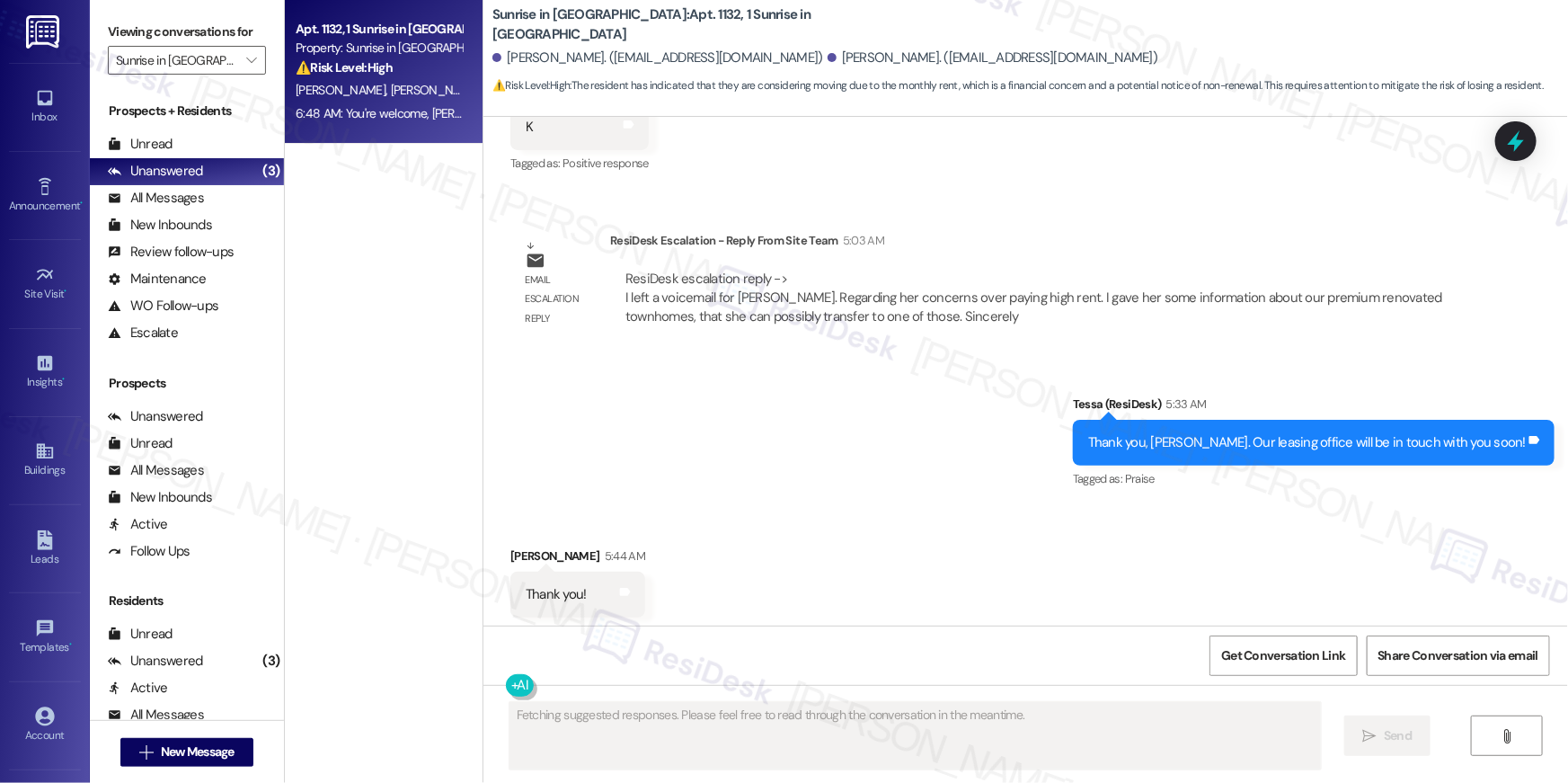
scroll to position [1287, 0]
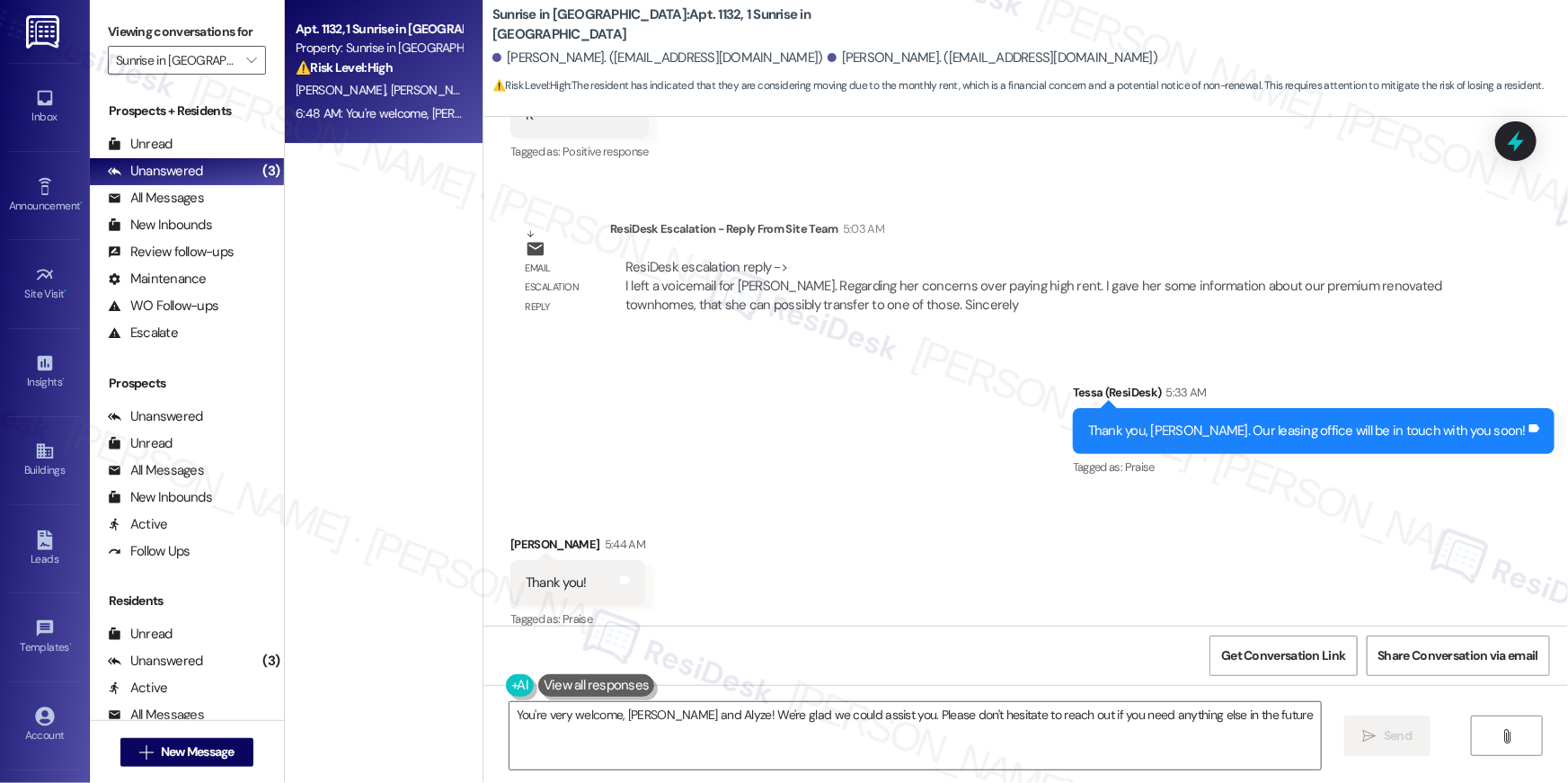
type textarea "You're very welcome, Areli and Alyze! We're glad we could assist you. Please do…"
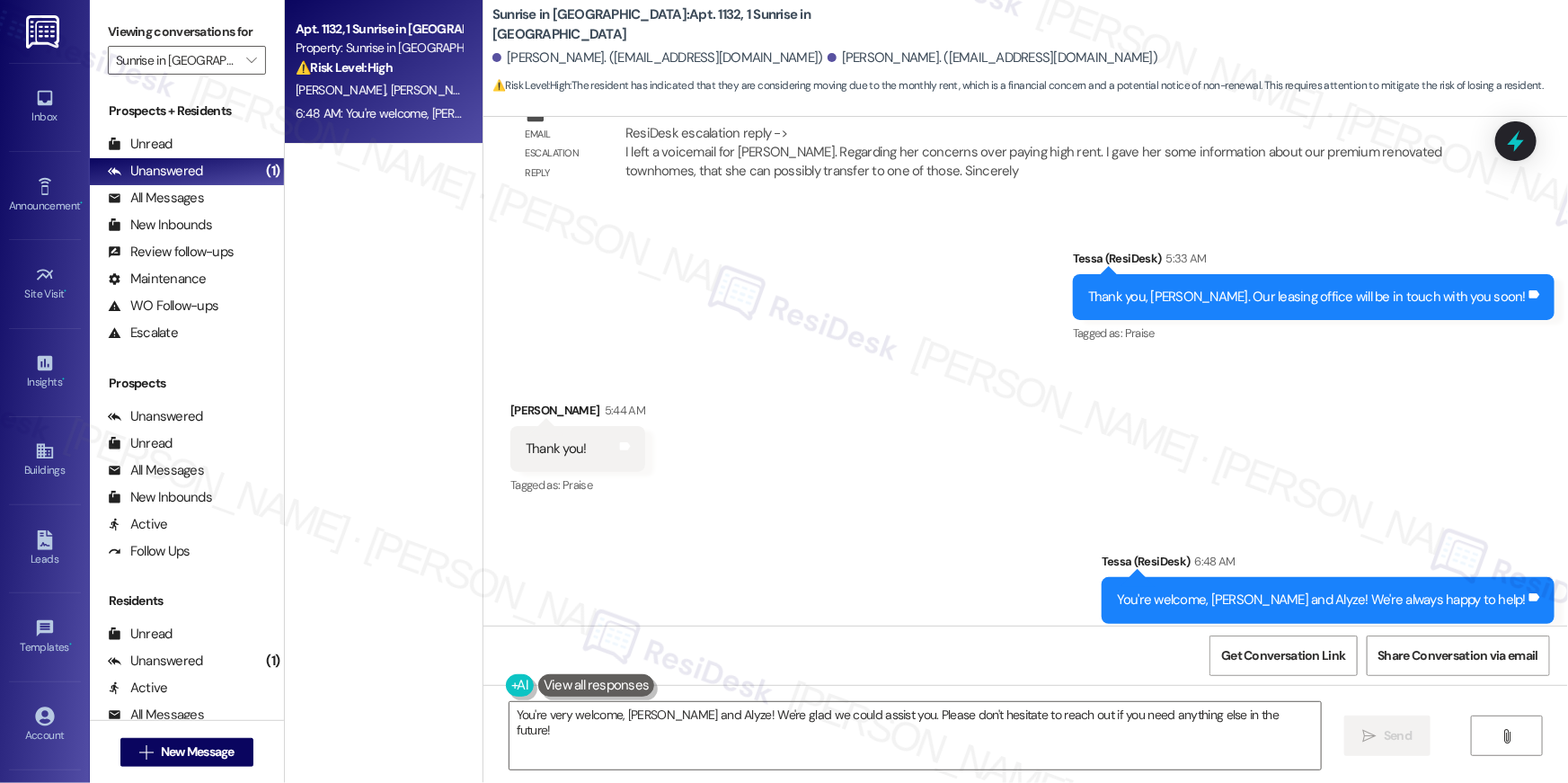
scroll to position [1438, 0]
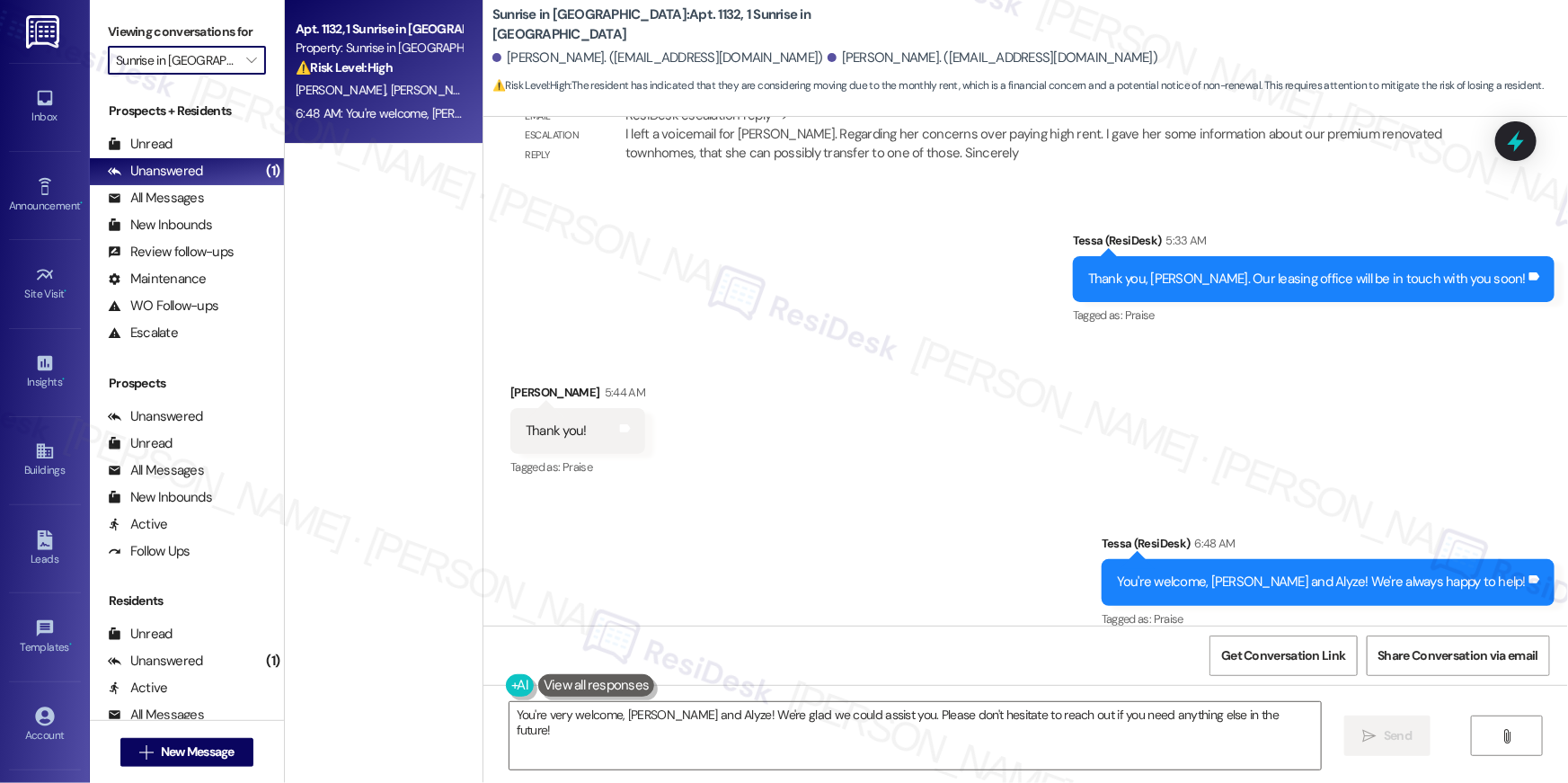
click at [205, 51] on input "Sunrise in [GEOGRAPHIC_DATA]" at bounding box center [176, 60] width 121 height 29
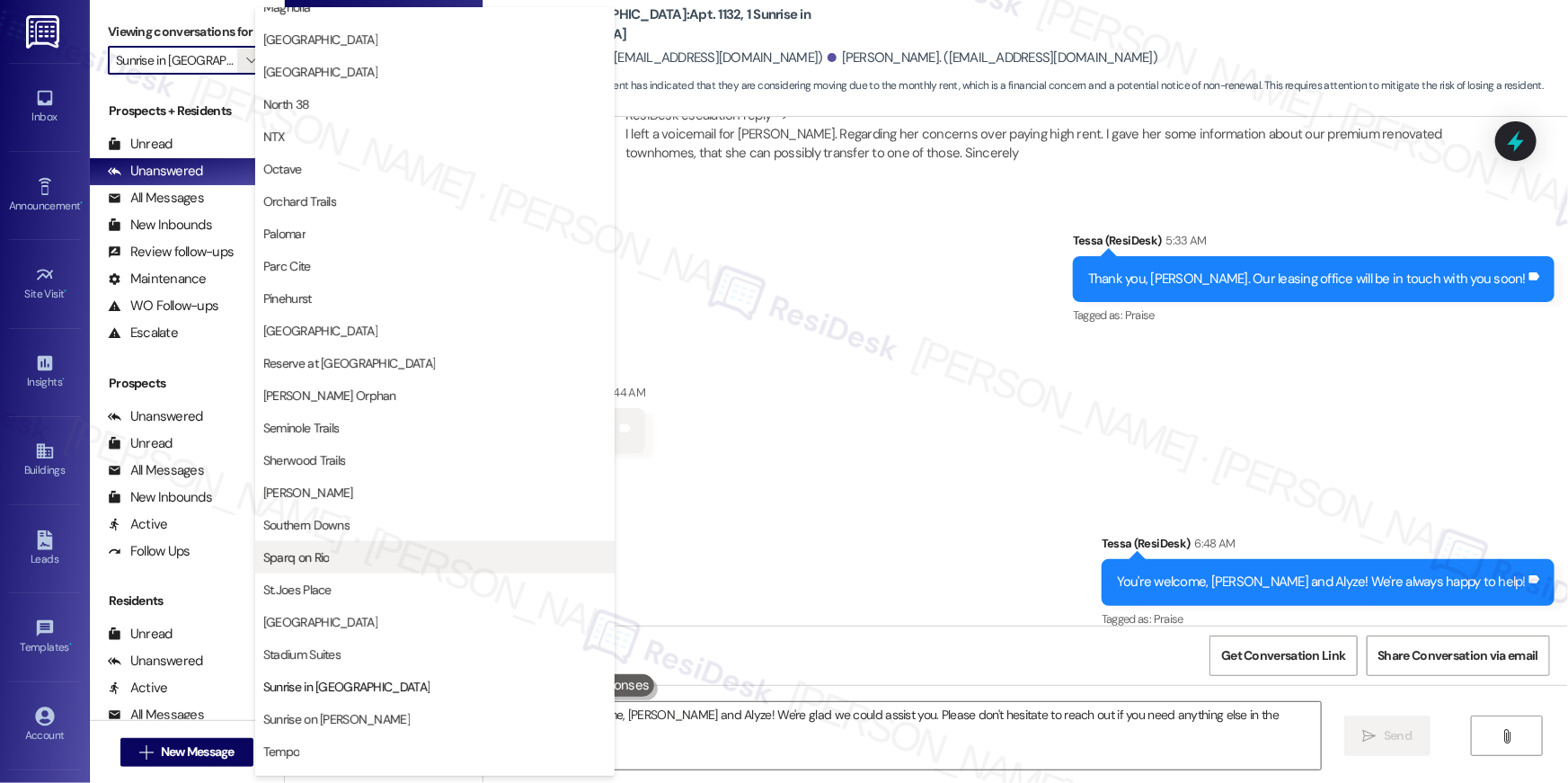
scroll to position [957, 0]
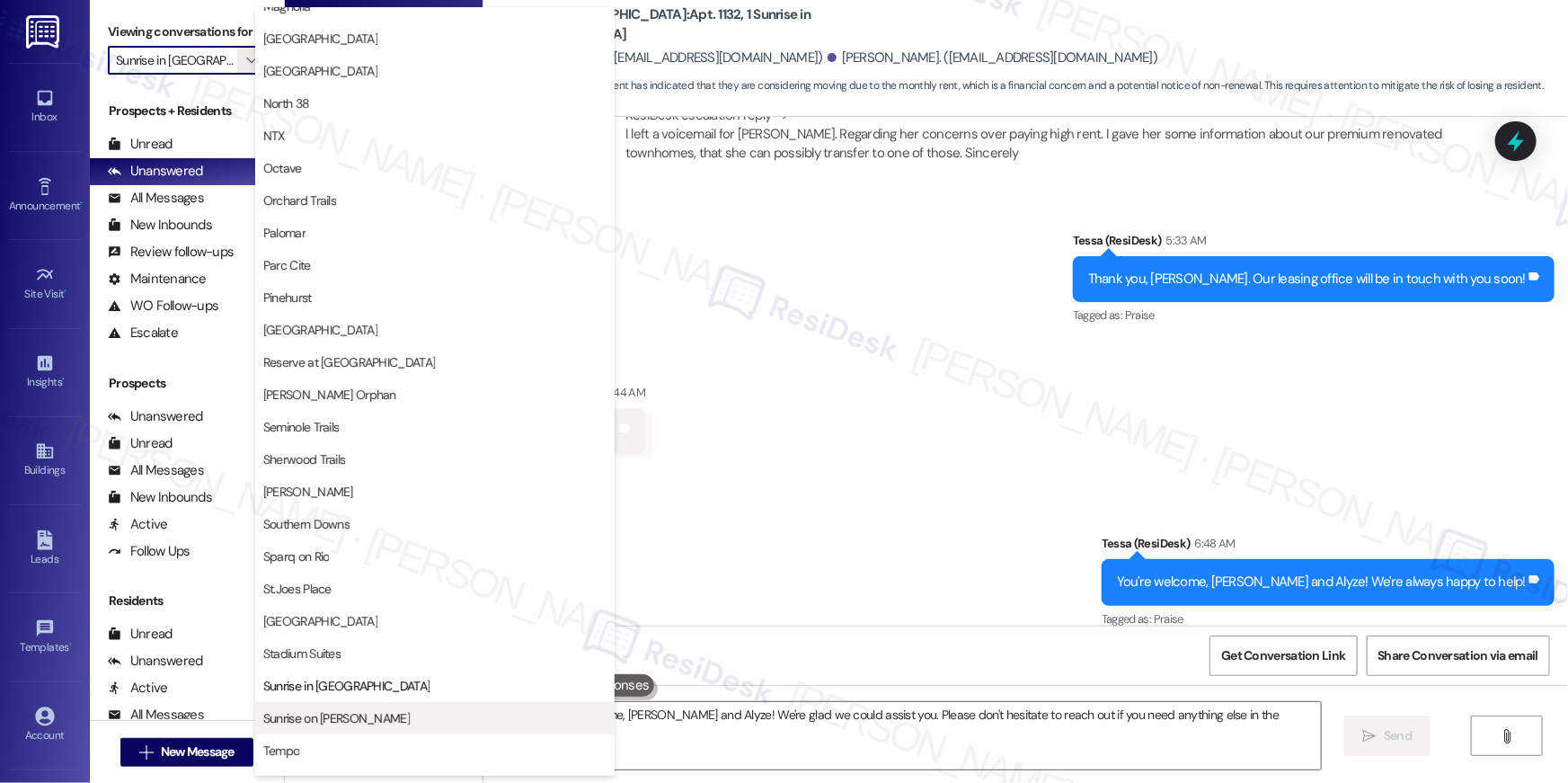
click at [351, 709] on span "Sunrise on [PERSON_NAME]" at bounding box center [336, 718] width 147 height 18
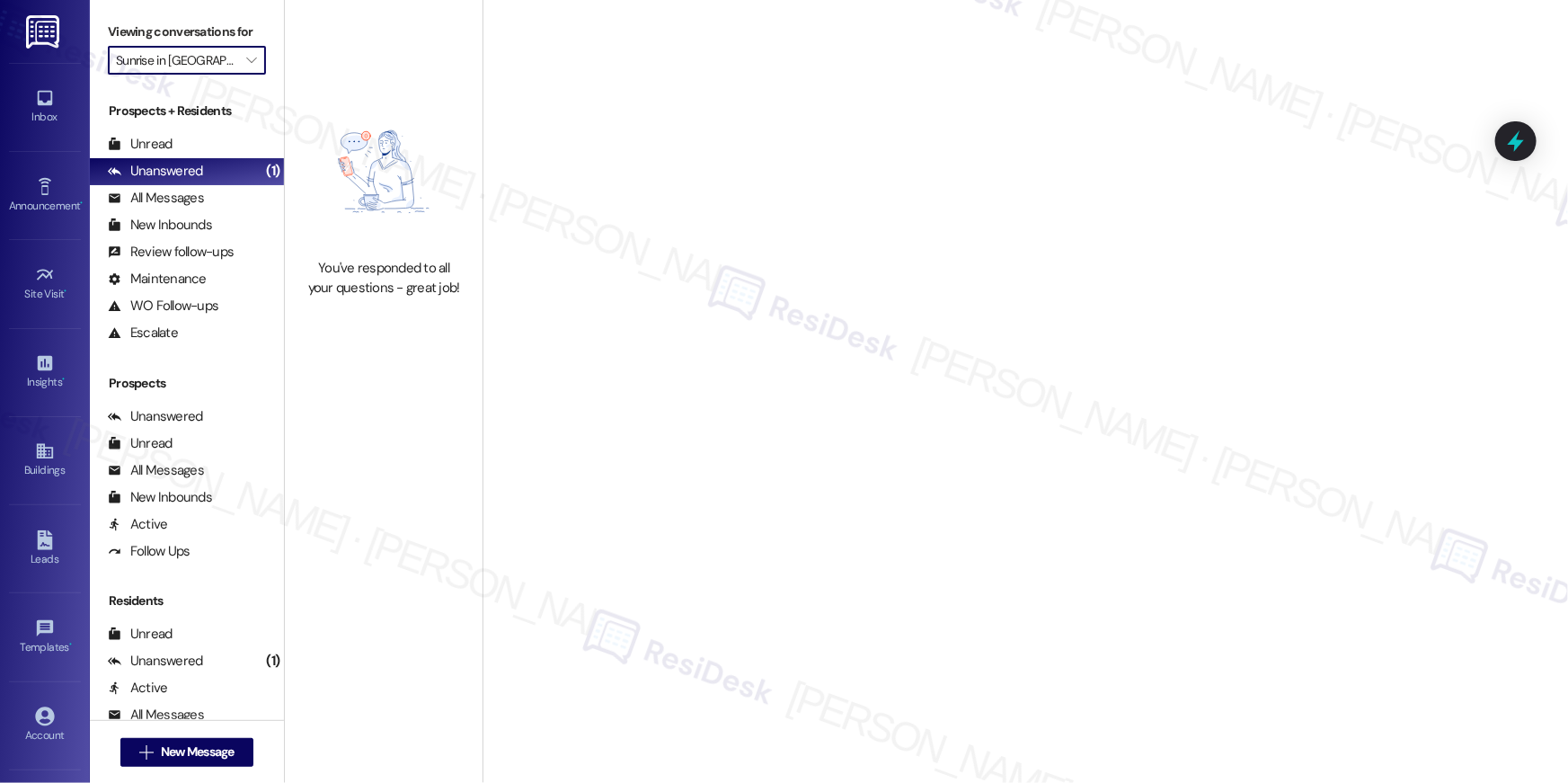
type input "Sunrise on [PERSON_NAME]"
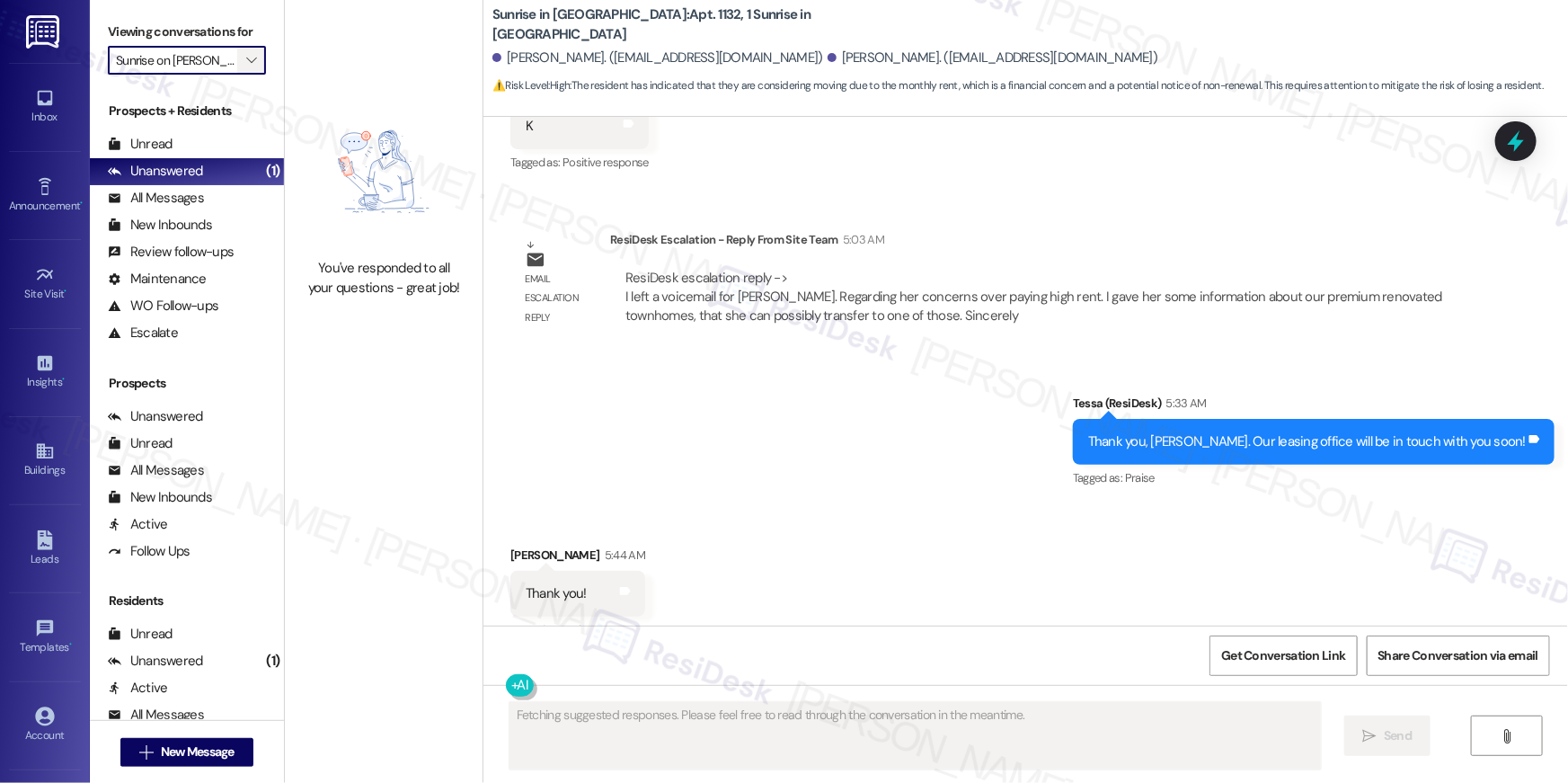
scroll to position [1287, 0]
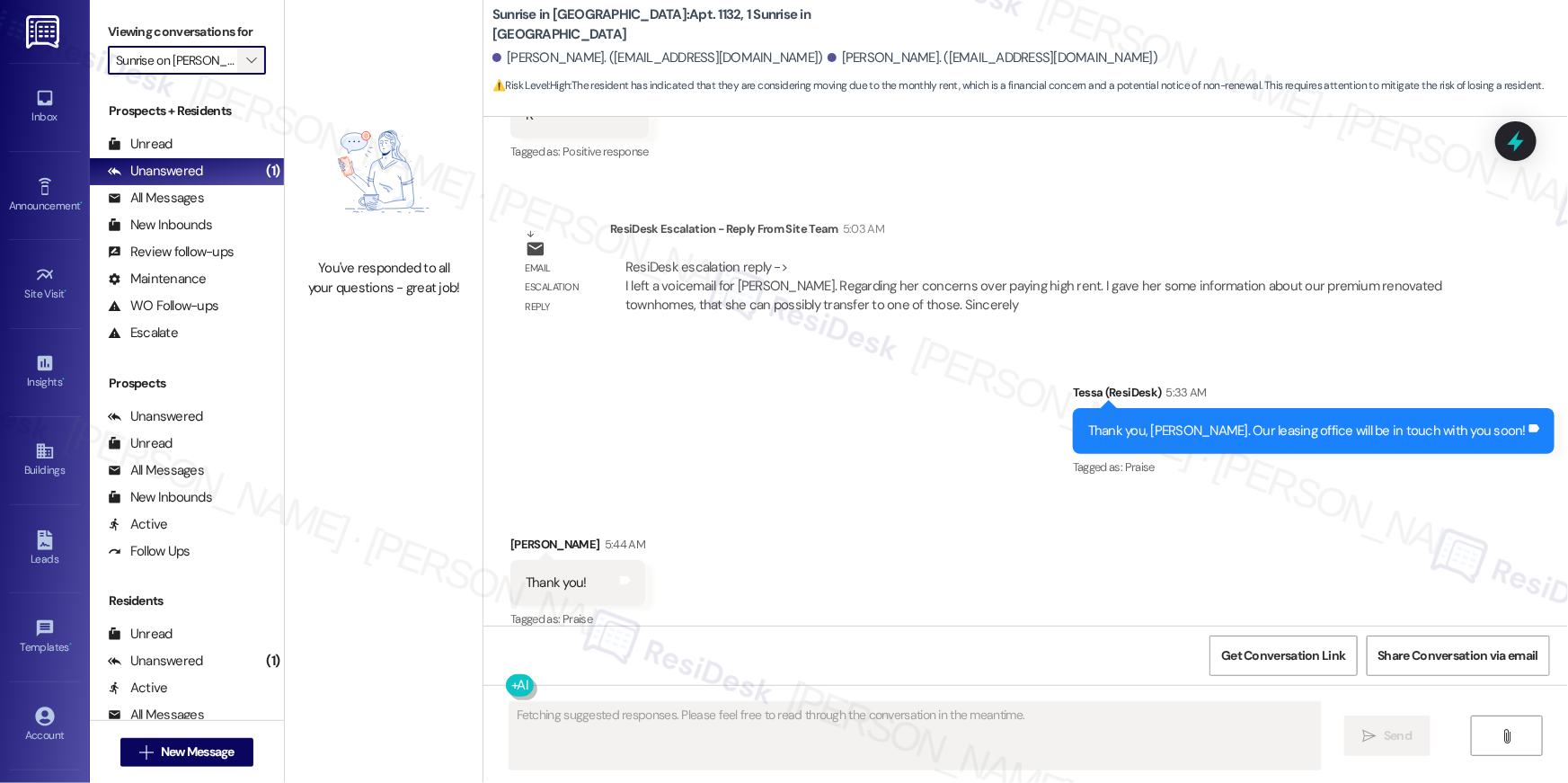
click at [248, 60] on span "" at bounding box center [251, 60] width 17 height 29
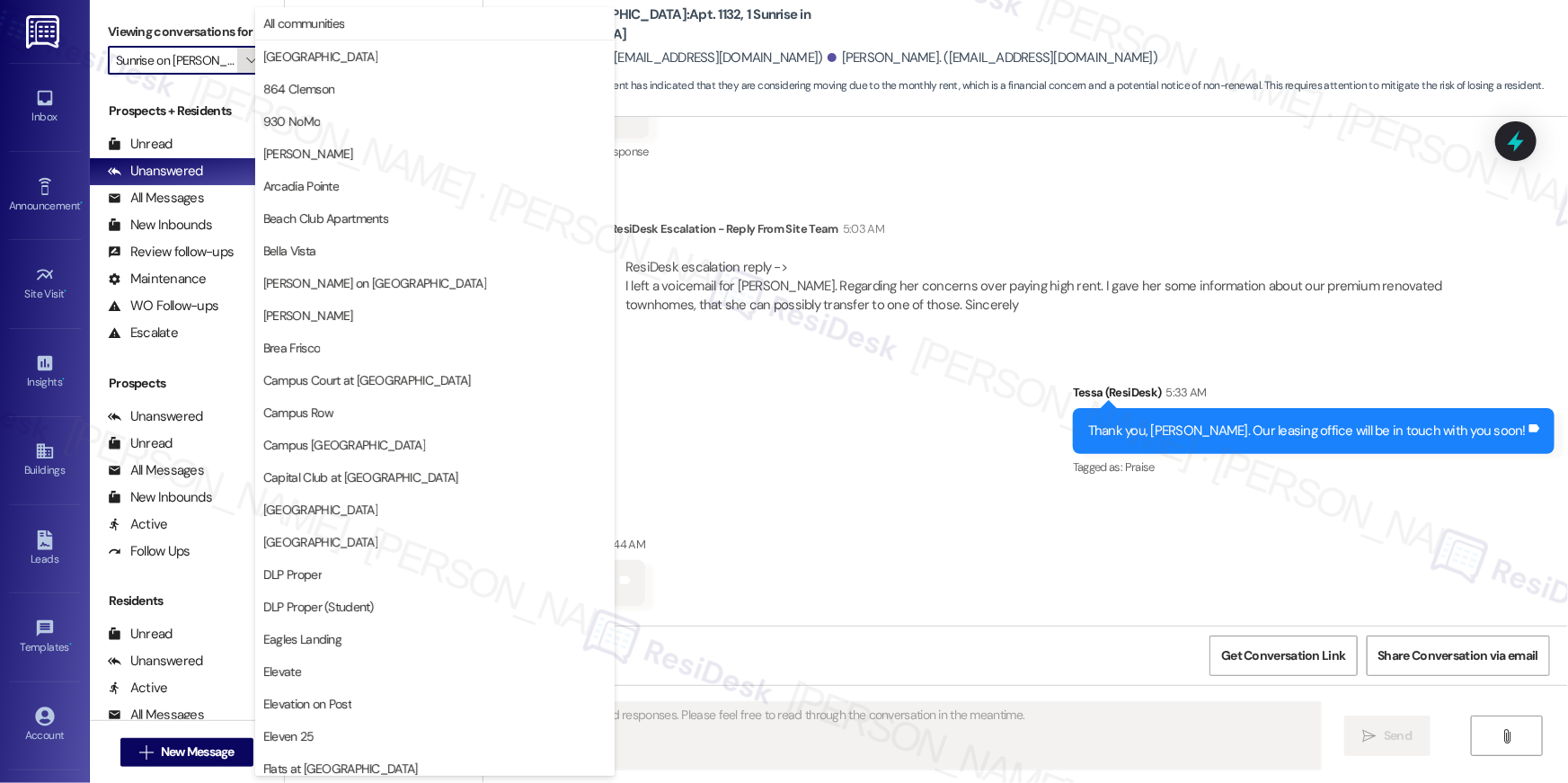
scroll to position [1566, 0]
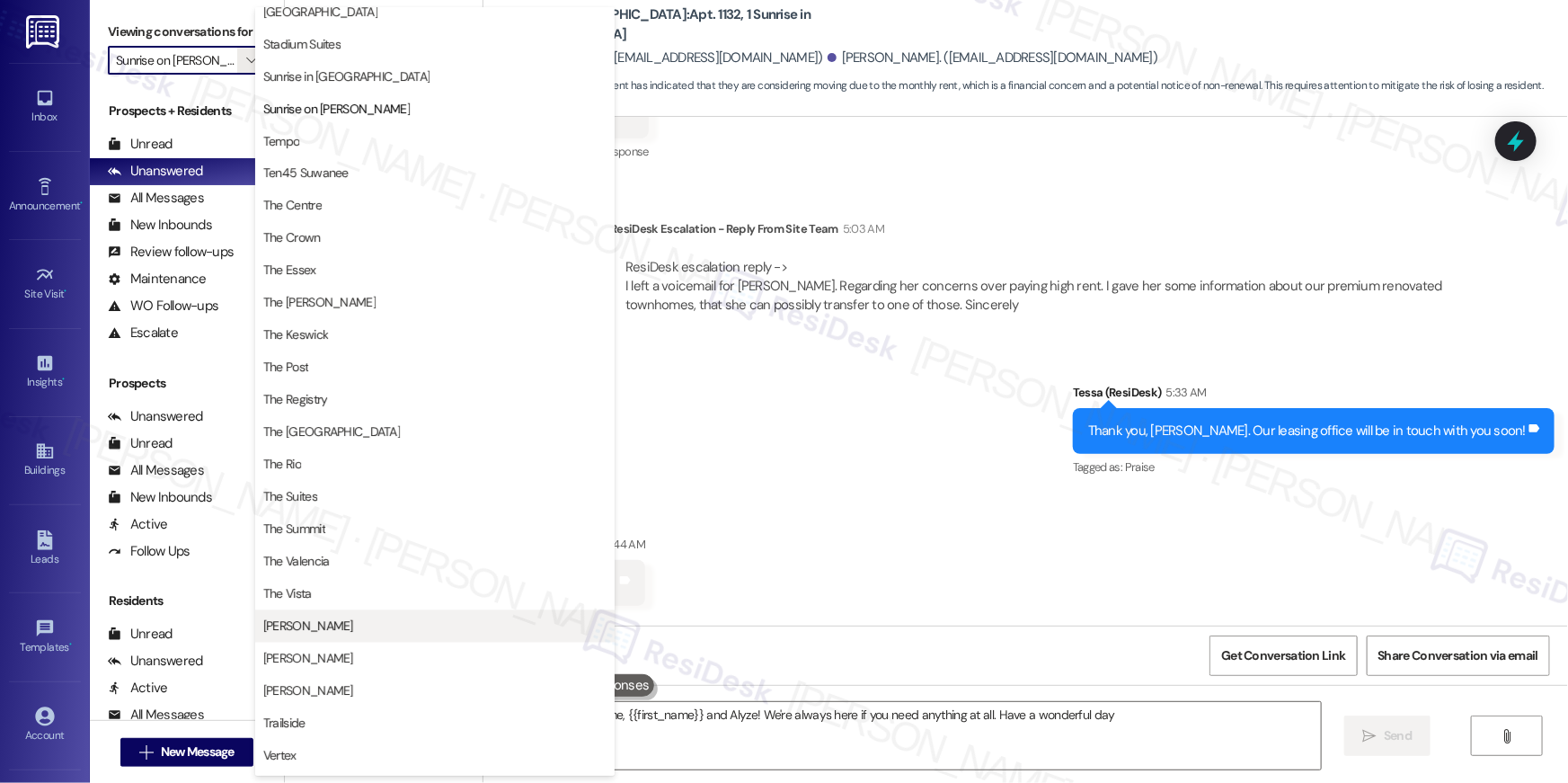
type textarea "You're very welcome, {{first_name}} and Alyze! We're always here if you need an…"
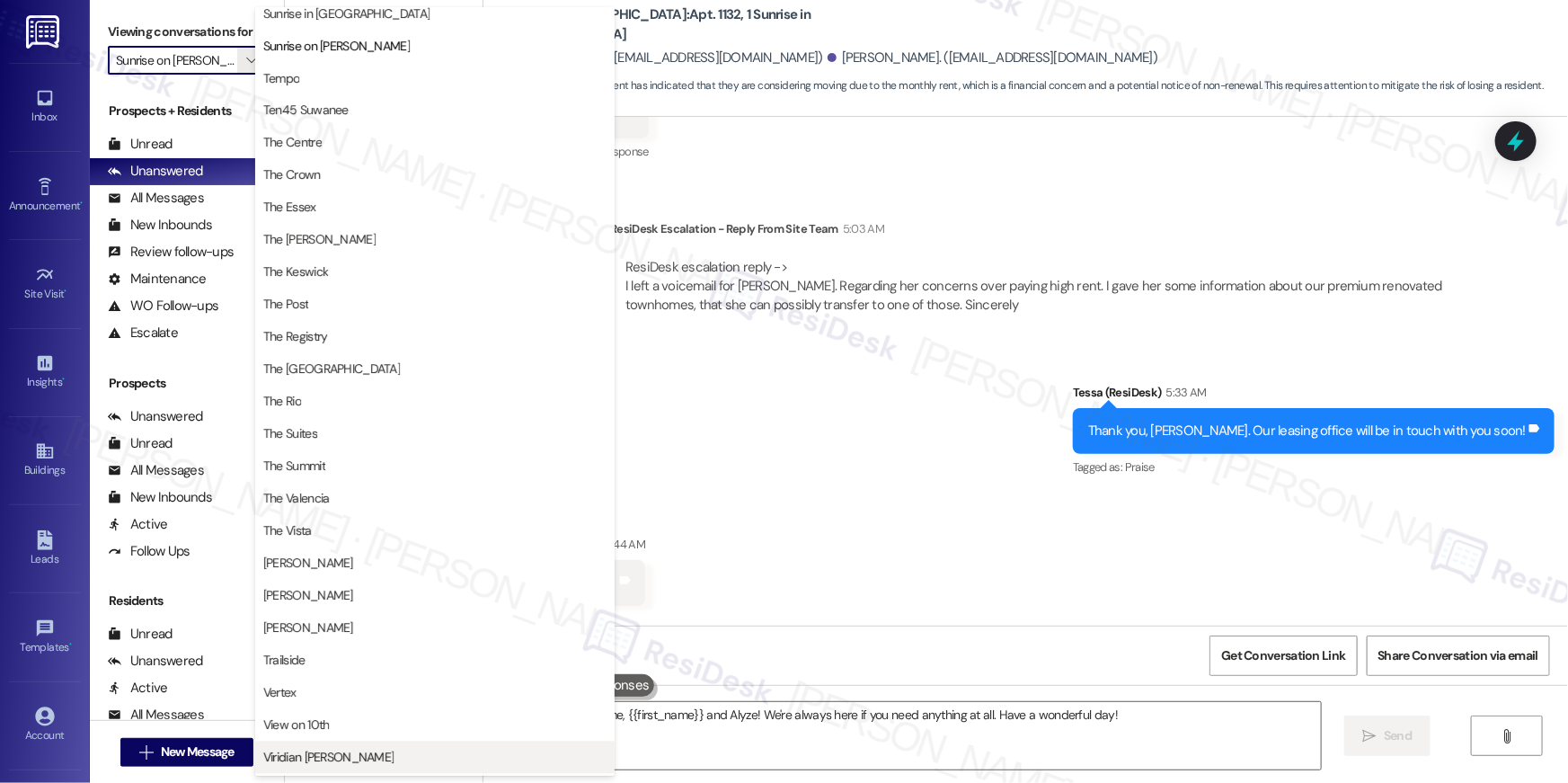
scroll to position [1690, 0]
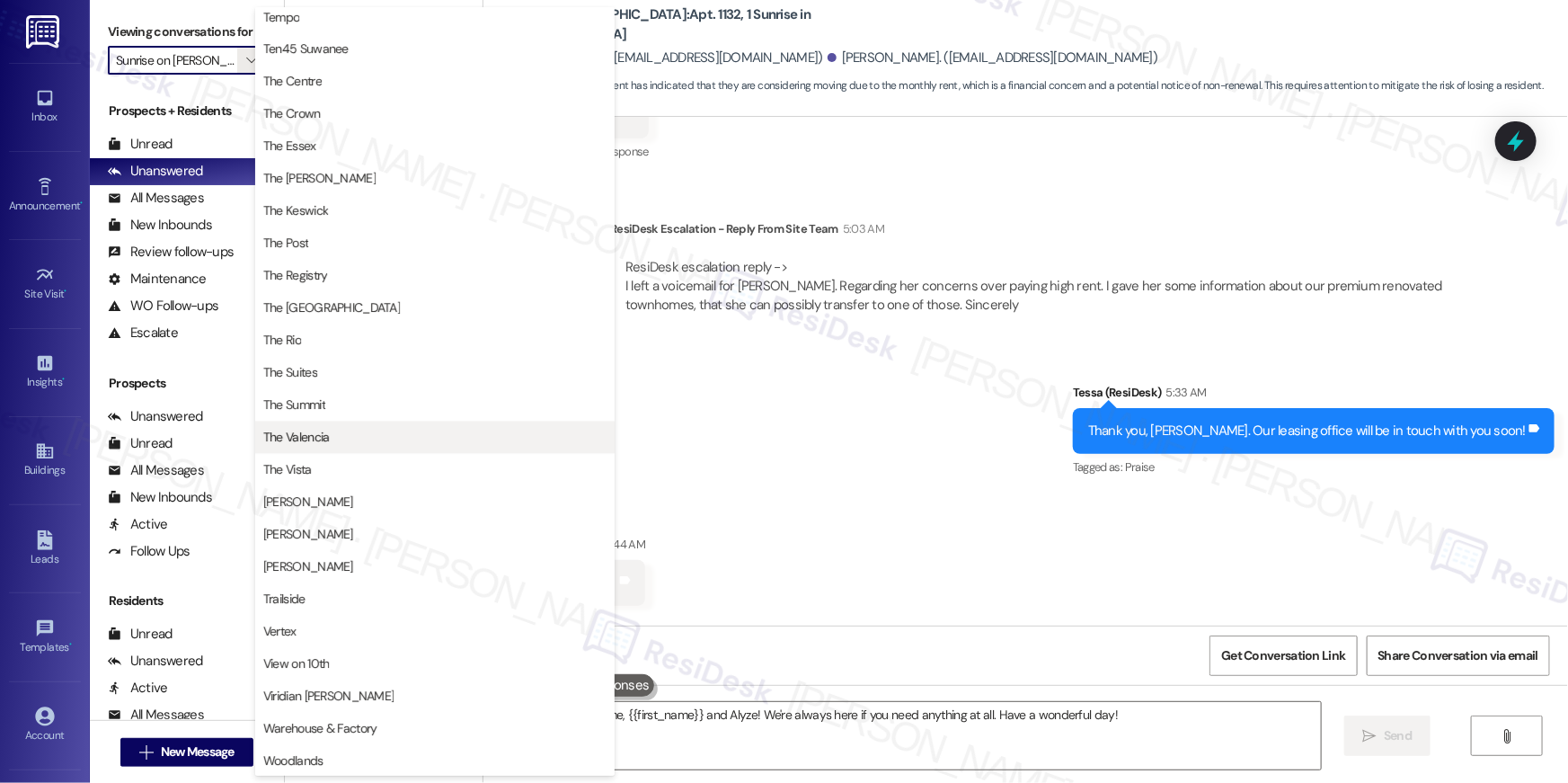
click at [343, 439] on span "The Valencia" at bounding box center [435, 438] width 343 height 18
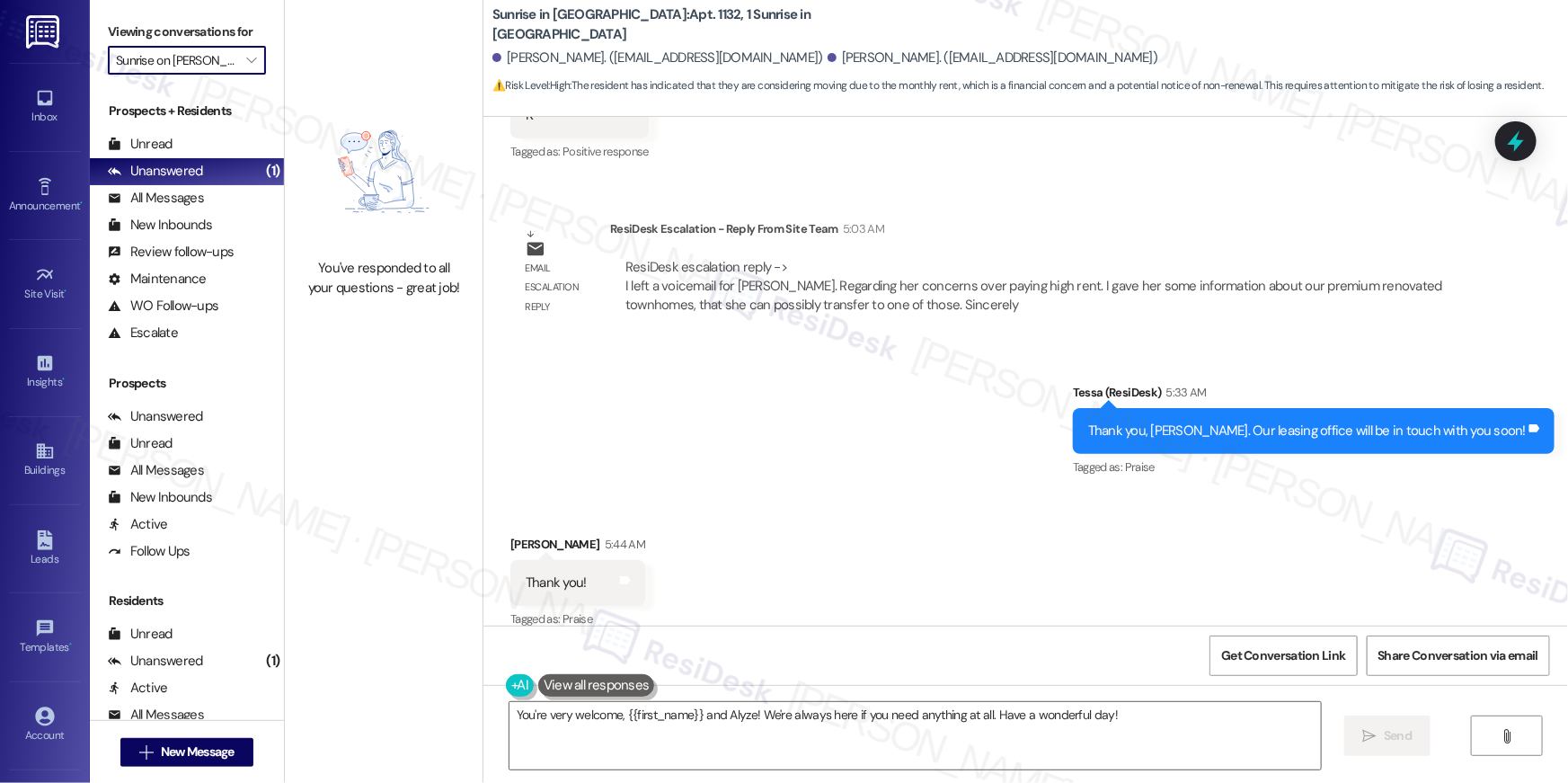
type input "The Valencia"
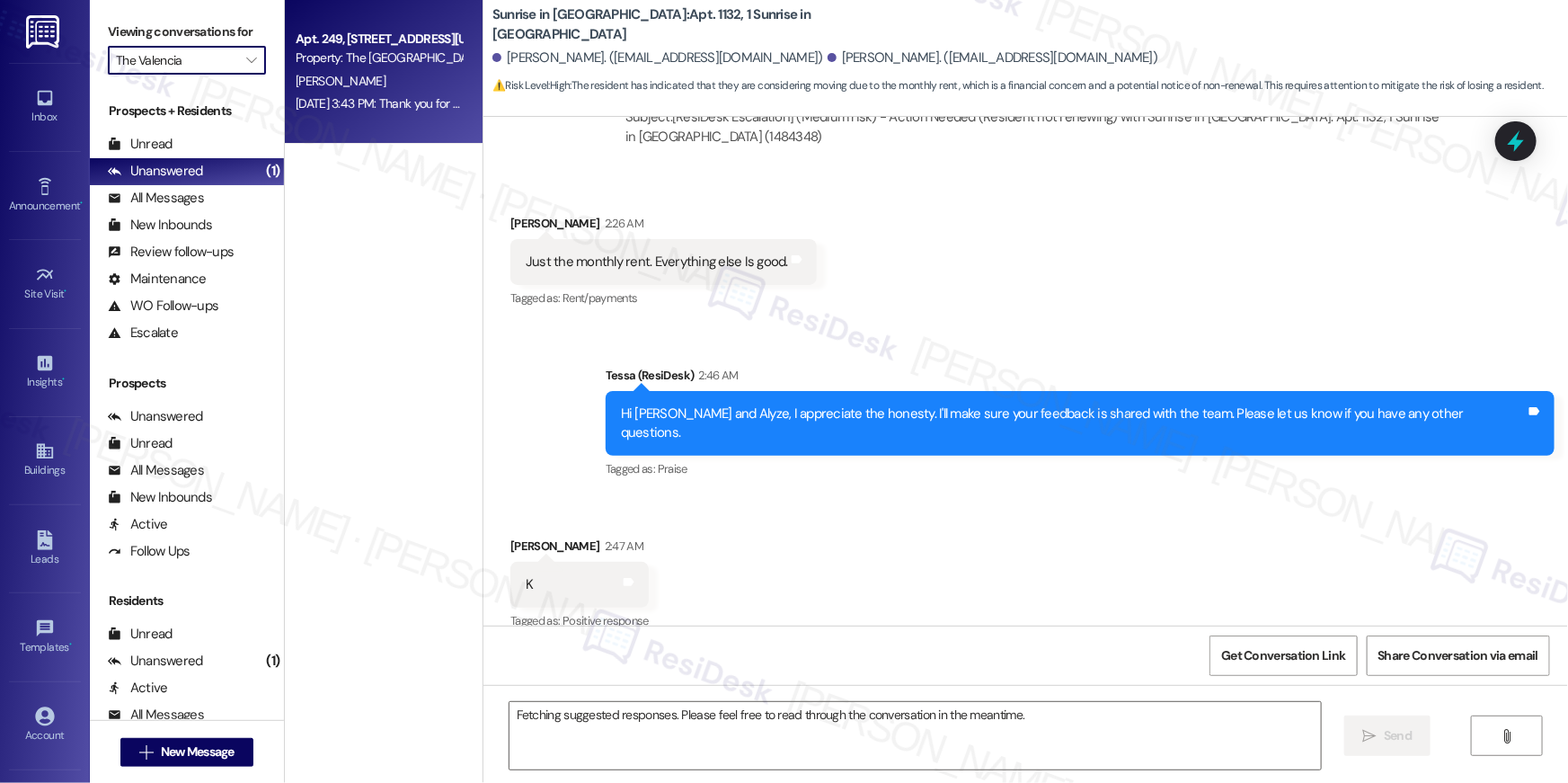
click at [396, 87] on div "P. Nguyen" at bounding box center [379, 81] width 169 height 23
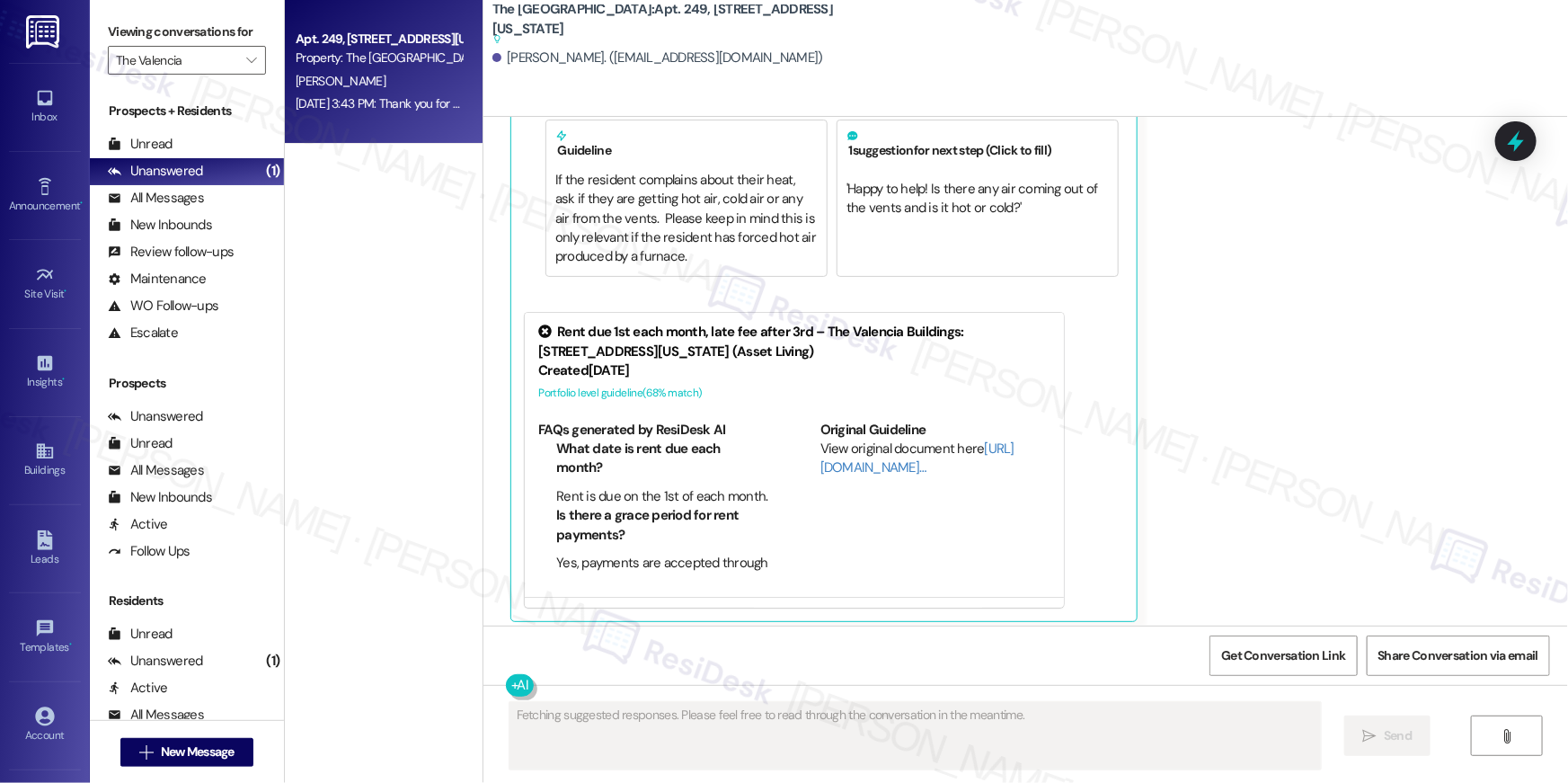
scroll to position [752, 0]
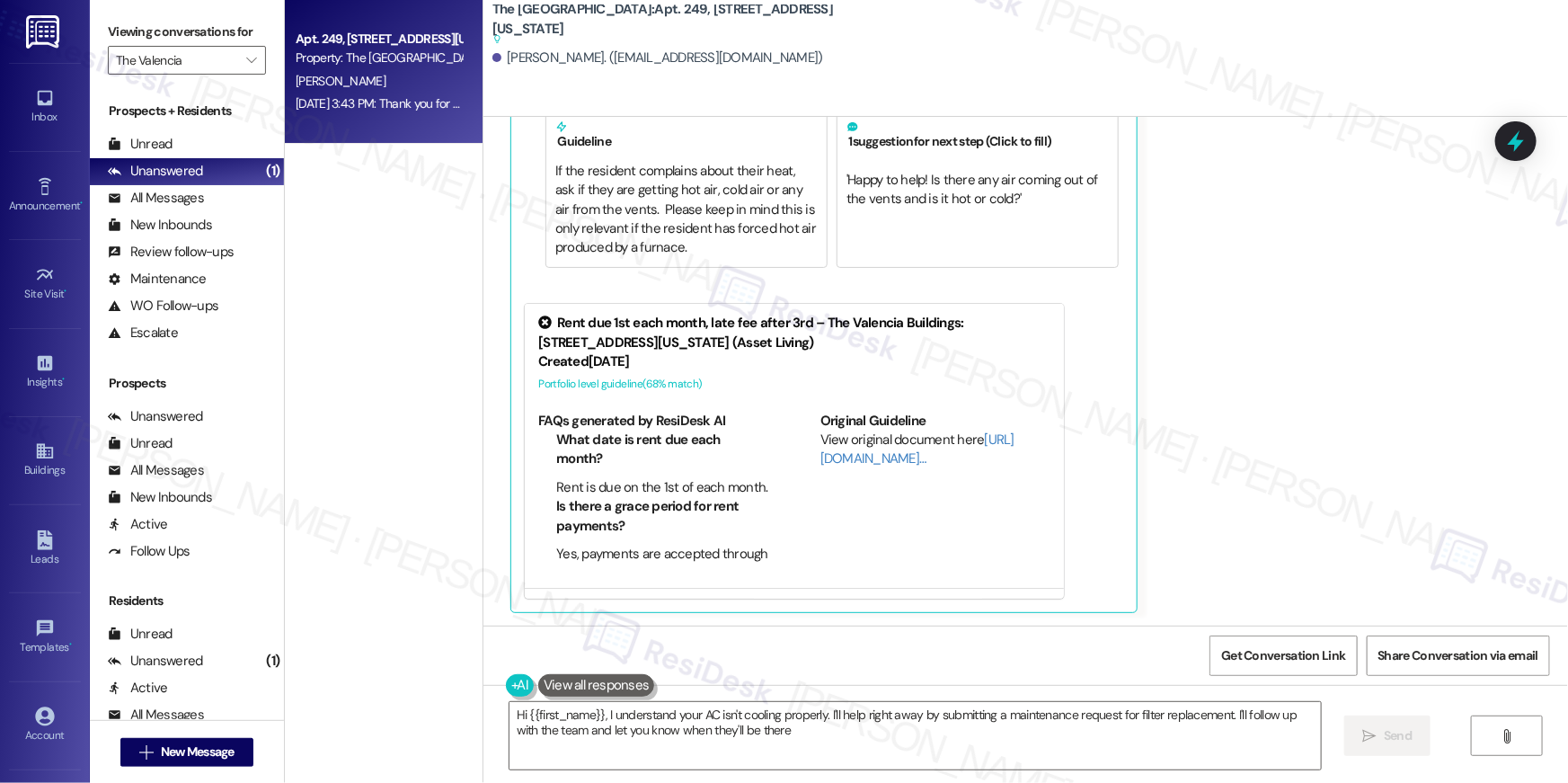
type textarea "Hi {{first_name}}, I understand your AC isn't cooling properly. I'll help right…"
